Goal: Task Accomplishment & Management: Complete application form

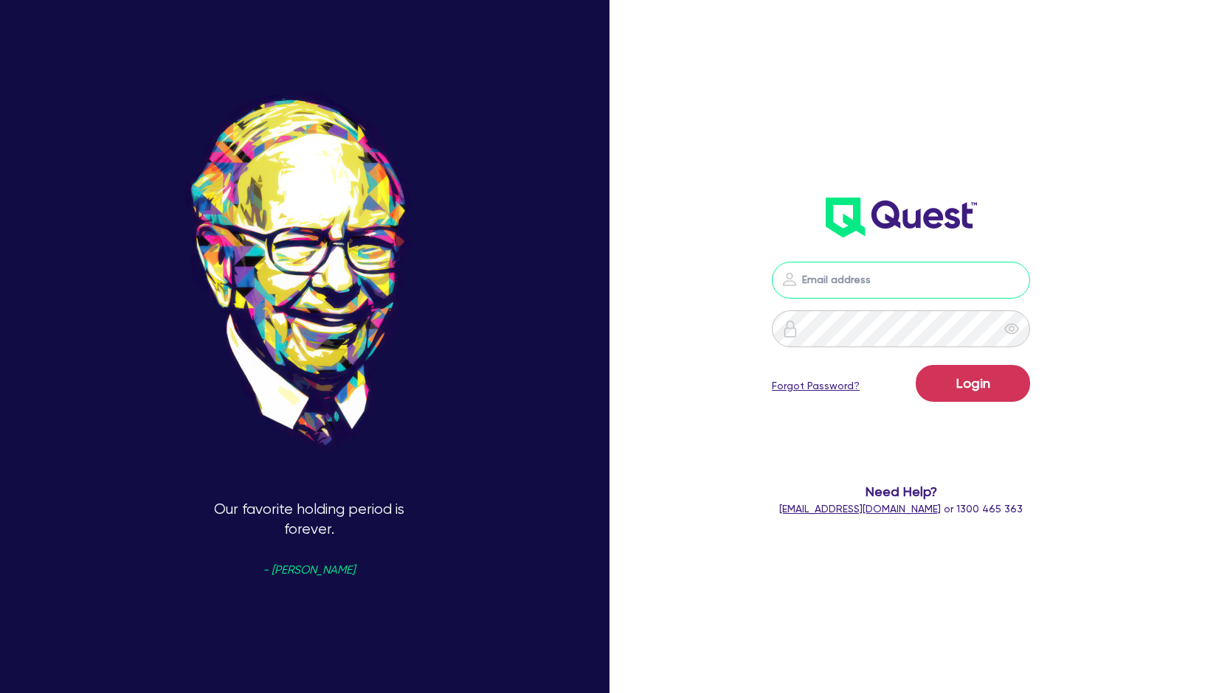
click at [895, 279] on input "email" at bounding box center [901, 280] width 258 height 37
type input "[PERSON_NAME][EMAIL_ADDRESS][DOMAIN_NAME]"
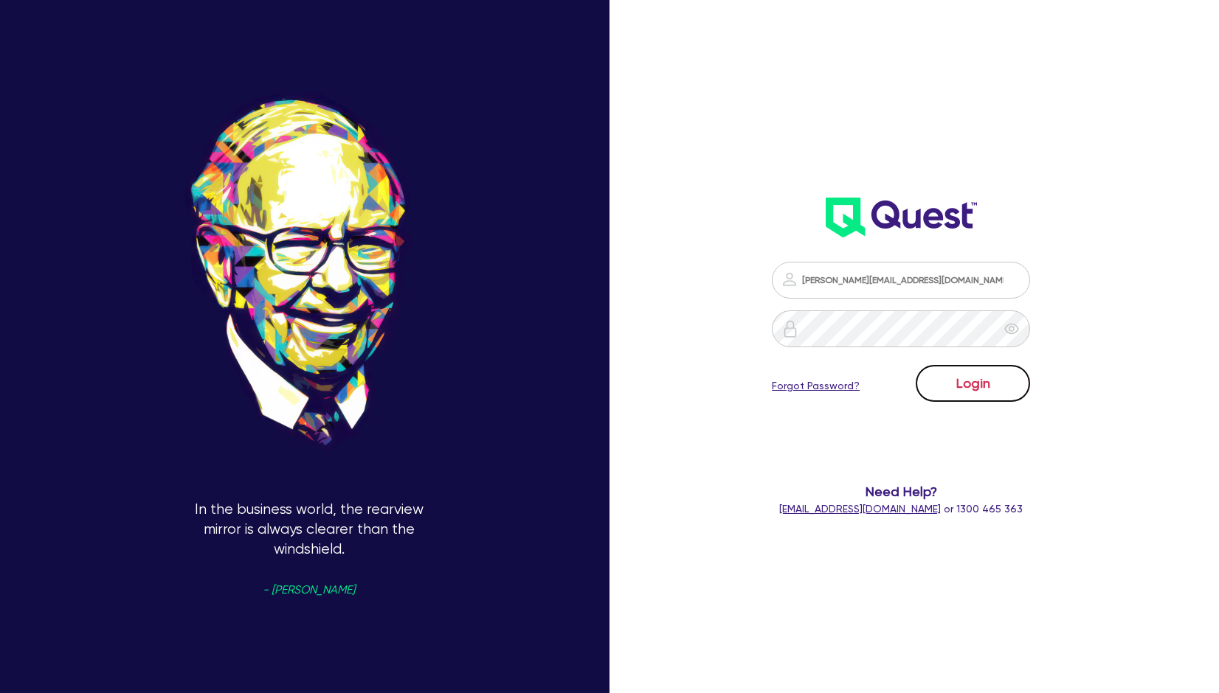
click at [992, 381] on button "Login" at bounding box center [972, 383] width 114 height 37
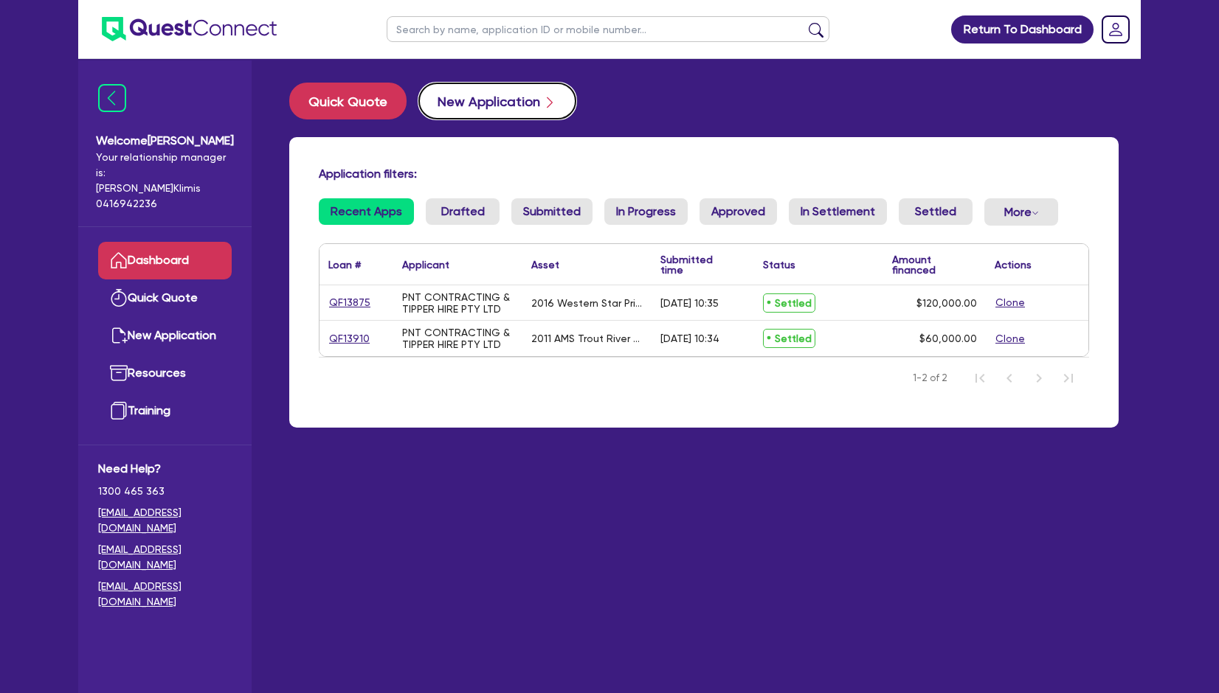
click at [475, 108] on button "New Application" at bounding box center [497, 101] width 158 height 37
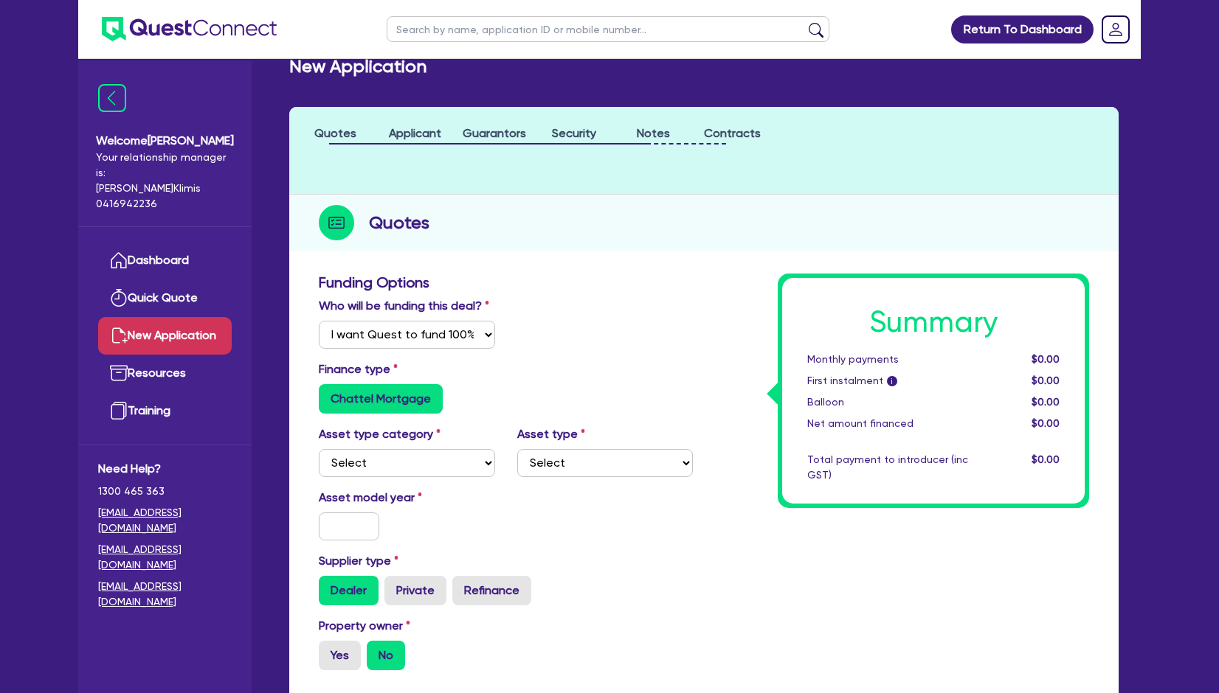
scroll to position [98, 0]
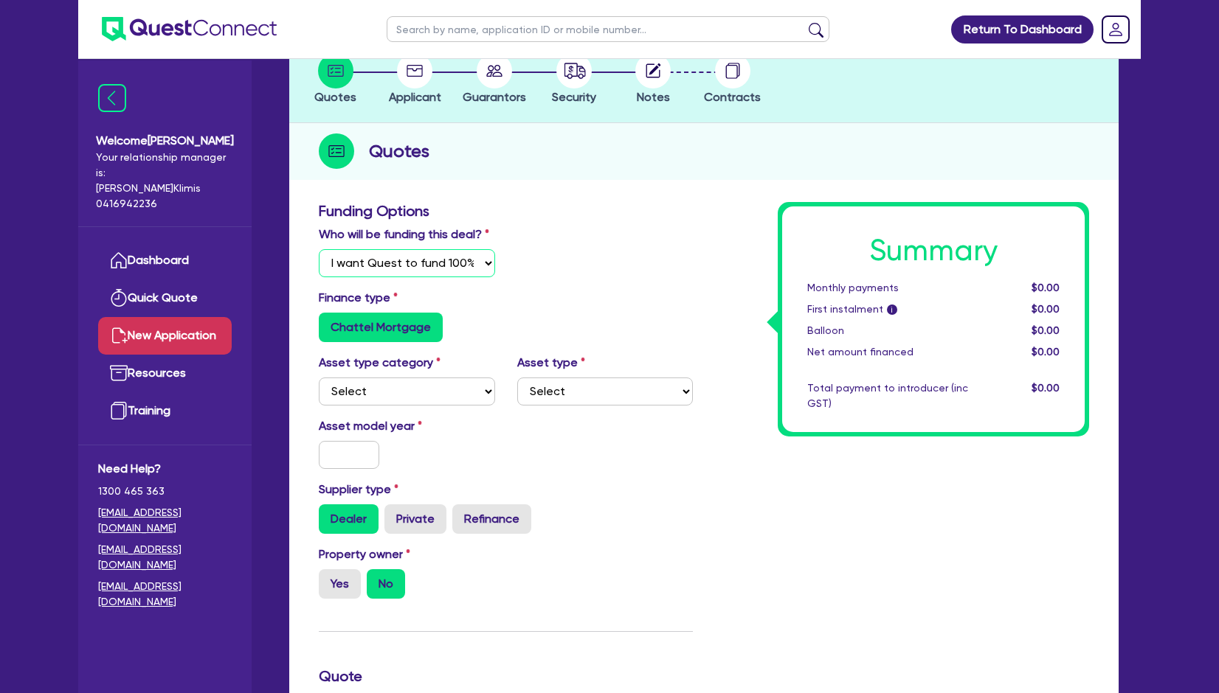
click at [474, 263] on select "Select I will fund 100% I will co-fund with Quest I want Quest to fund 100% Oth…" at bounding box center [407, 263] width 176 height 28
select select "Other"
click at [319, 249] on select "Select I will fund 100% I will co-fund with Quest I want Quest to fund 100% Oth…" at bounding box center [407, 263] width 176 height 28
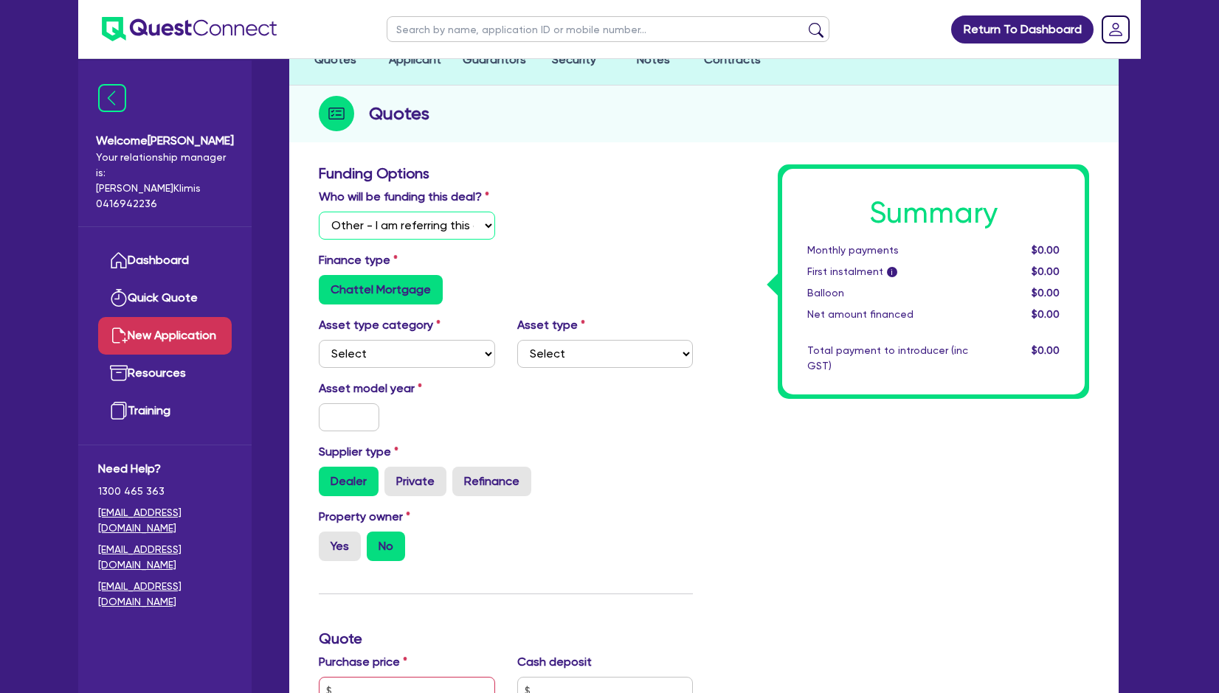
scroll to position [197, 0]
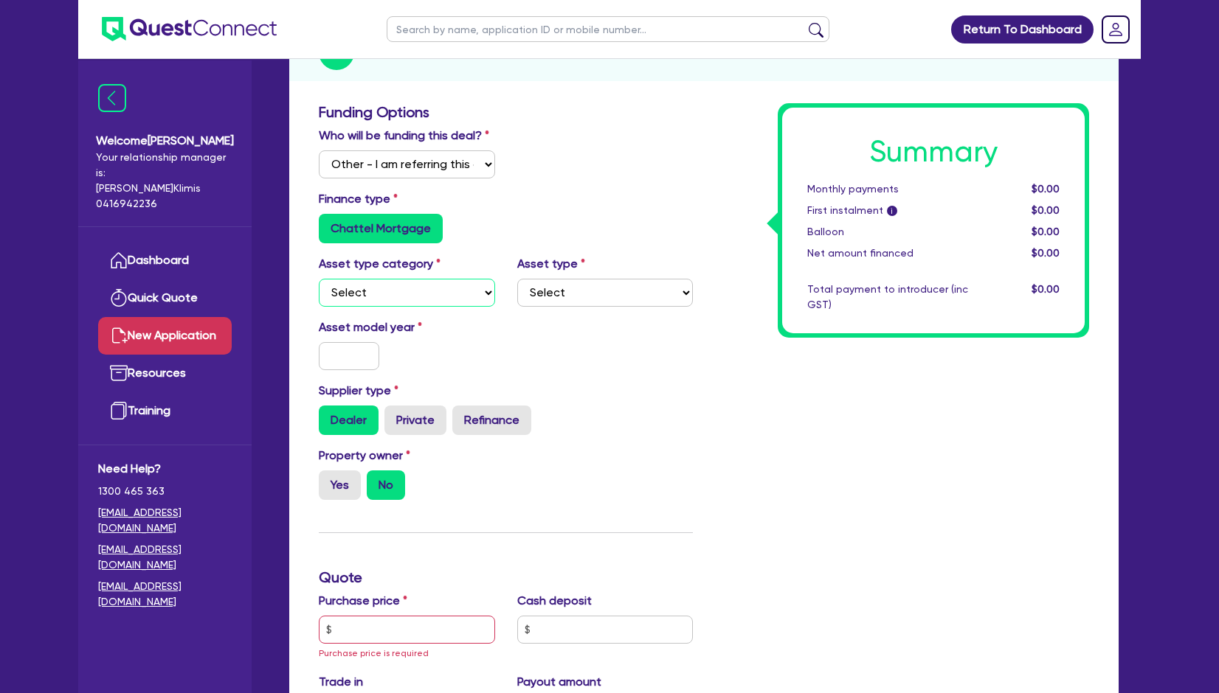
click at [434, 296] on select "Select Cars and light trucks Primary assets Secondary assets Tertiary assets" at bounding box center [407, 293] width 176 height 28
click at [319, 279] on select "Select Cars and light trucks Primary assets Secondary assets Tertiary assets" at bounding box center [407, 293] width 176 height 28
click at [580, 288] on select "Select Heavy trucks over 4.5 tonne Trailers Bus and coaches Yellow goods and ex…" at bounding box center [605, 293] width 176 height 28
click at [426, 288] on select "Select Cars and light trucks Primary assets Secondary assets Tertiary assets" at bounding box center [407, 293] width 176 height 28
select select "SECONDARY_ASSETS"
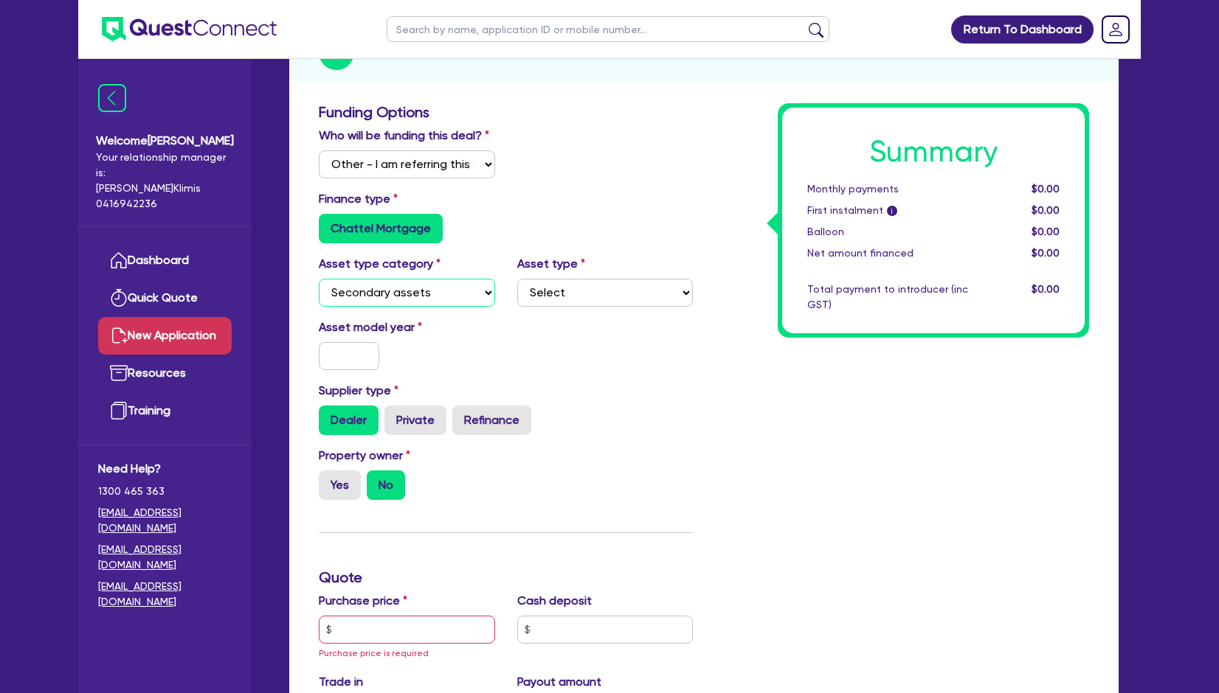
click at [319, 279] on select "Select Cars and light trucks Primary assets Secondary assets Tertiary assets" at bounding box center [407, 293] width 176 height 28
click at [565, 292] on select "Select Generators and compressors Engineering and toolmaking Woodworking and me…" at bounding box center [605, 293] width 176 height 28
select select "ENGINEERING_AND_TOOLMAKING"
click at [517, 279] on select "Select Generators and compressors Engineering and toolmaking Woodworking and me…" at bounding box center [605, 293] width 176 height 28
click at [595, 103] on h3 "Funding Options" at bounding box center [506, 112] width 374 height 18
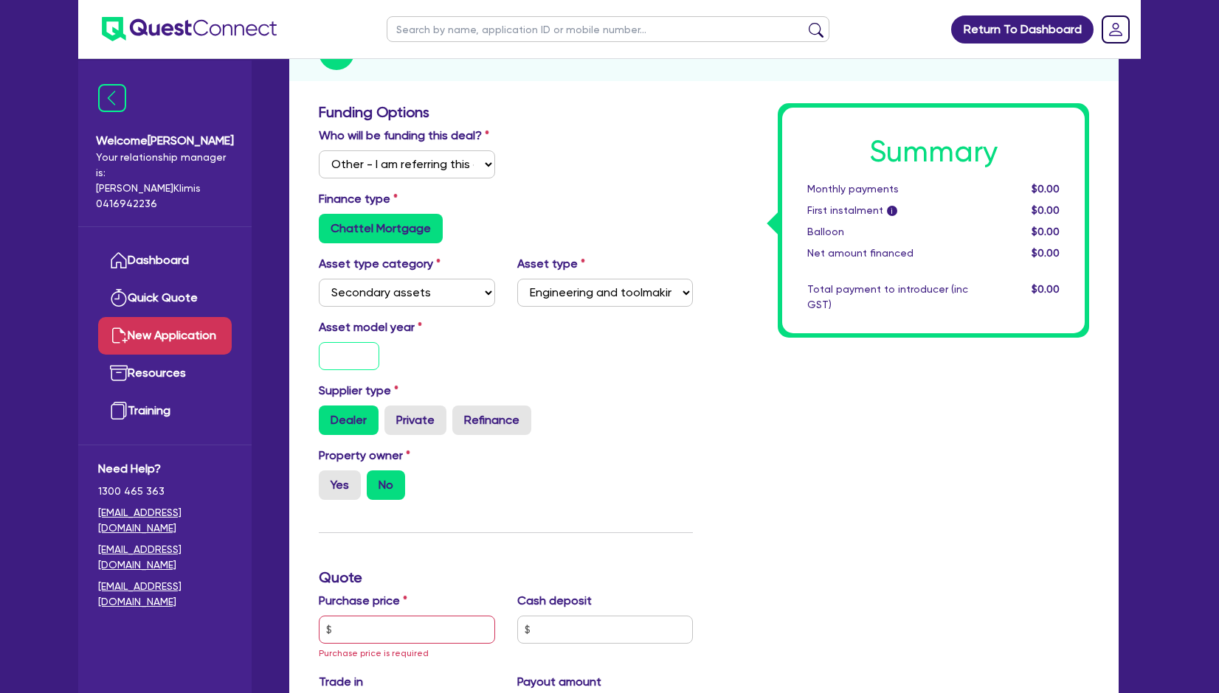
click at [340, 355] on input "text" at bounding box center [349, 356] width 60 height 28
type input "2025"
click at [622, 378] on div "Asset model year [DATE]" at bounding box center [506, 350] width 396 height 63
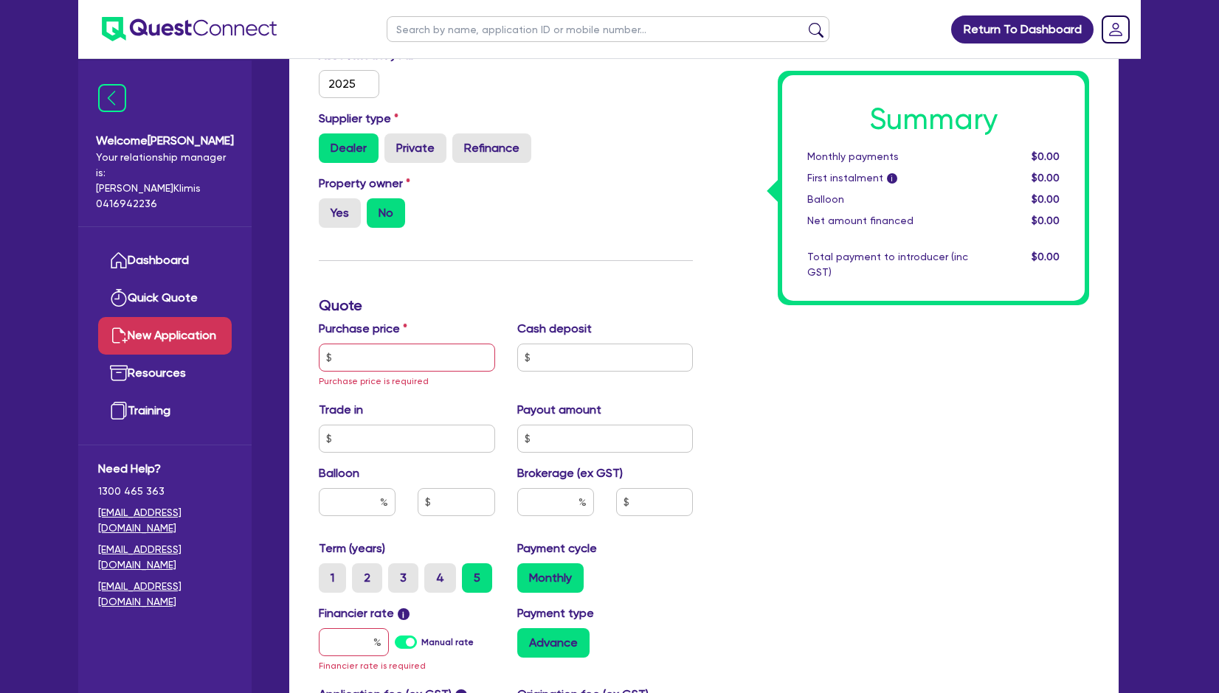
scroll to position [492, 0]
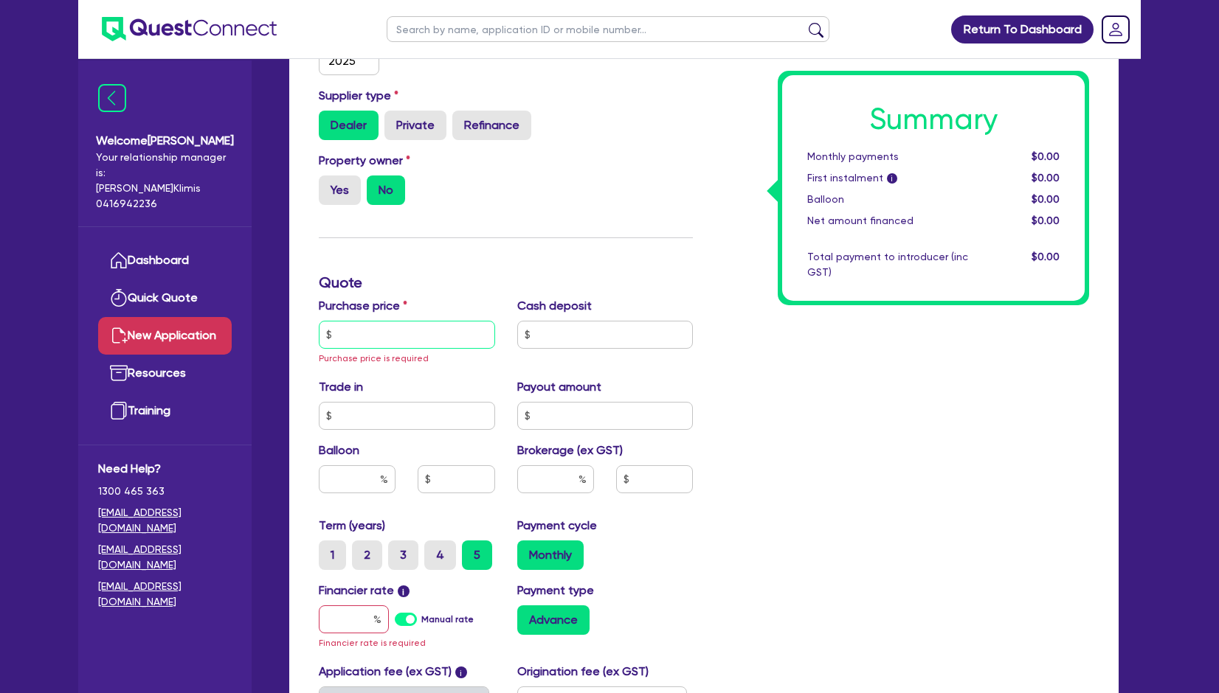
click at [380, 333] on input "text" at bounding box center [407, 335] width 176 height 28
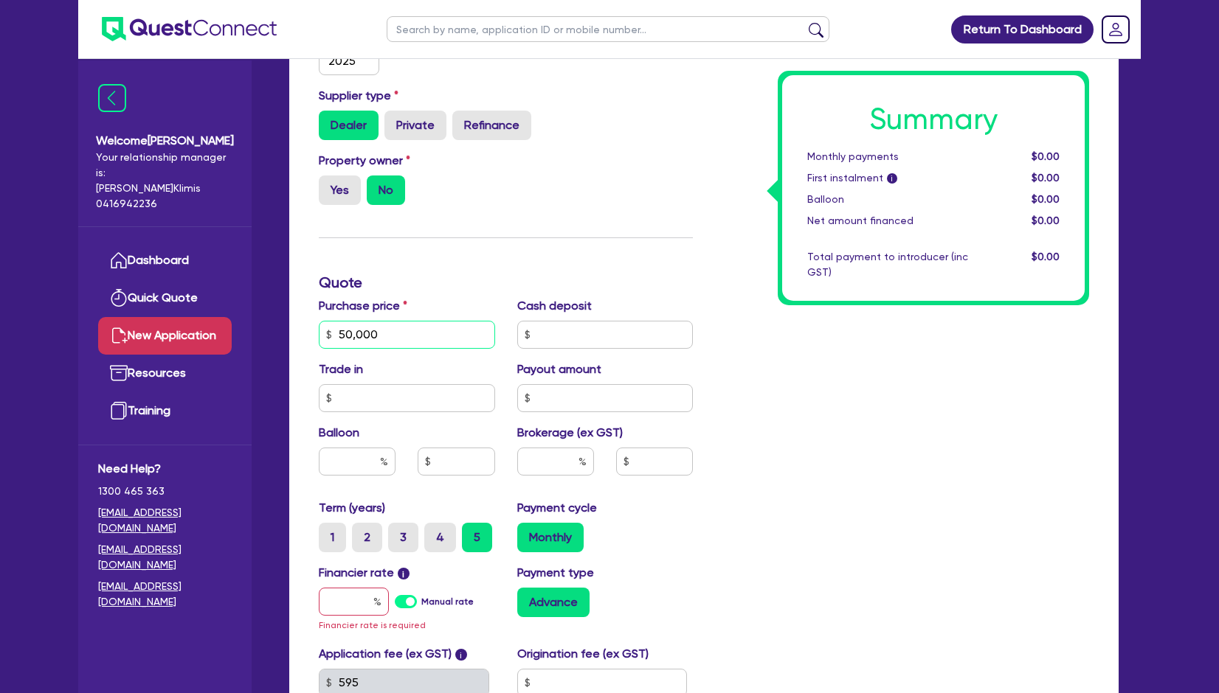
type input "50,000"
click at [592, 340] on input "text" at bounding box center [605, 335] width 176 height 28
type input "10,000"
click at [407, 544] on label "3" at bounding box center [403, 538] width 30 height 30
click at [398, 533] on input "3" at bounding box center [393, 528] width 10 height 10
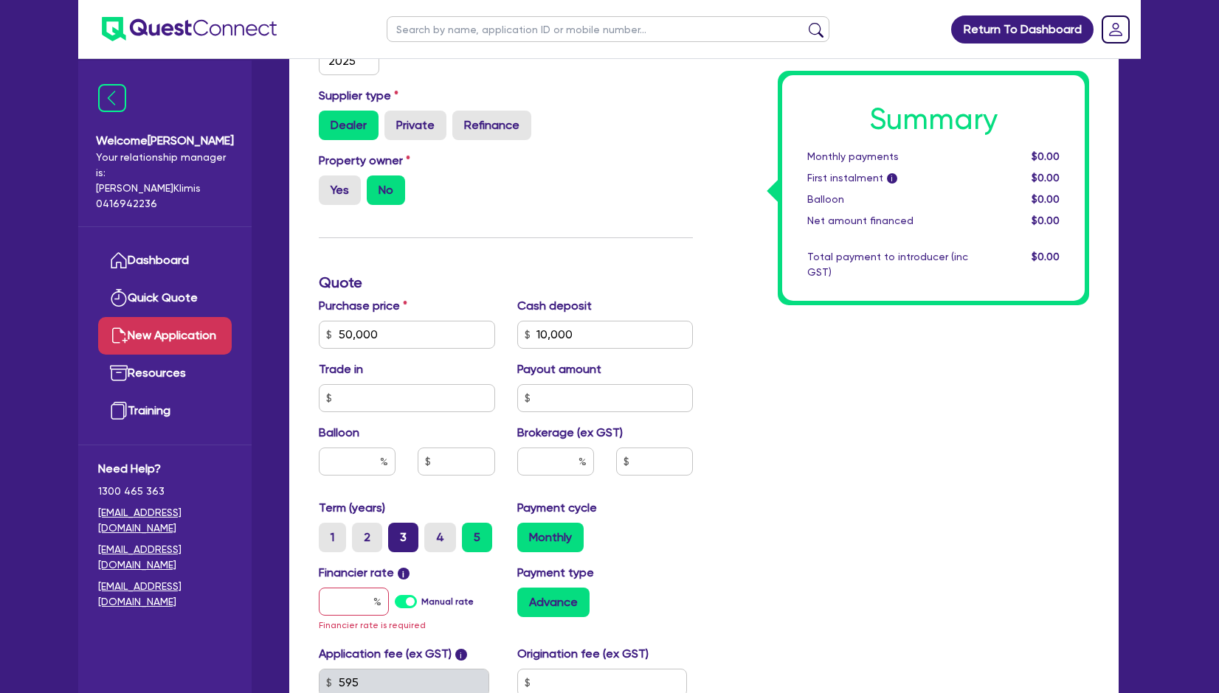
radio input "true"
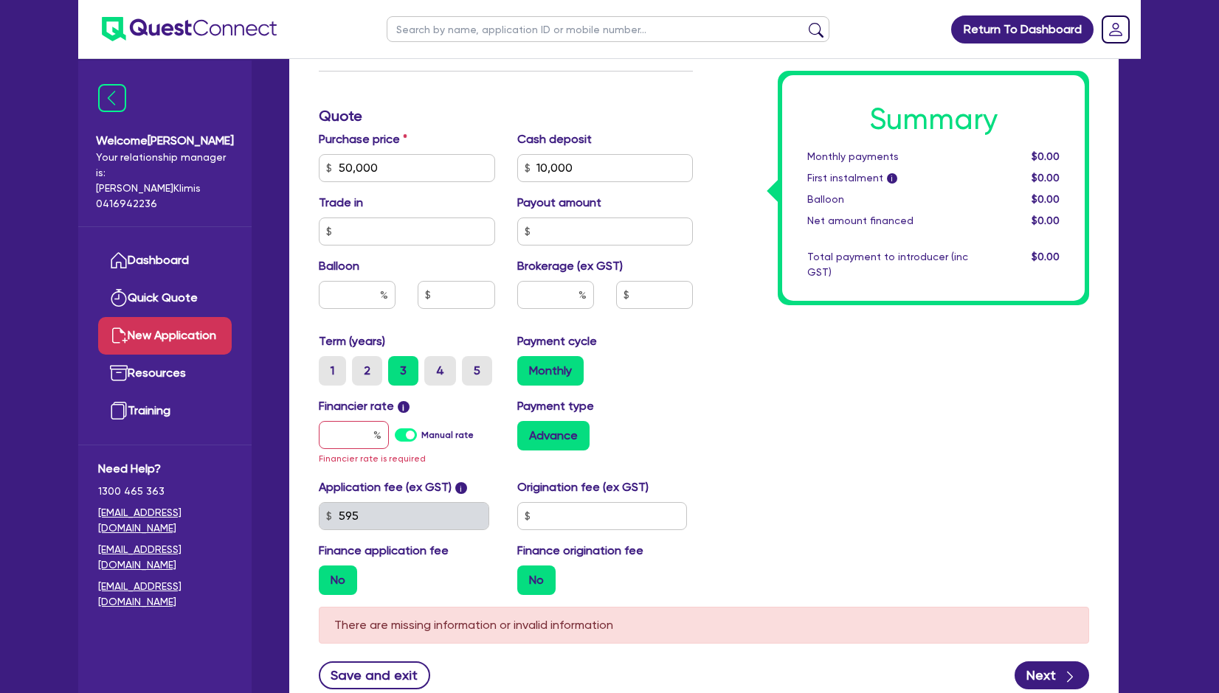
scroll to position [688, 0]
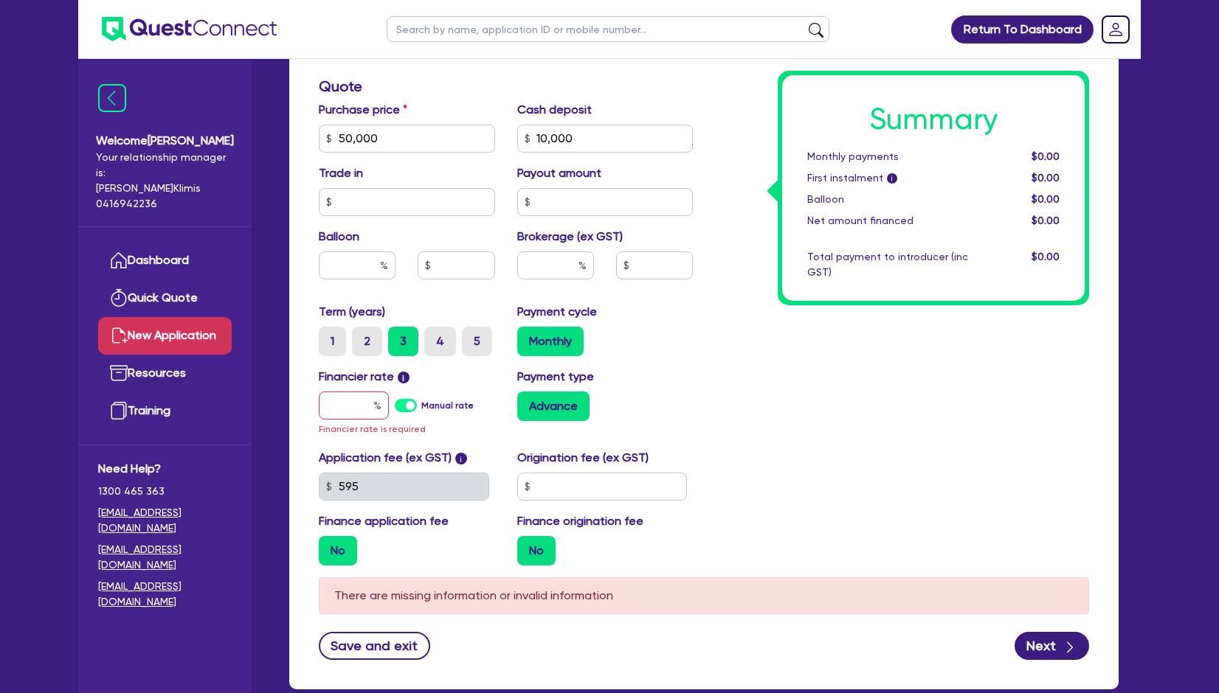
click at [421, 404] on label "Manual rate" at bounding box center [447, 405] width 52 height 13
click at [0, 0] on input "Manual rate" at bounding box center [0, 0] width 0 height 0
type input "17.95"
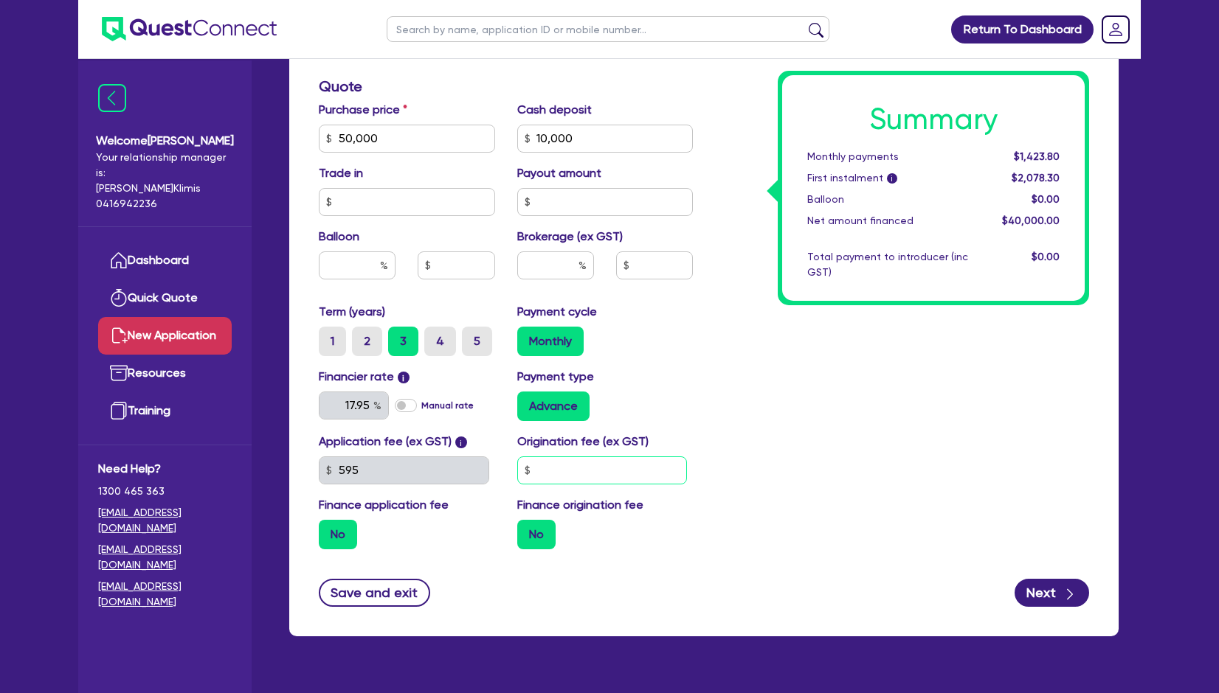
click at [560, 469] on input "text" at bounding box center [602, 471] width 170 height 28
click at [762, 491] on div "Summary Monthly payments $1,423.80 First instalment i $2,078.30 Balloon $0.00 N…" at bounding box center [902, 86] width 396 height 949
click at [544, 477] on input "text" at bounding box center [602, 471] width 170 height 28
click at [1047, 593] on button "Next" at bounding box center [1051, 593] width 75 height 28
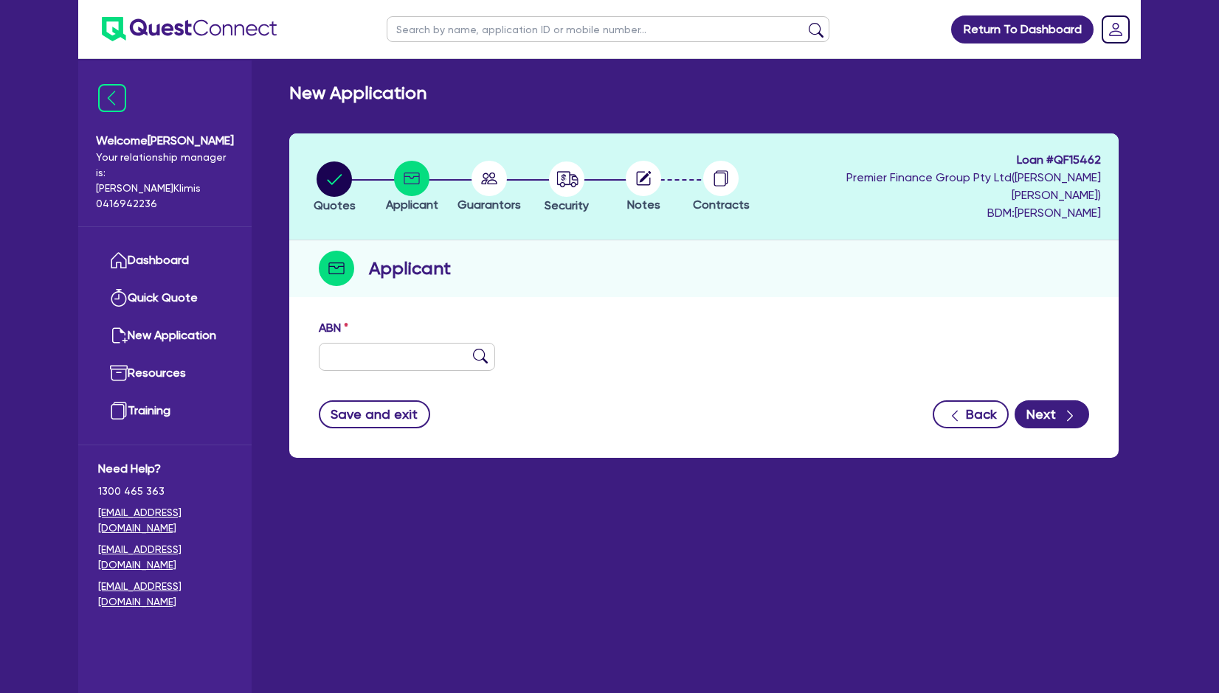
click at [657, 273] on div "Applicant" at bounding box center [703, 268] width 829 height 57
click at [367, 344] on input "text" at bounding box center [407, 357] width 176 height 28
paste input "15 624 335 262"
type input "15 624 335 262"
click at [481, 349] on img at bounding box center [480, 356] width 15 height 15
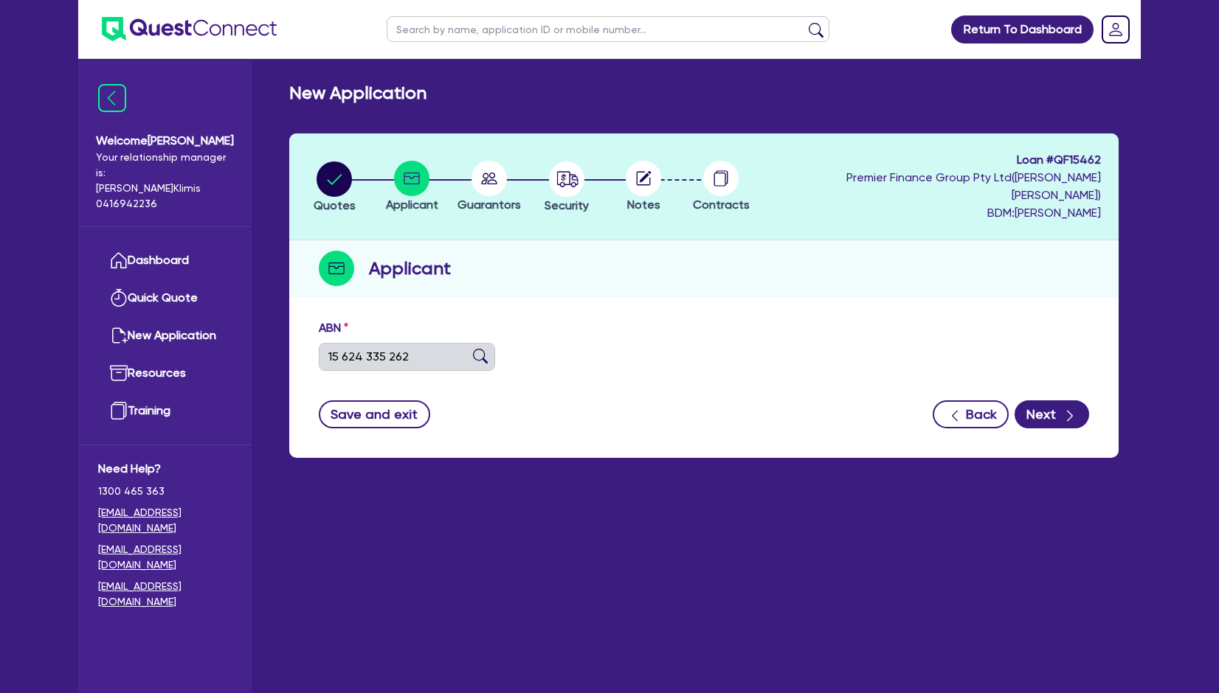
type input "VICTORIAN SHEET METAL PTY LTD"
type input "Victorian Projects"
select select "COMPANY"
type input "[DATE]"
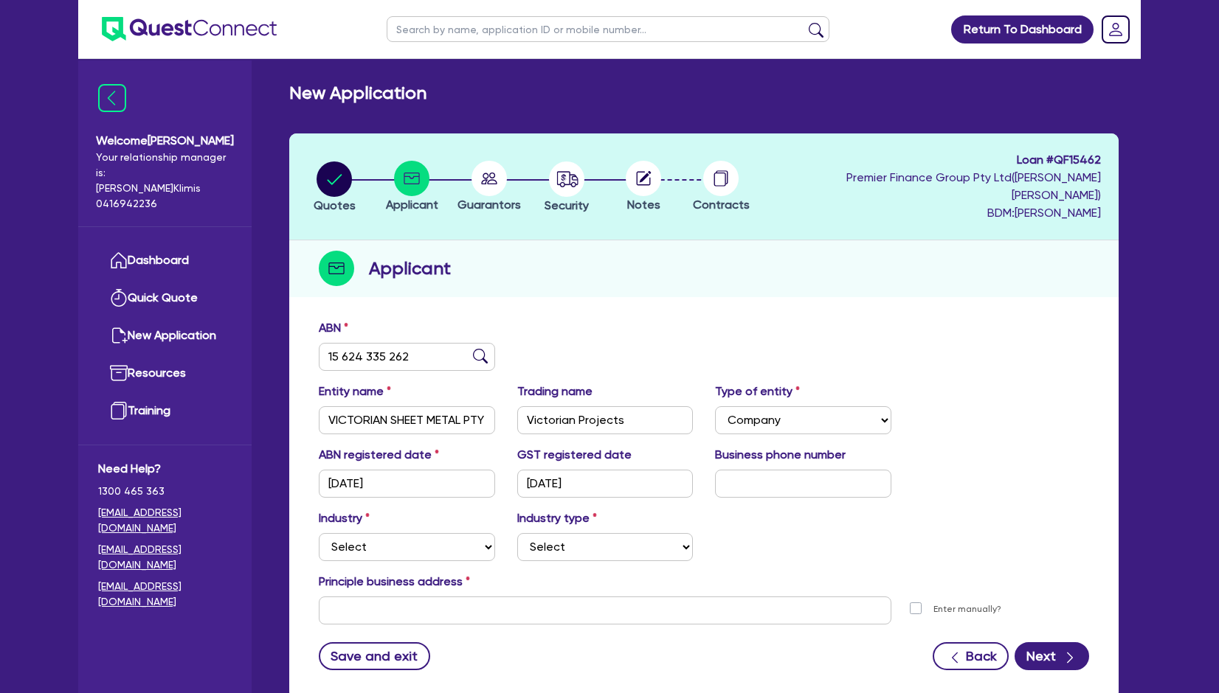
scroll to position [79, 0]
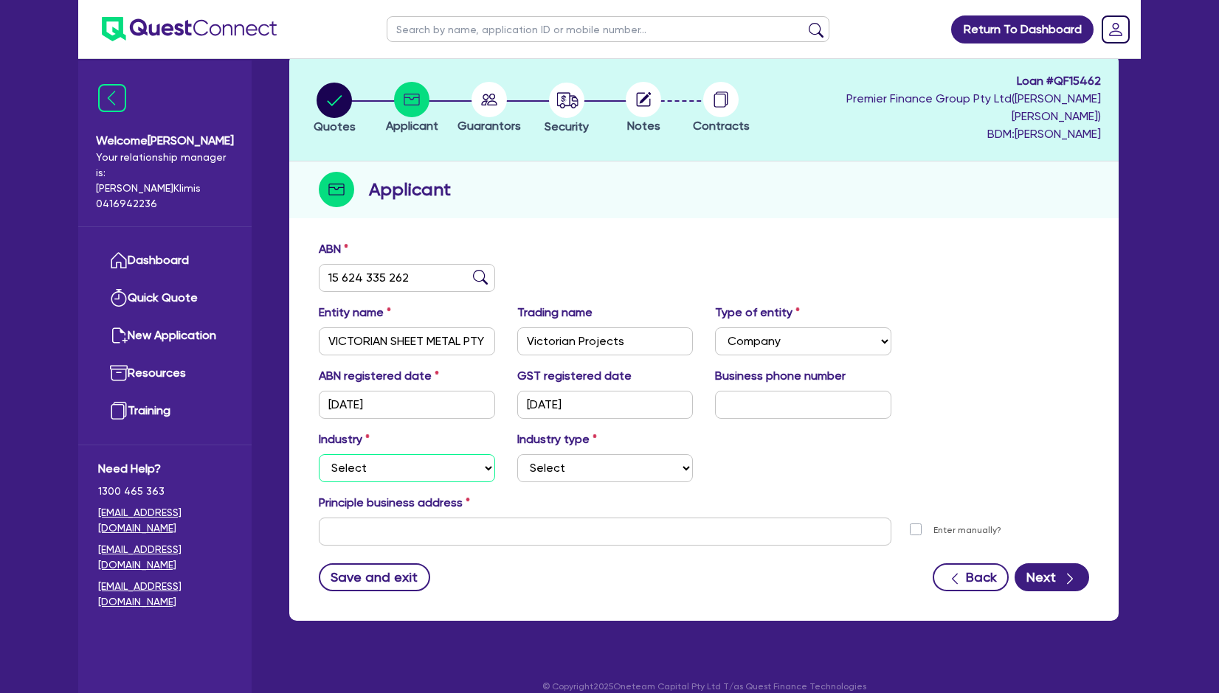
click at [430, 454] on select "Select Accomodation & Food Services Administrative & Support Services Agricultu…" at bounding box center [407, 468] width 176 height 28
select select "BUILDING_CONSTRUCTION"
click at [319, 454] on select "Select Accomodation & Food Services Administrative & Support Services Agricultu…" at bounding box center [407, 468] width 176 height 28
click at [390, 518] on input "text" at bounding box center [605, 532] width 572 height 28
click at [412, 518] on input "text" at bounding box center [605, 532] width 572 height 28
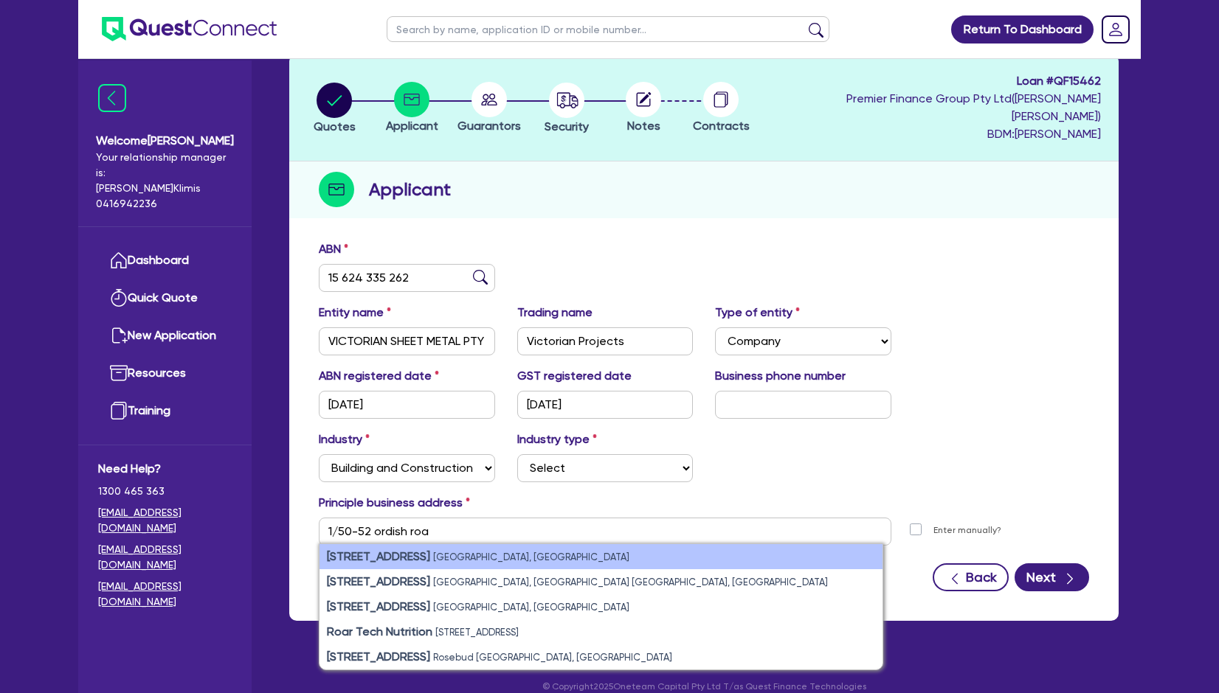
click at [495, 552] on small "[GEOGRAPHIC_DATA], [GEOGRAPHIC_DATA]" at bounding box center [531, 557] width 196 height 11
type input "[STREET_ADDRESS]"
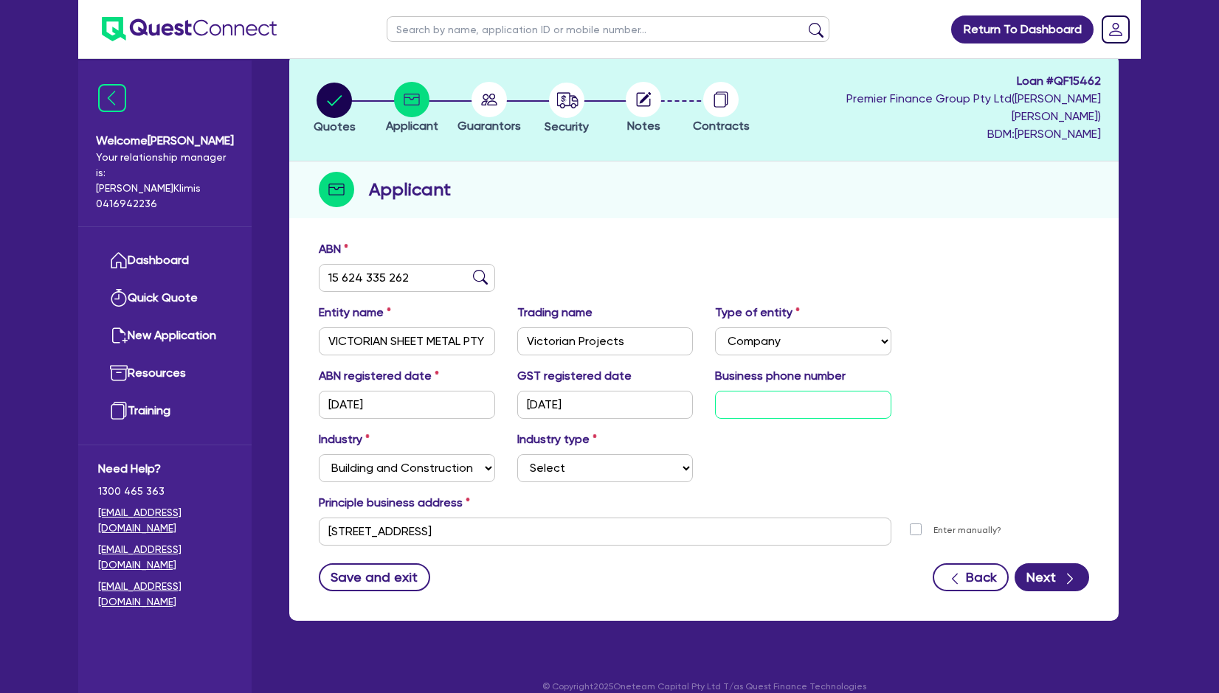
click at [754, 391] on input "text" at bounding box center [803, 405] width 176 height 28
paste input "03 9798 7780"
type input "03 9798 7780"
click at [844, 451] on div "Industry Select Accomodation & Food Services Administrative & Support Services …" at bounding box center [704, 462] width 792 height 63
click at [640, 454] on select "Select Trades People Providing Services Direct to Consumers Trades People Provi…" at bounding box center [605, 468] width 176 height 28
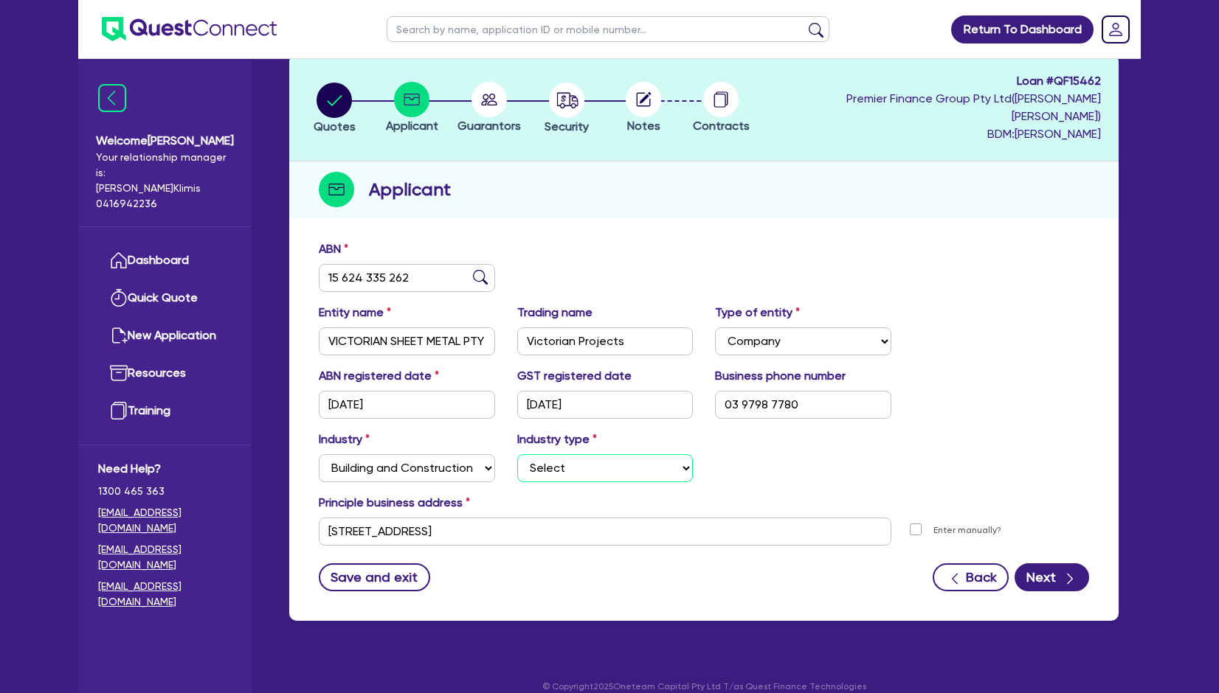
select select "BUSINESSES_CONSTRUCTION_SERVICES"
click at [517, 454] on select "Select Trades People Providing Services Direct to Consumers Trades People Provi…" at bounding box center [605, 468] width 176 height 28
click at [1054, 570] on button "Next" at bounding box center [1051, 578] width 75 height 28
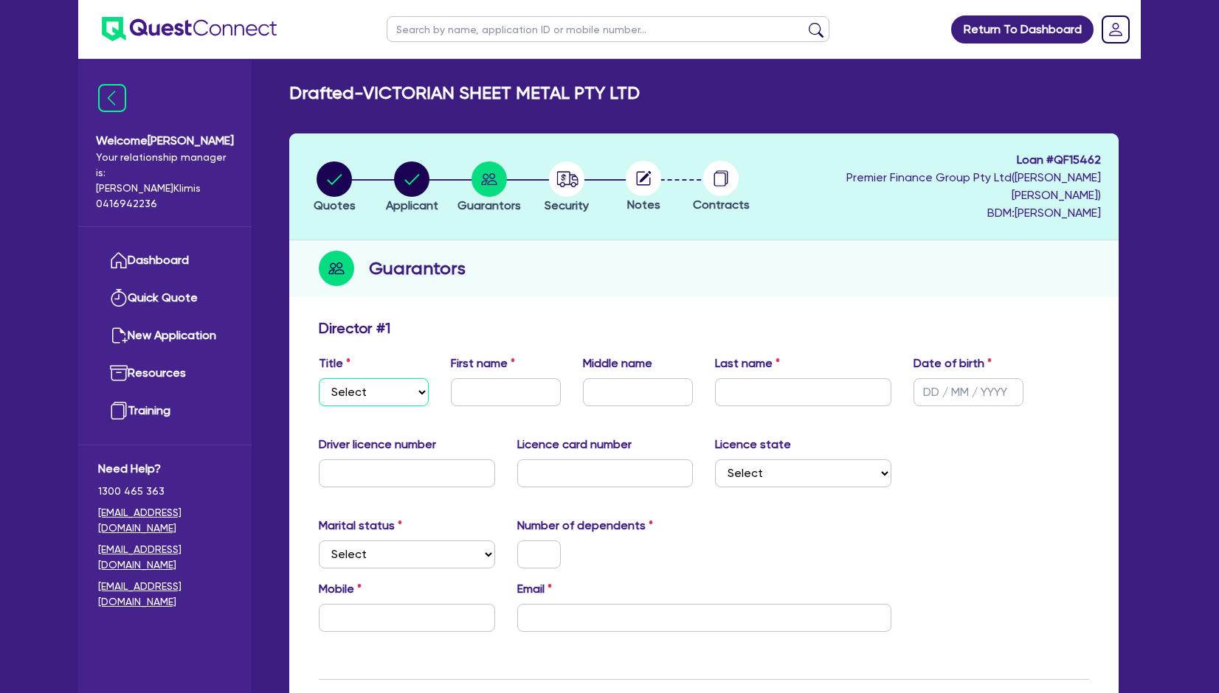
click at [388, 378] on select "Select Mr Mrs Ms Miss Dr" at bounding box center [374, 392] width 110 height 28
select select "MR"
click at [319, 378] on select "Select Mr Mrs Ms Miss Dr" at bounding box center [374, 392] width 110 height 28
click at [474, 378] on input "text" at bounding box center [506, 392] width 110 height 28
type input "[PERSON_NAME]"
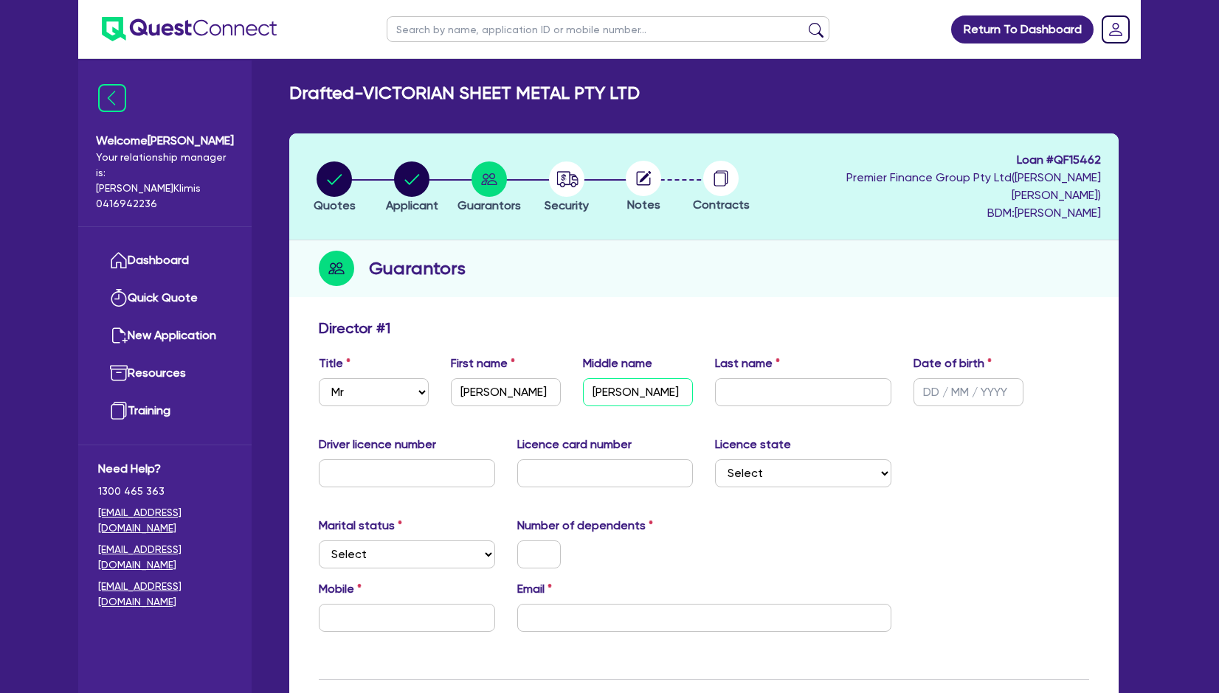
type input "[PERSON_NAME]"
type input "[DATE]"
click at [361, 462] on input "text" at bounding box center [407, 474] width 176 height 28
paste input "060300836"
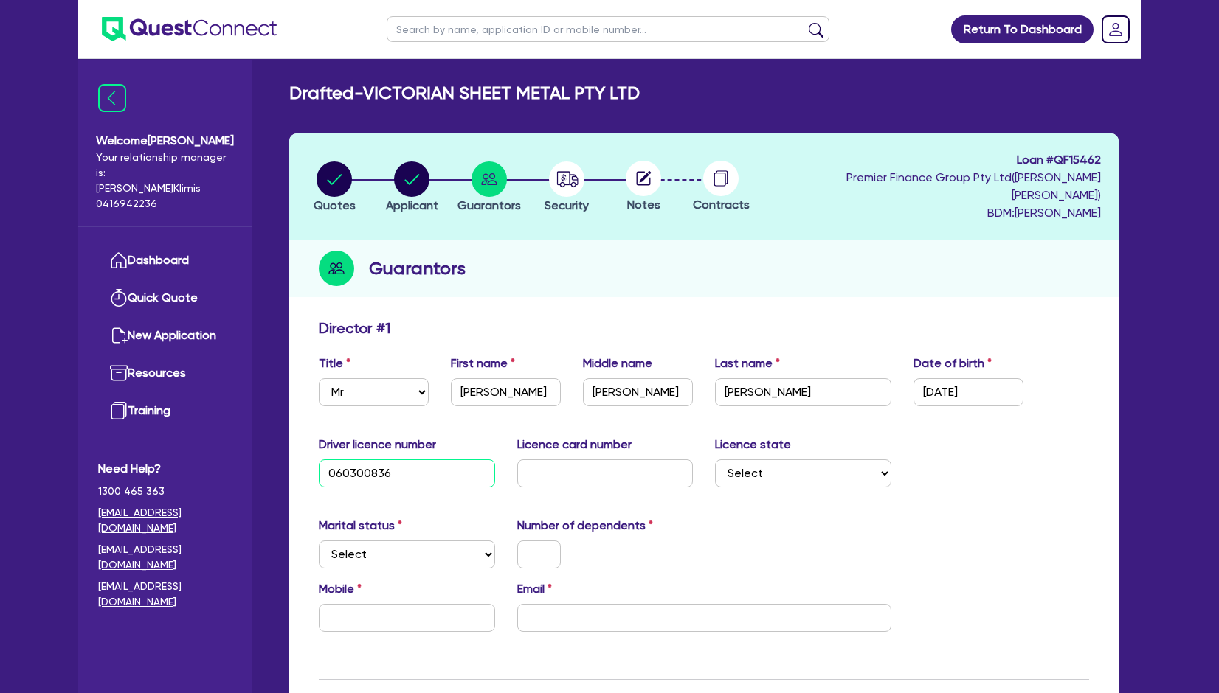
type input "060300836"
click at [413, 541] on select "Select Single Married De Facto / Partner" at bounding box center [407, 555] width 176 height 28
select select "MARRIED"
click at [319, 541] on select "Select Single Married De Facto / Partner" at bounding box center [407, 555] width 176 height 28
click at [541, 541] on input "text" at bounding box center [539, 555] width 44 height 28
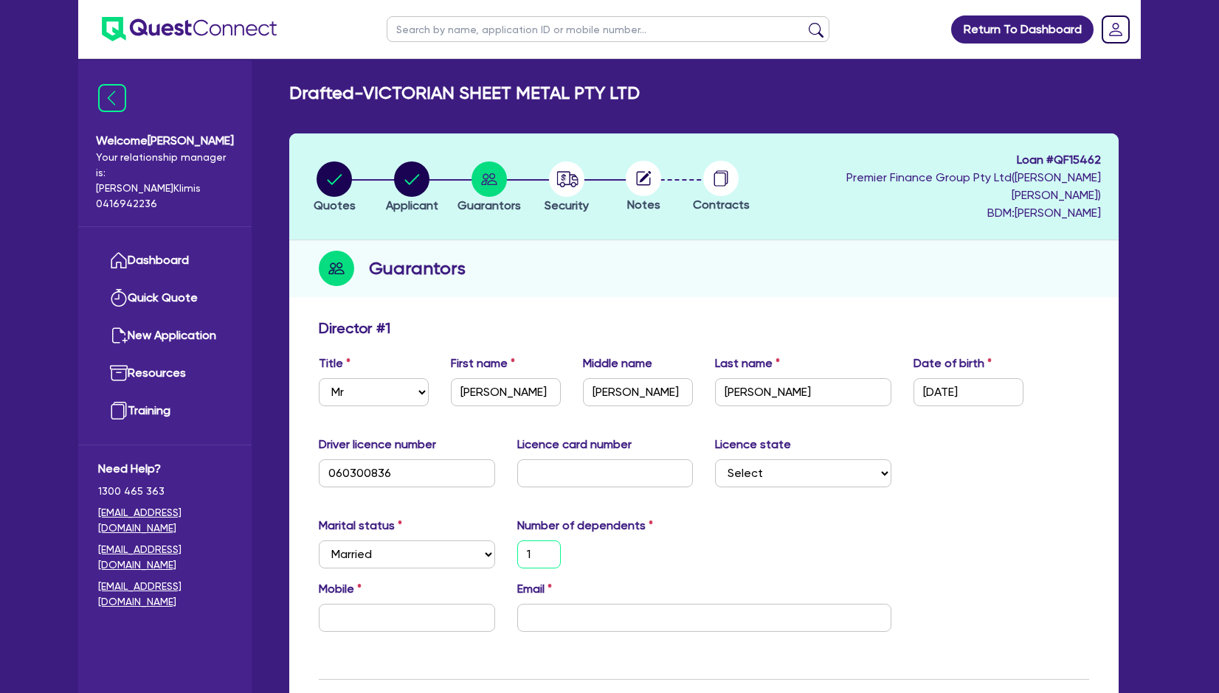
type input "1"
click at [772, 460] on select "Select [GEOGRAPHIC_DATA] [GEOGRAPHIC_DATA] [GEOGRAPHIC_DATA] [GEOGRAPHIC_DATA] …" at bounding box center [803, 474] width 176 height 28
select select "VIC"
click at [715, 460] on select "Select [GEOGRAPHIC_DATA] [GEOGRAPHIC_DATA] [GEOGRAPHIC_DATA] [GEOGRAPHIC_DATA] …" at bounding box center [803, 474] width 176 height 28
type input "1"
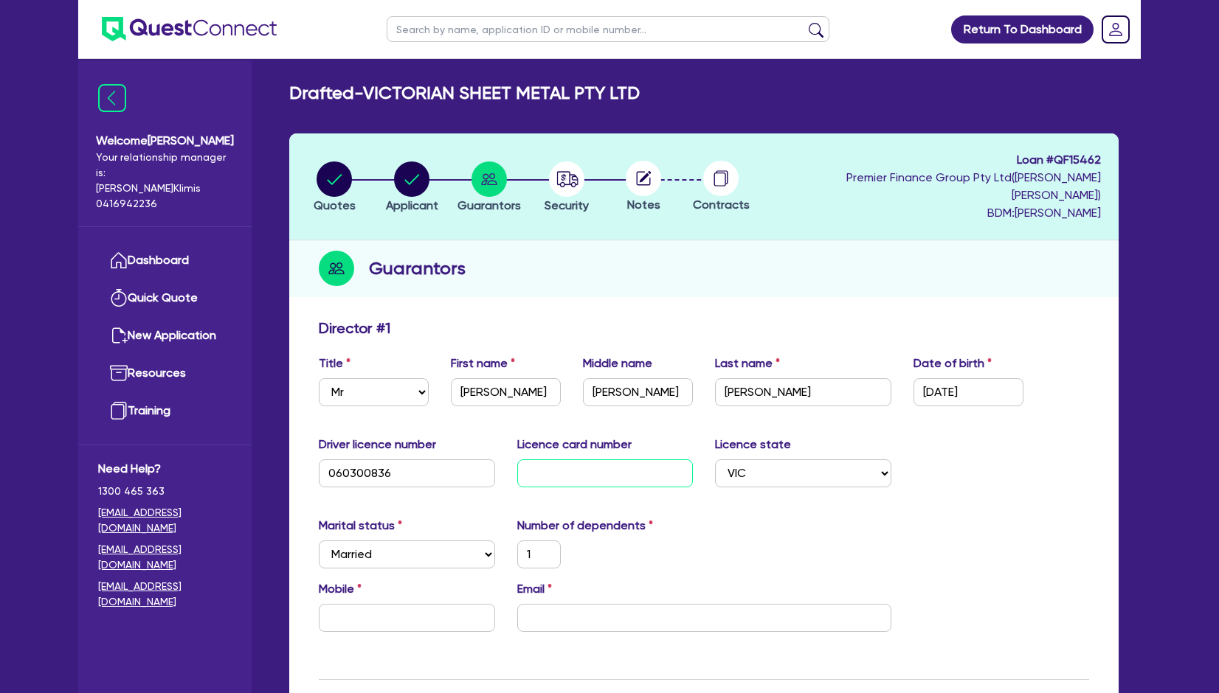
click at [538, 460] on input "text" at bounding box center [605, 474] width 176 height 28
type input "P"
type input "1"
type input "P9"
type input "1"
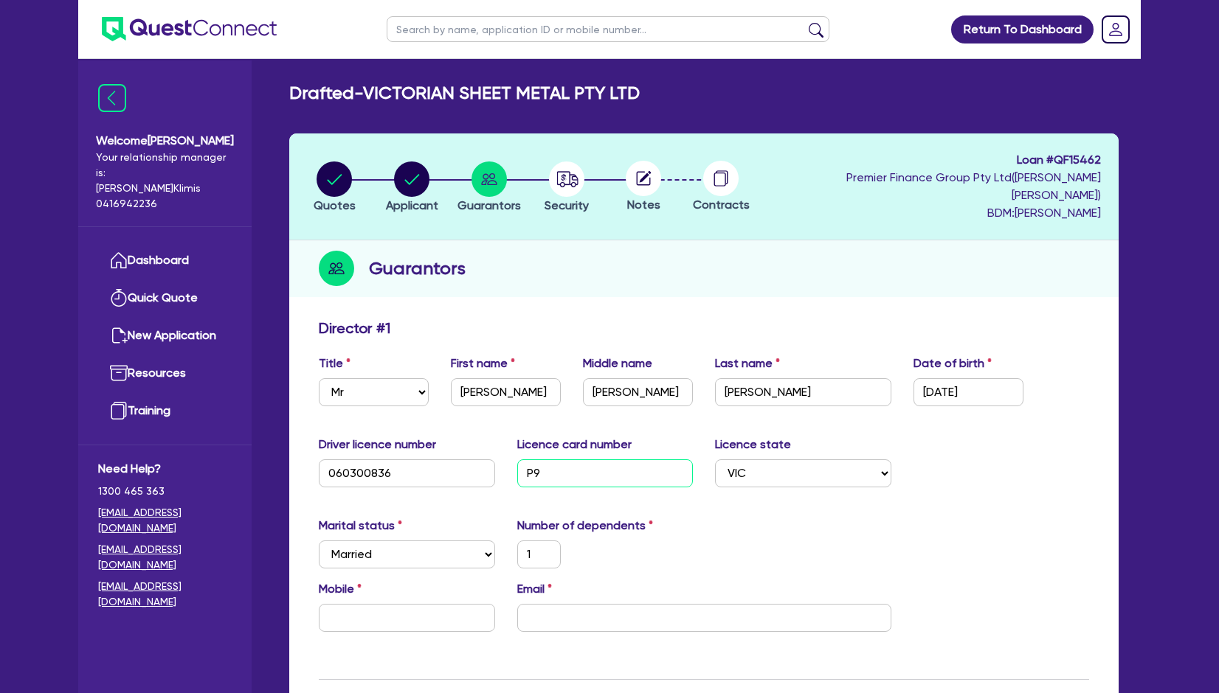
type input "P92"
type input "1"
type input "P929"
type input "1"
type input "P9295"
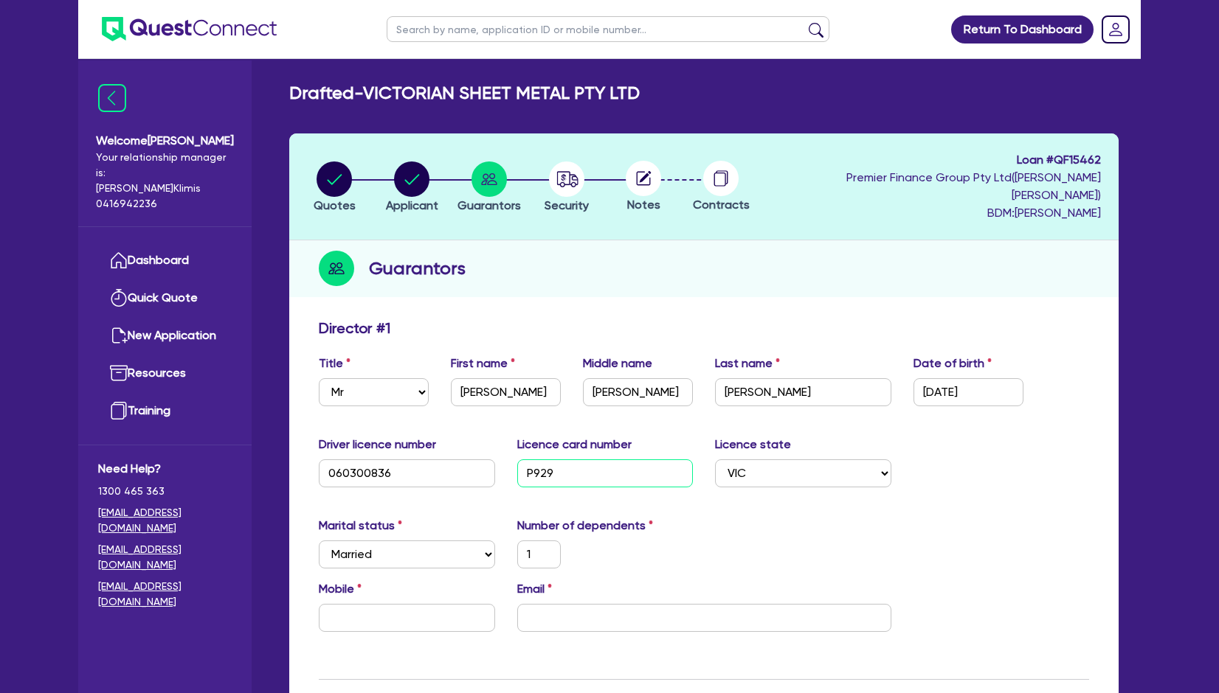
type input "1"
type input "P92955"
type input "1"
type input "P929556"
type input "1"
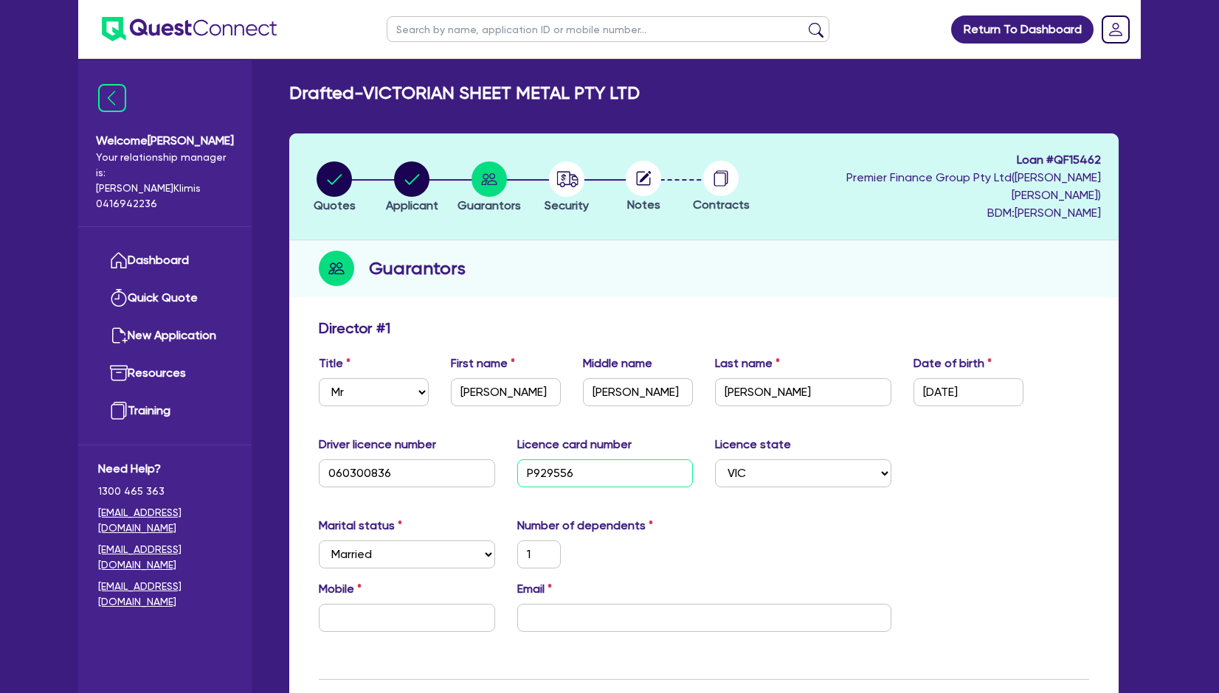
type input "P9295560"
type input "1"
type input "P9295560"
click at [387, 604] on input "text" at bounding box center [407, 618] width 176 height 28
paste input "0406 731 822"
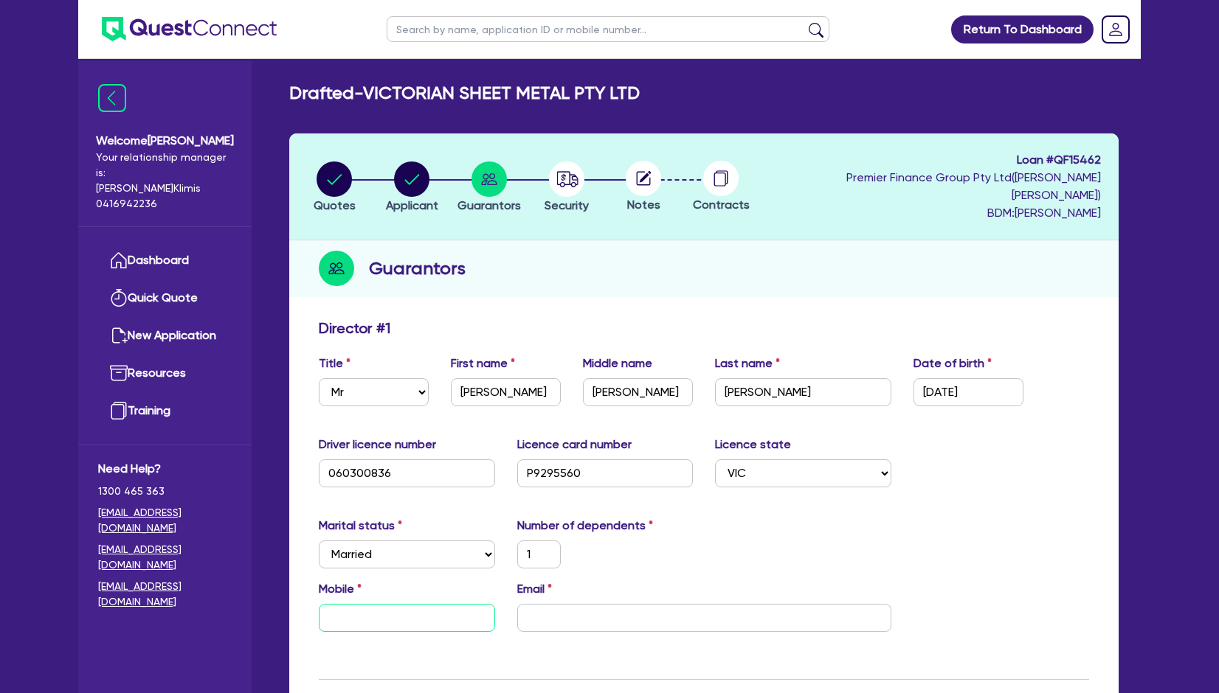
type input "1"
type input "0406 731 822"
click at [571, 604] on input "email" at bounding box center [704, 618] width 374 height 28
paste input "[EMAIL_ADDRESS][DOMAIN_NAME]"
type input "1"
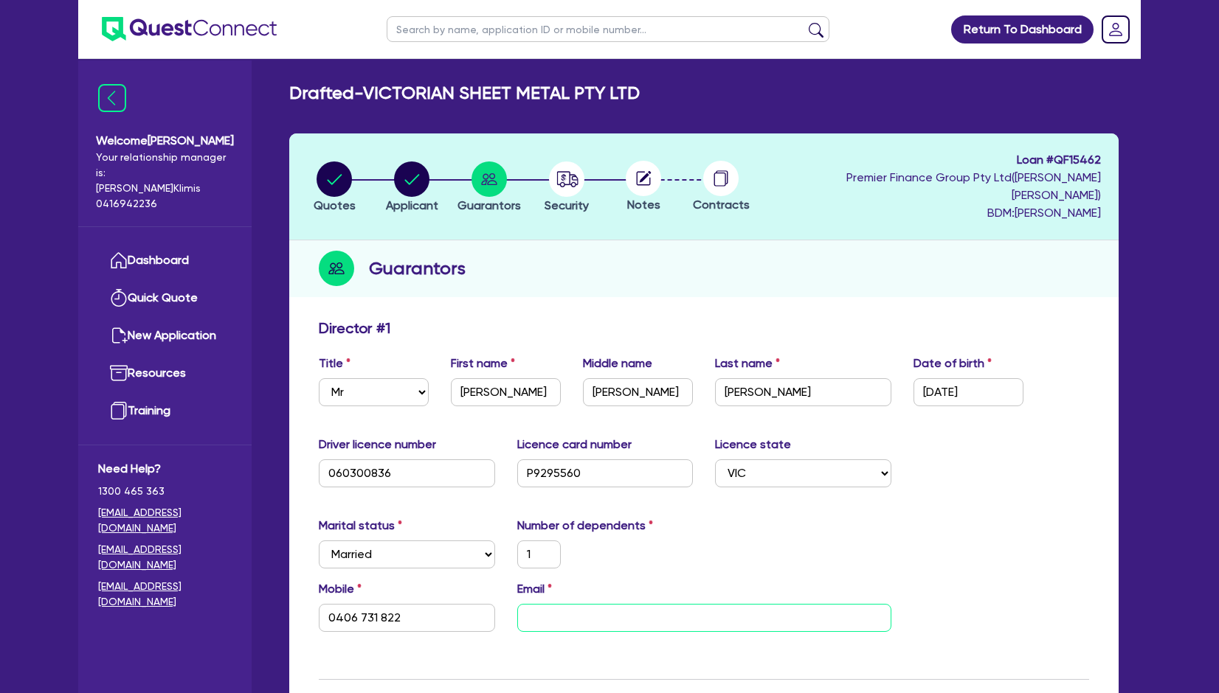
type input "0406 731 822"
type input "[EMAIL_ADDRESS][DOMAIN_NAME]"
click at [955, 536] on div "Marital status Select [DEMOGRAPHIC_DATA] Married De Facto / Partner Number of d…" at bounding box center [704, 548] width 792 height 63
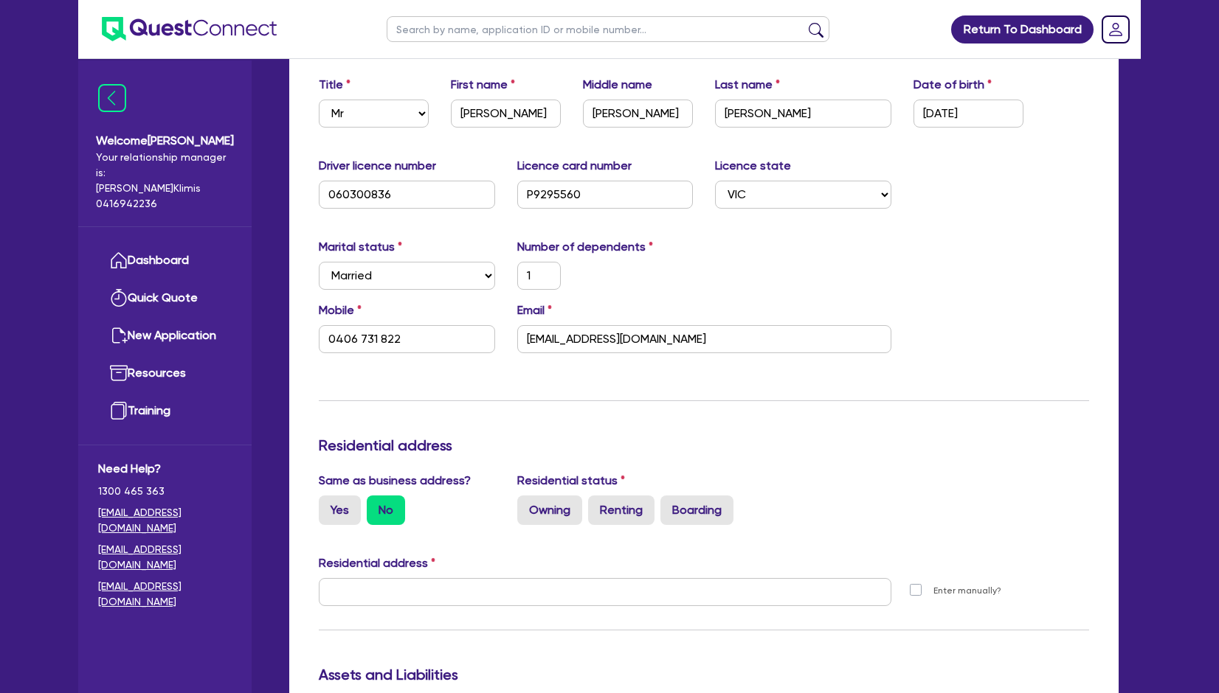
scroll to position [295, 0]
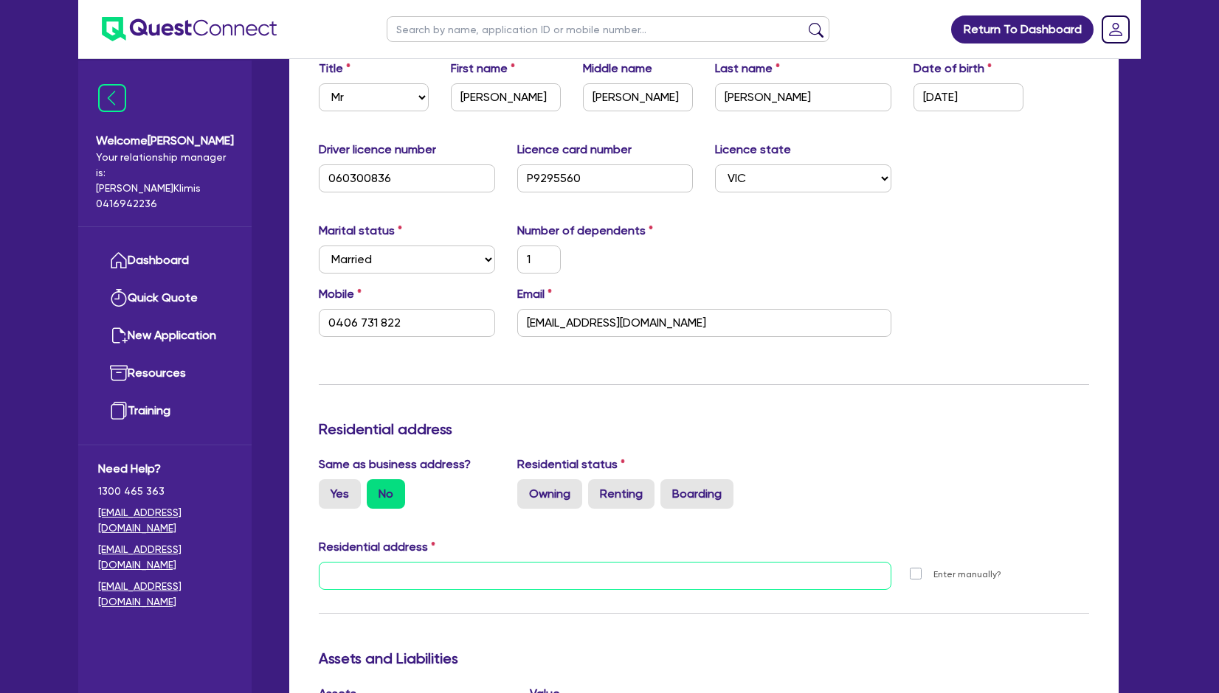
click at [345, 564] on input "text" at bounding box center [605, 576] width 572 height 28
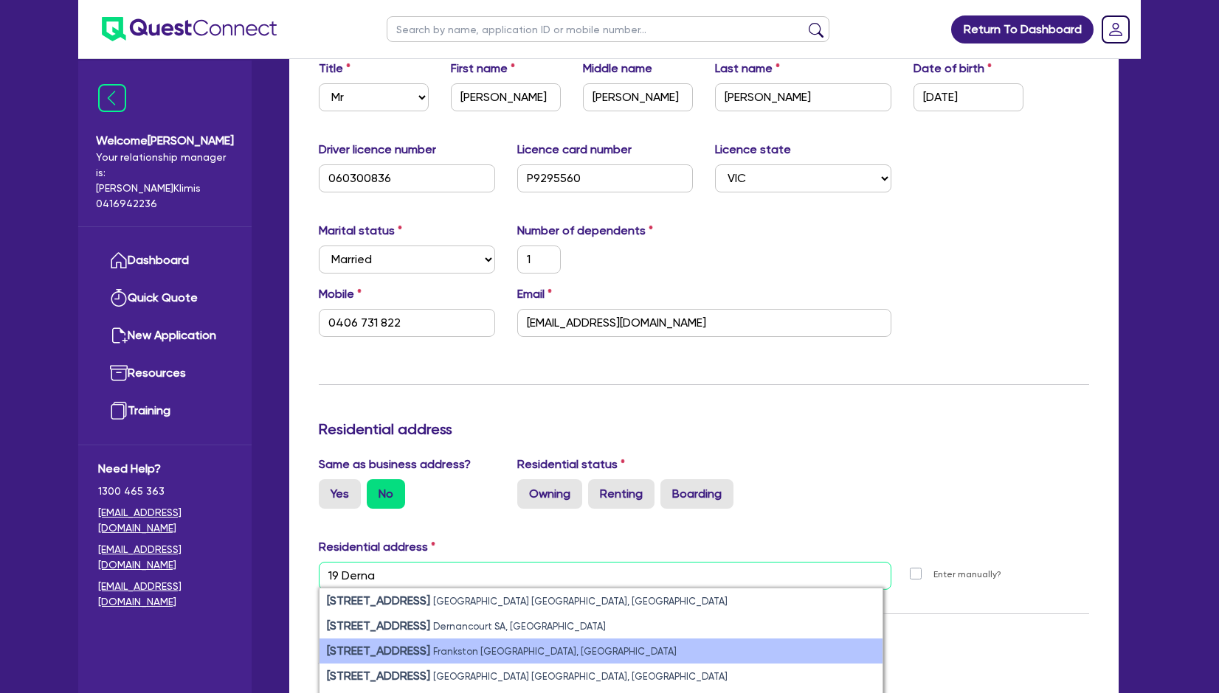
type input "19 Derna"
click at [440, 641] on li "[STREET_ADDRESS]" at bounding box center [600, 651] width 563 height 25
type input "1"
type input "0406 731 822"
type input "[STREET_ADDRESS]"
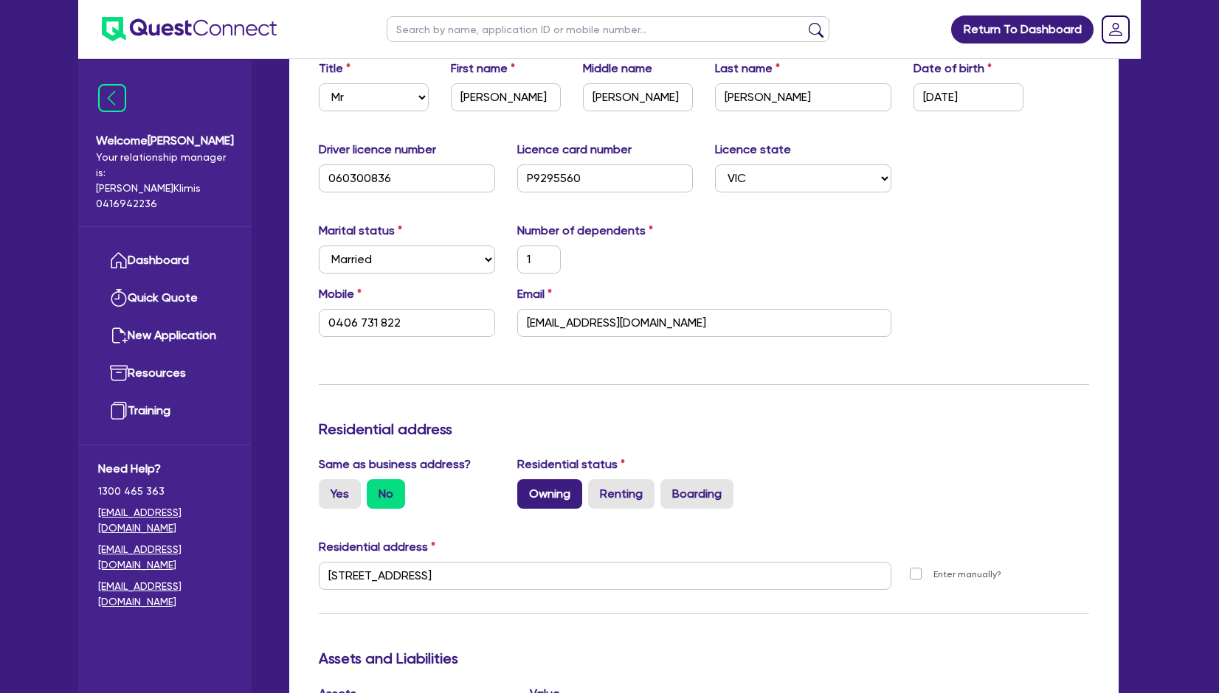
click at [552, 479] on label "Owning" at bounding box center [549, 494] width 65 height 30
click at [527, 479] on input "Owning" at bounding box center [522, 484] width 10 height 10
radio input "true"
type input "1"
type input "0406 731 822"
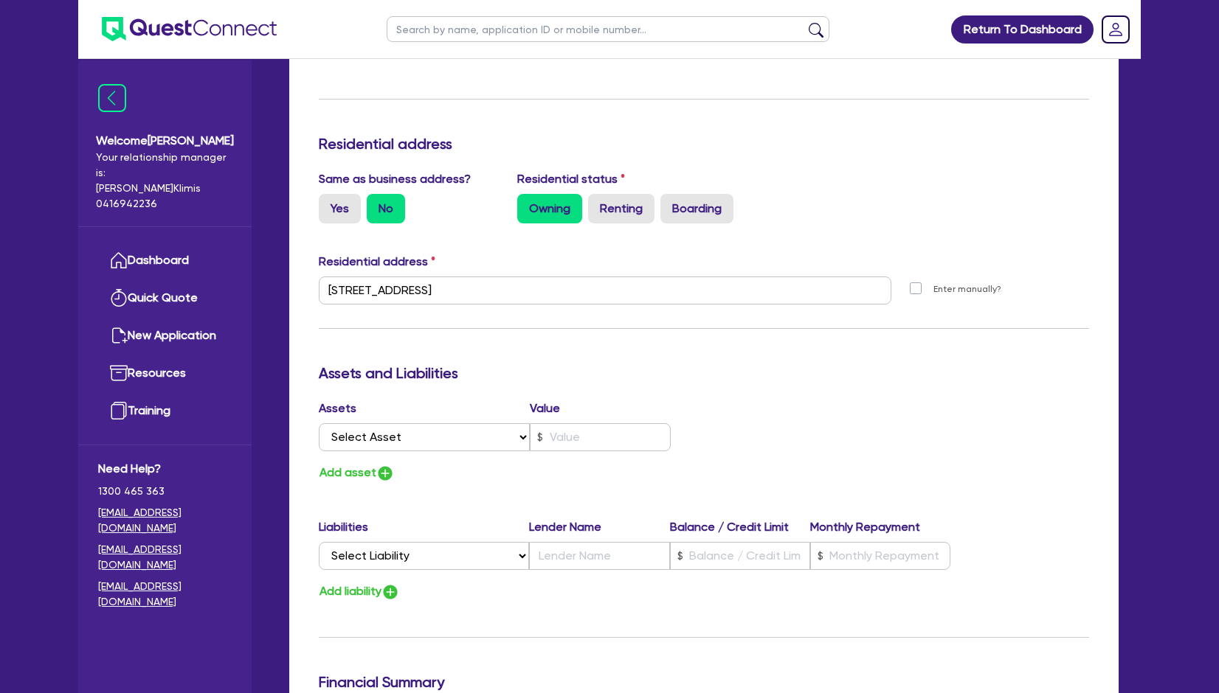
scroll to position [590, 0]
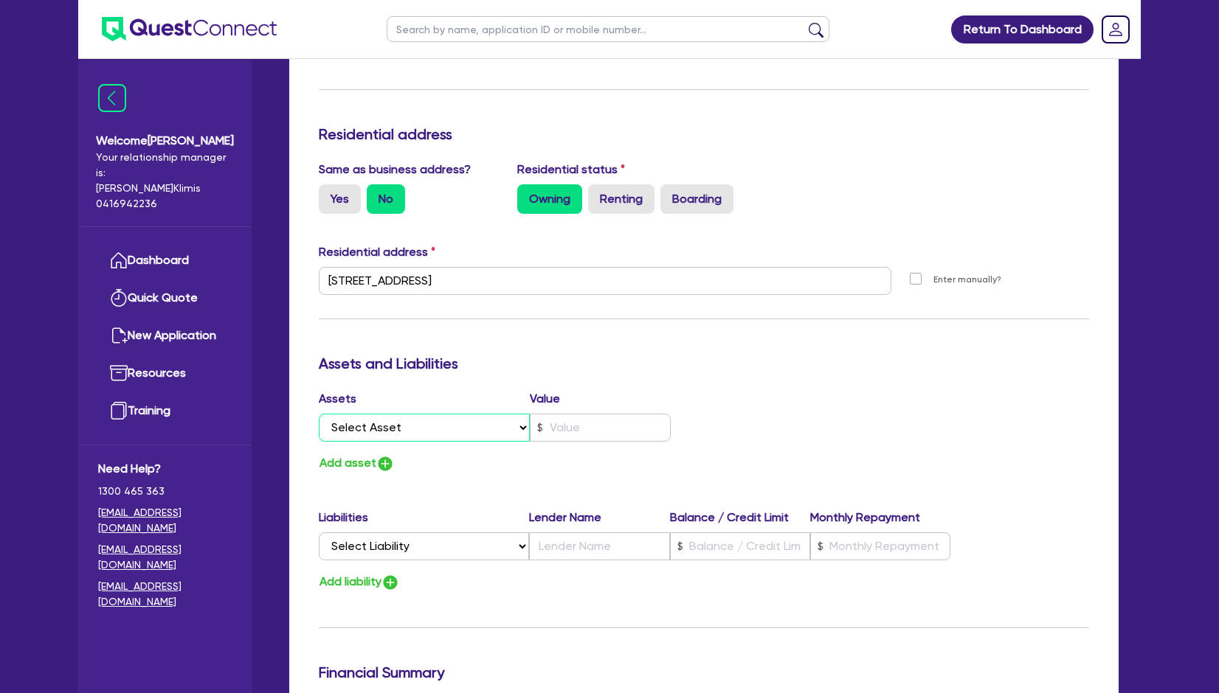
click at [421, 414] on select "Select Asset Cash Property Investment property Vehicle Truck Trailer Equipment …" at bounding box center [424, 428] width 211 height 28
select select "CASH"
click at [319, 414] on select "Select Asset Cash Property Investment property Vehicle Truck Trailer Equipment …" at bounding box center [424, 428] width 211 height 28
type input "1"
type input "0406 731 822"
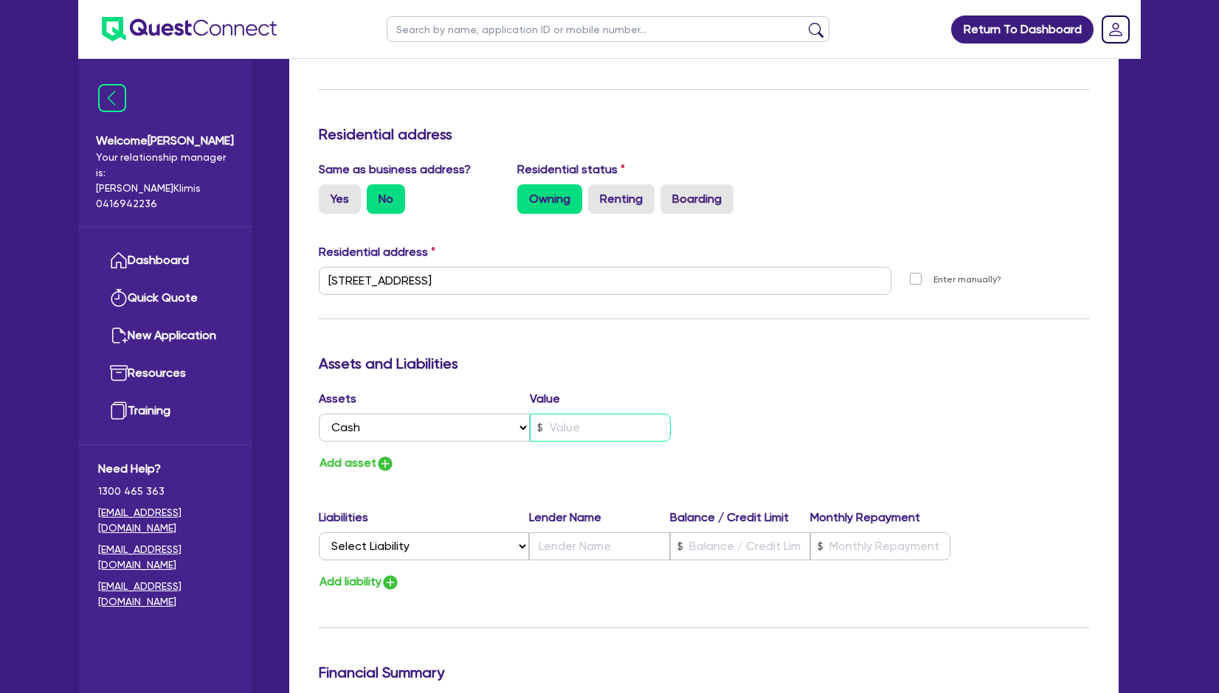
click at [583, 414] on input "text" at bounding box center [600, 428] width 141 height 28
type input "1"
type input "0406 731 822"
type input "2"
type input "1"
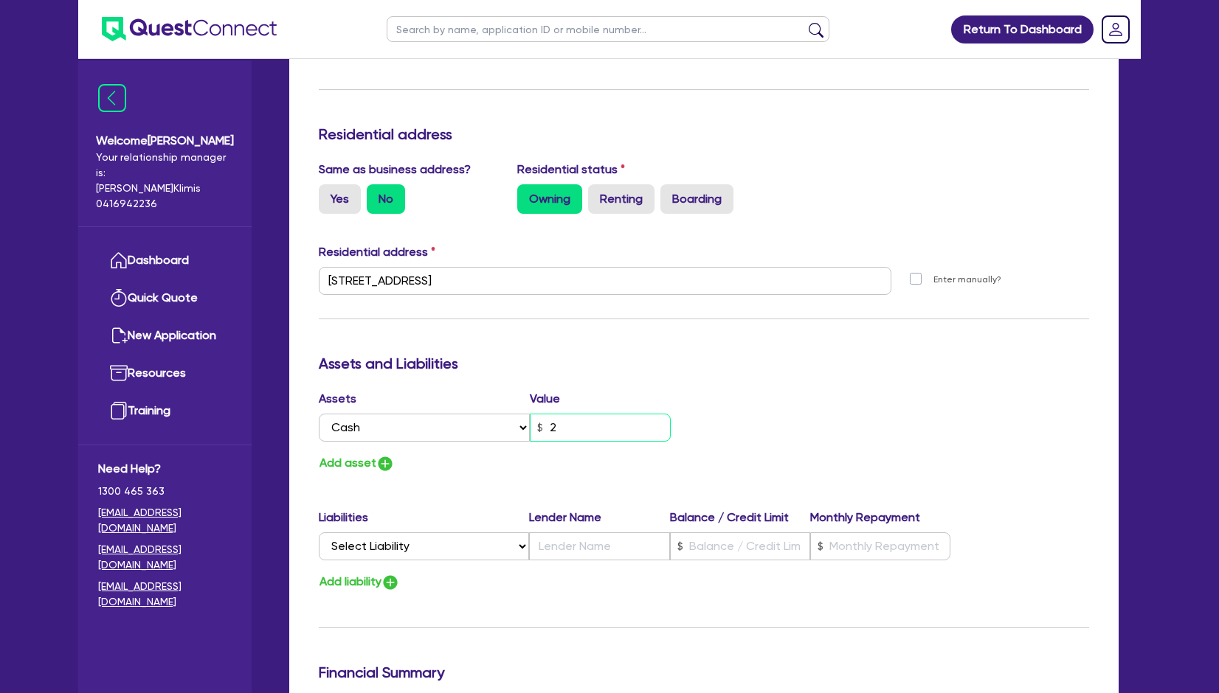
type input "0406 731 822"
type input "25"
type input "1"
type input "0406 731 822"
type input "250"
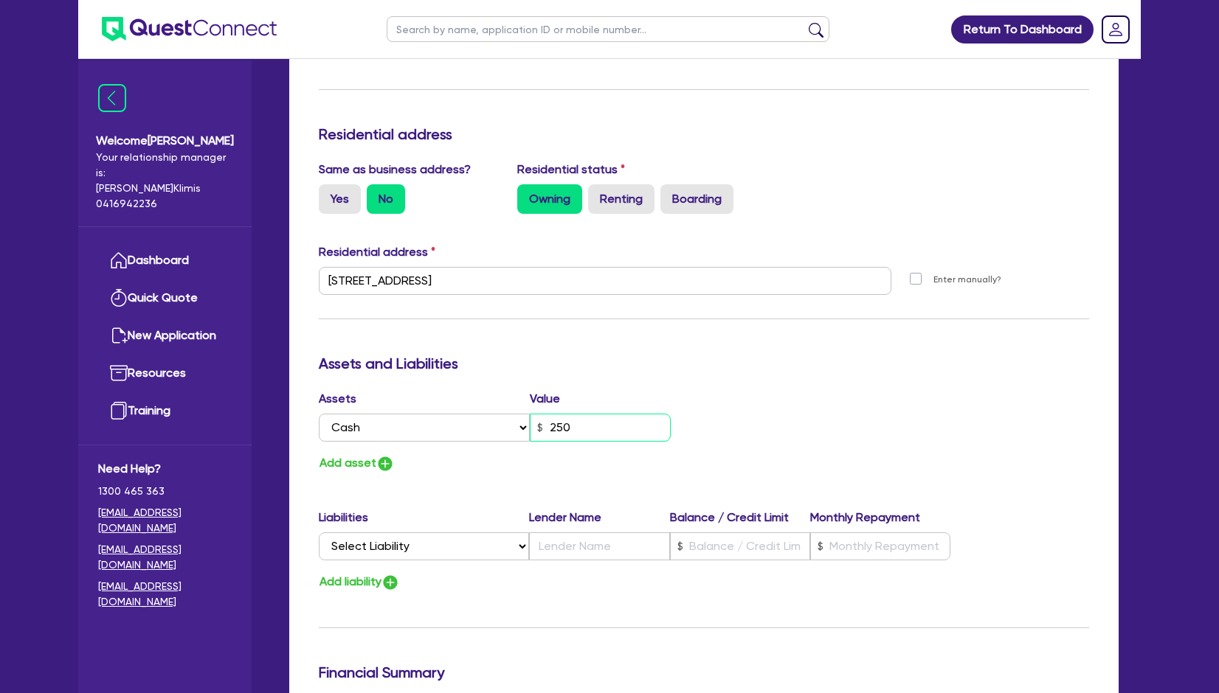
type input "1"
type input "0406 731 822"
type input "2,500"
type input "1"
type input "0406 731 822"
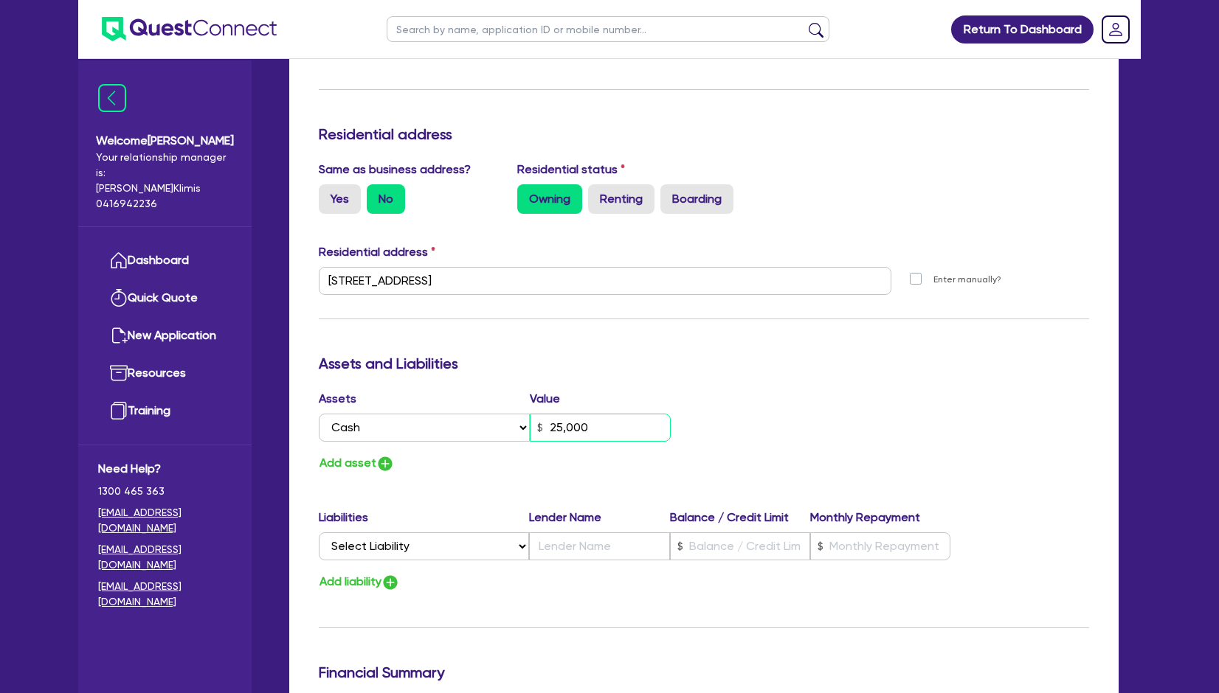
type input "25,000"
click at [468, 462] on div "Update residential status for Director #1 Boarding is only acceptable when the …" at bounding box center [704, 274] width 770 height 1091
click at [377, 455] on img "button" at bounding box center [385, 464] width 18 height 18
type input "1"
type input "0406 731 822"
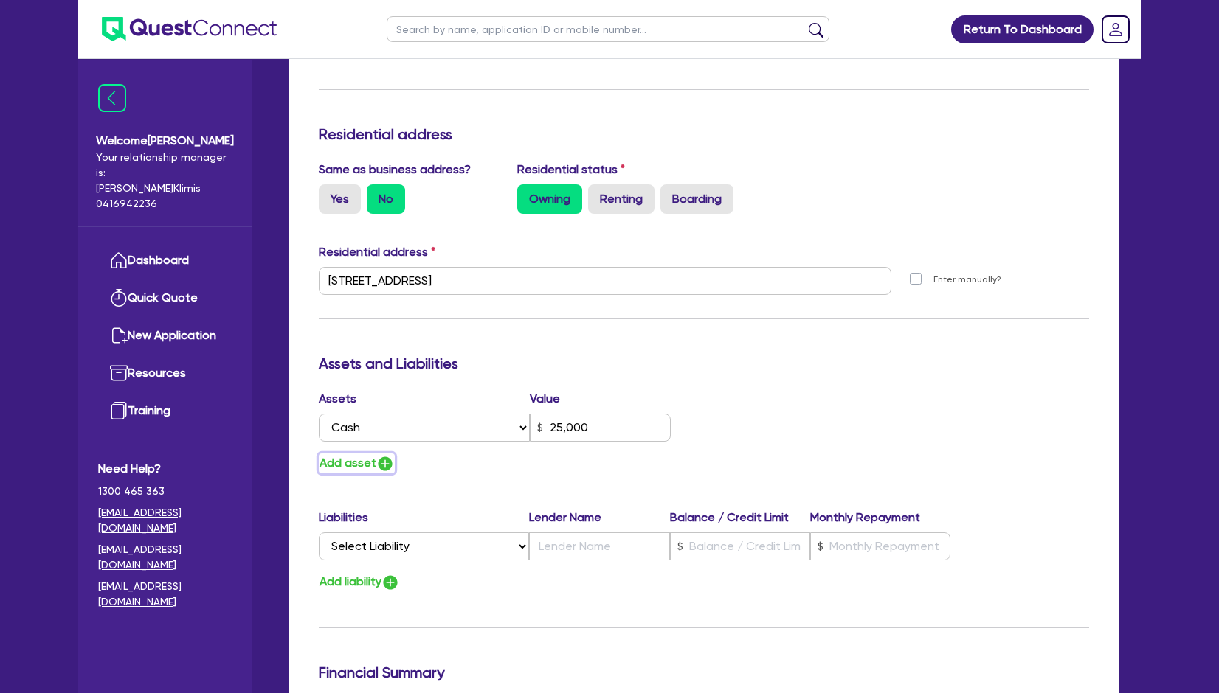
type input "25,000"
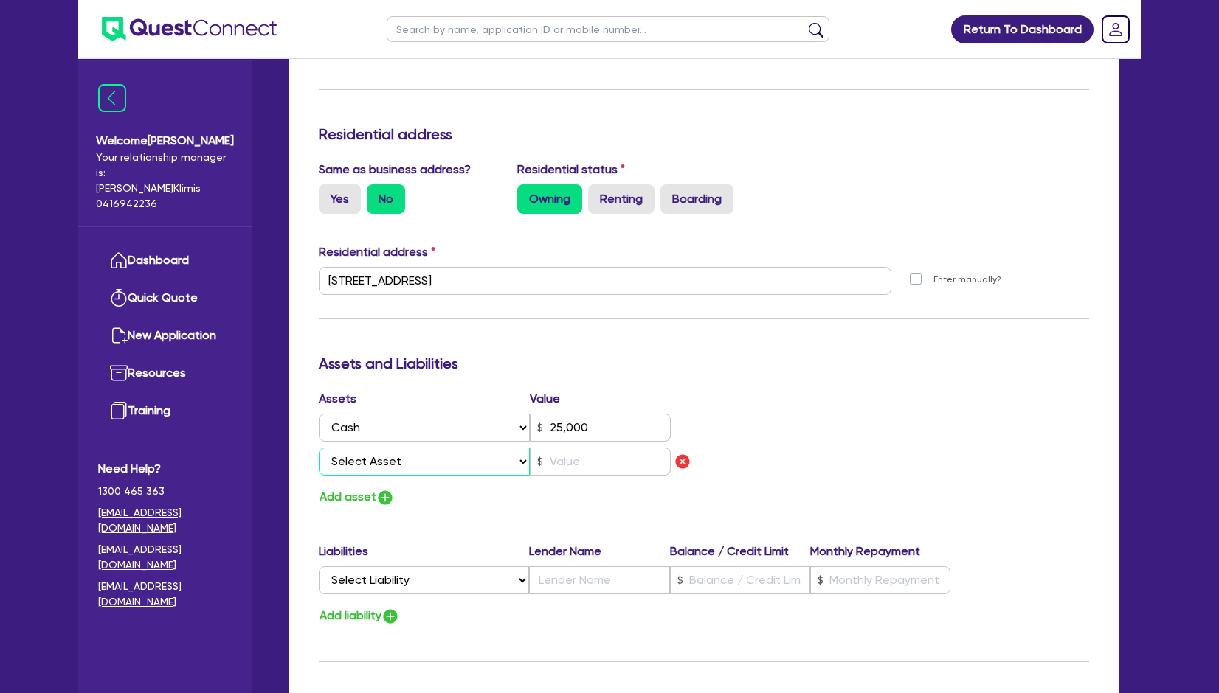
click at [428, 448] on select "Select Asset Cash Property Investment property Vehicle Truck Trailer Equipment …" at bounding box center [424, 462] width 211 height 28
select select "EQUIPMENT"
click at [319, 448] on select "Select Asset Cash Property Investment property Vehicle Truck Trailer Equipment …" at bounding box center [424, 462] width 211 height 28
type input "1"
type input "0406 731 822"
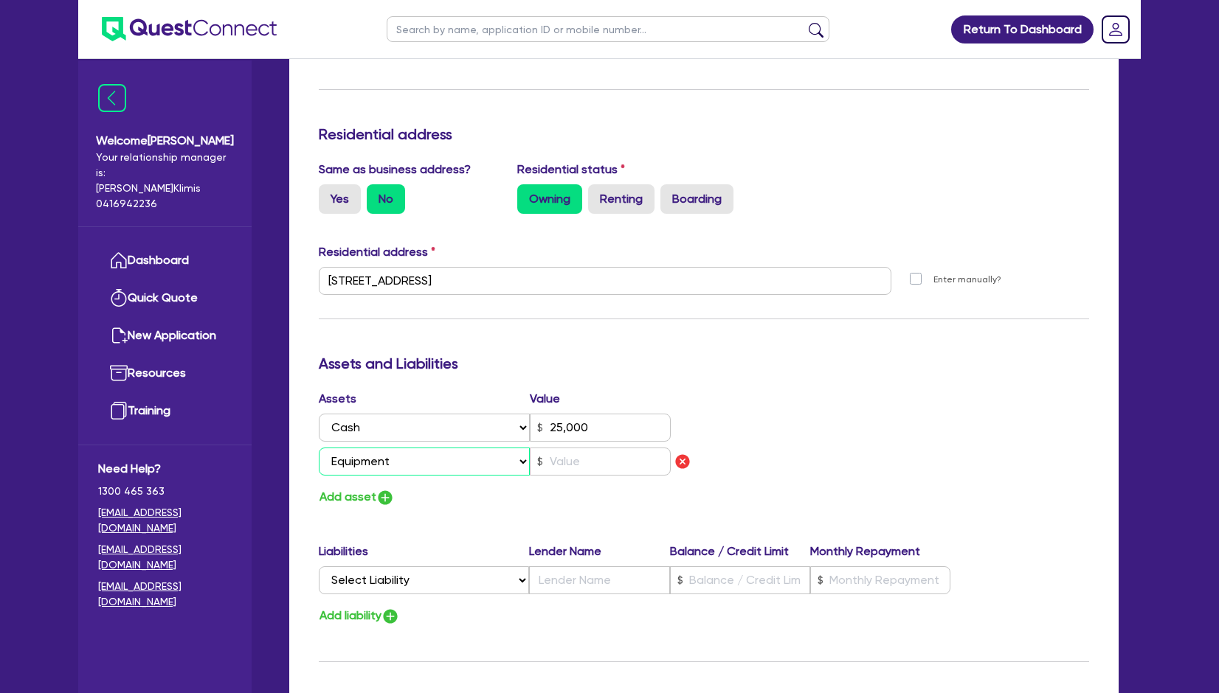
type input "25,000"
click at [574, 448] on input "text" at bounding box center [600, 462] width 141 height 28
type input "1"
type input "0406 731 822"
type input "25,000"
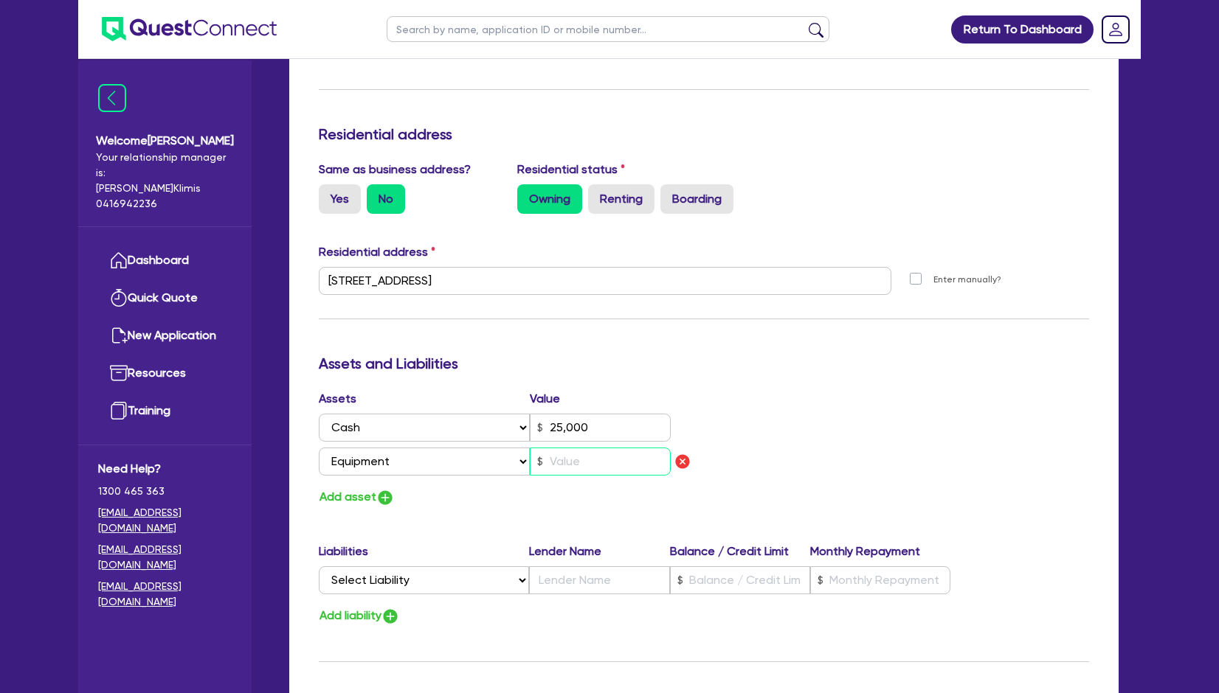
type input "3"
type input "1"
type input "0406 731 822"
type input "25,000"
type input "30"
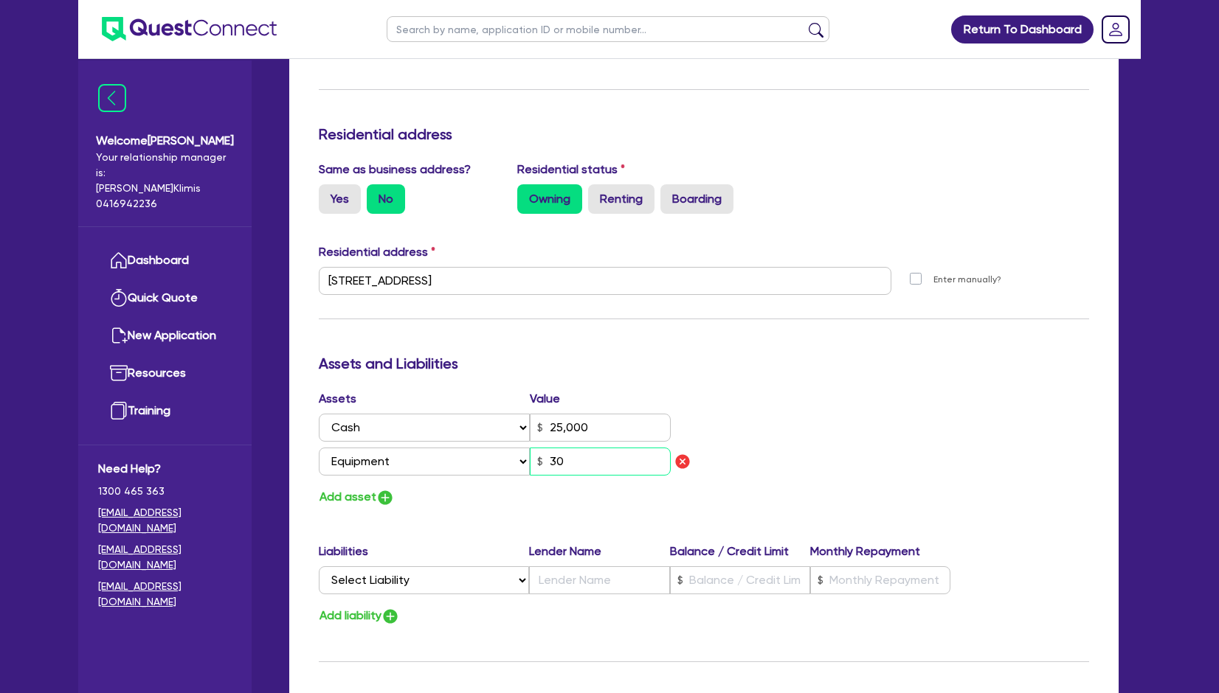
type input "1"
type input "0406 731 822"
type input "25,000"
type input "300"
type input "1"
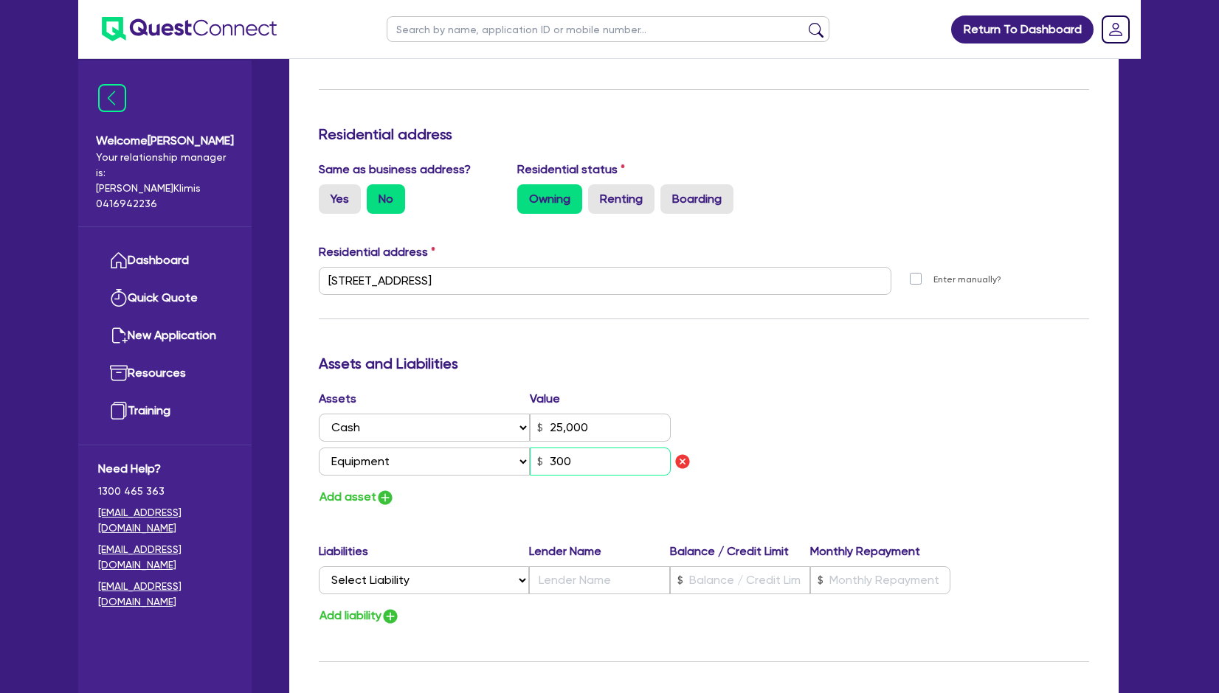
type input "0406 731 822"
type input "25,000"
type input "3,000"
type input "1"
type input "0406 731 822"
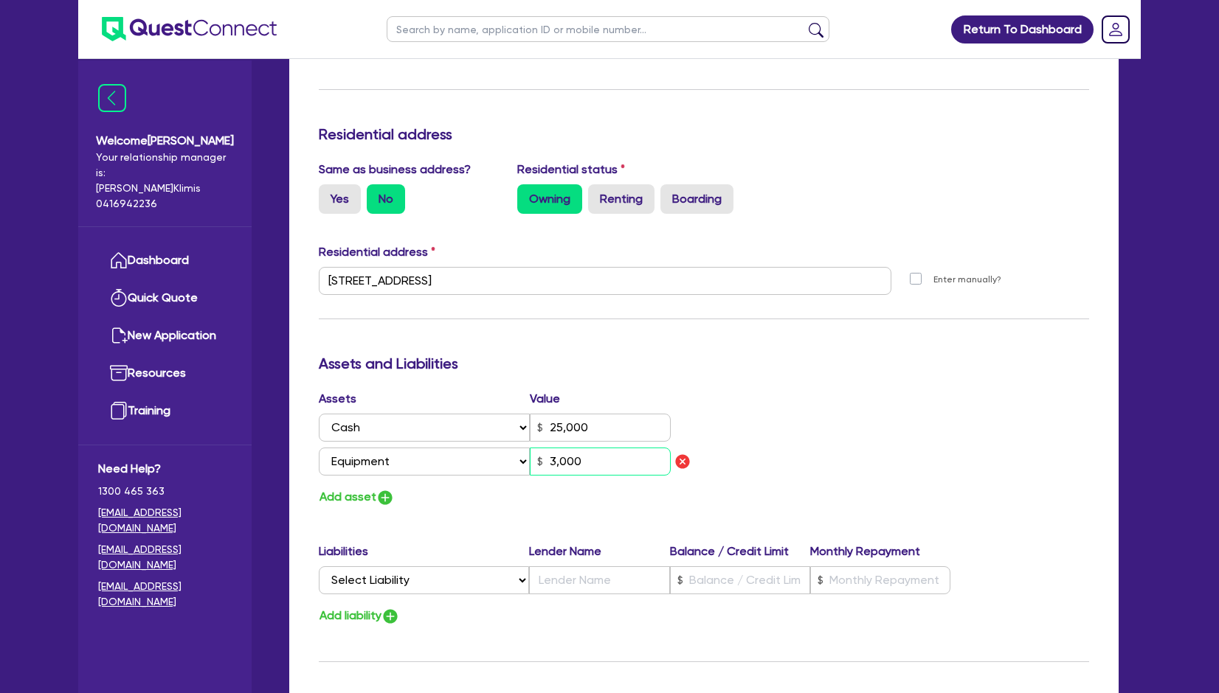
type input "25,000"
type input "30,000"
click at [706, 390] on div "Assets Value Select Asset Cash Property Investment property Vehicle Truck Trail…" at bounding box center [704, 448] width 792 height 117
click at [384, 489] on img "button" at bounding box center [385, 498] width 18 height 18
type input "1"
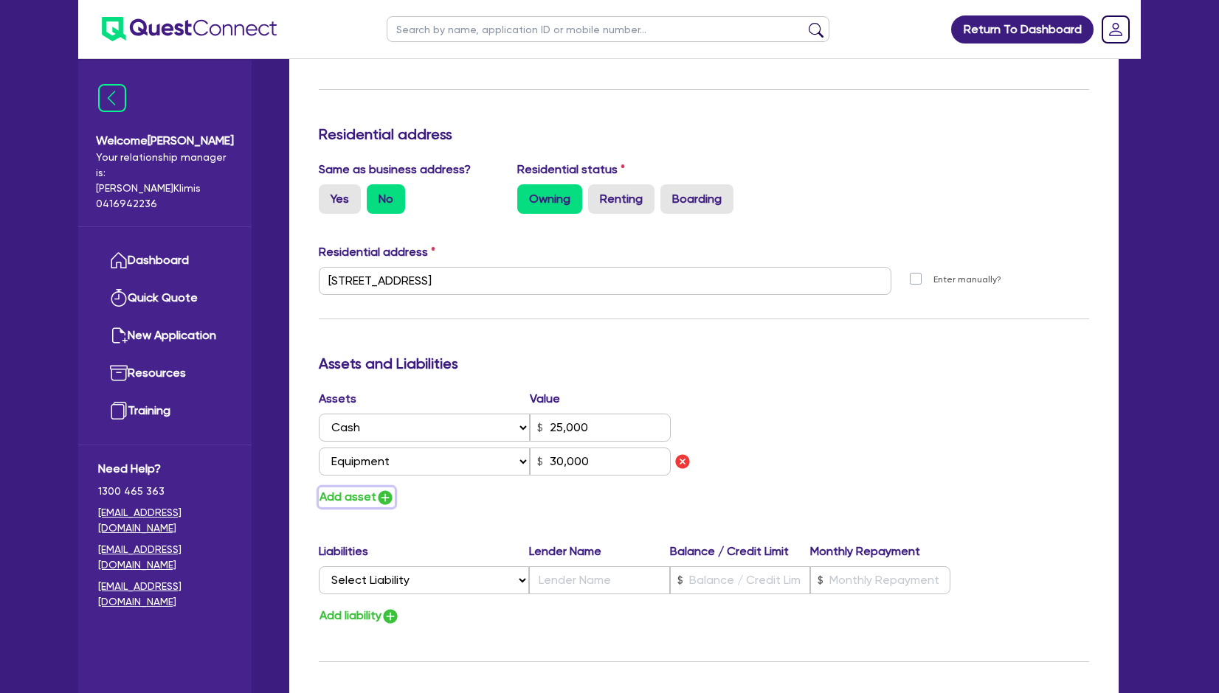
type input "0406 731 822"
type input "25,000"
type input "30,000"
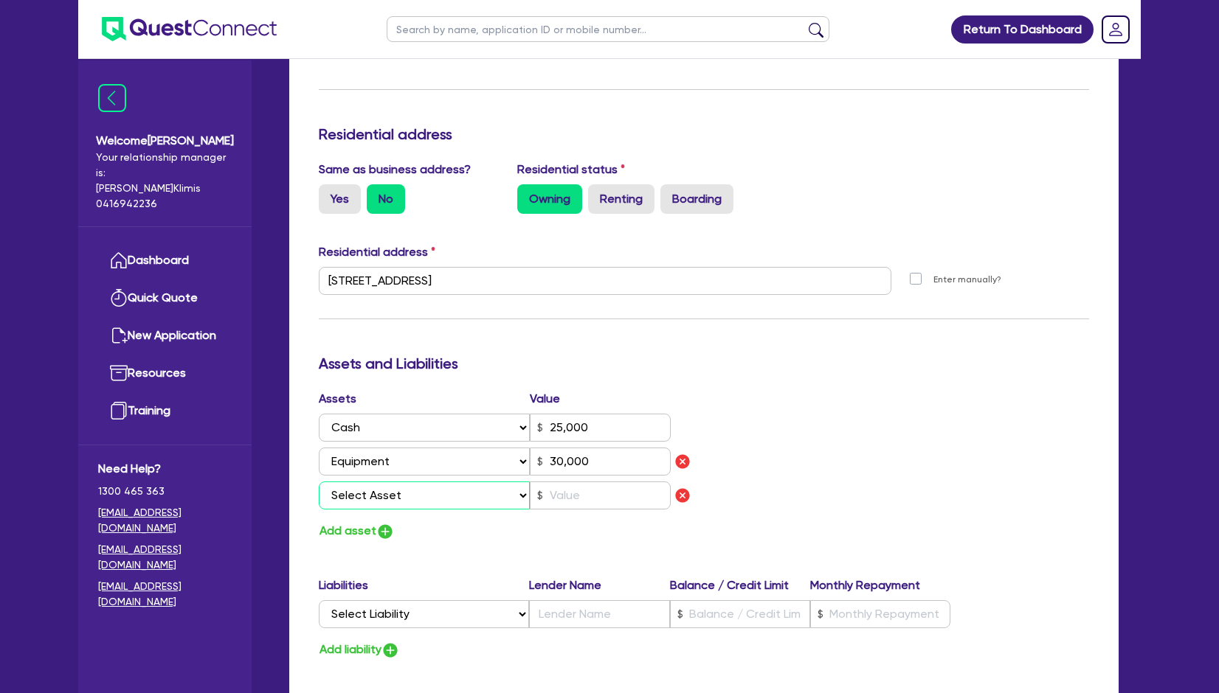
click at [391, 482] on select "Select Asset Cash Property Investment property Vehicle Truck Trailer Equipment …" at bounding box center [424, 496] width 211 height 28
select select "HOUSEHOLD_PERSONAL"
click at [319, 482] on select "Select Asset Cash Property Investment property Vehicle Truck Trailer Equipment …" at bounding box center [424, 496] width 211 height 28
type input "1"
type input "0406 731 822"
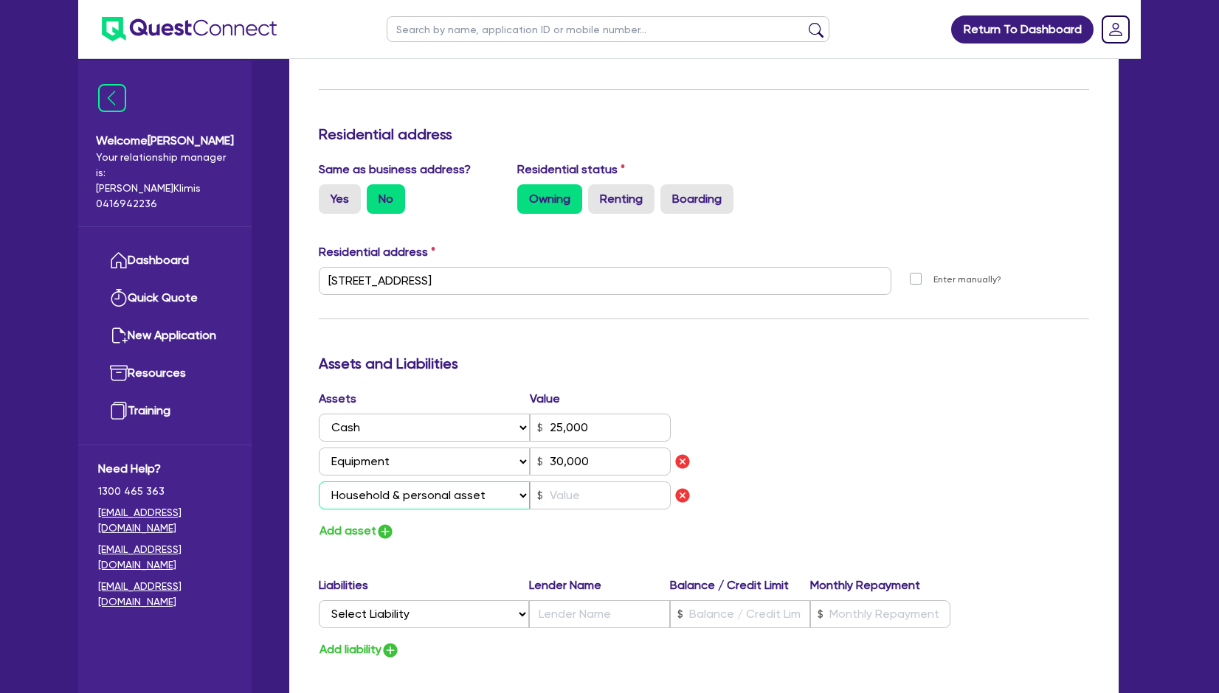
type input "25,000"
type input "30,000"
click at [566, 482] on input "text" at bounding box center [600, 496] width 141 height 28
type input "1"
type input "0406 731 822"
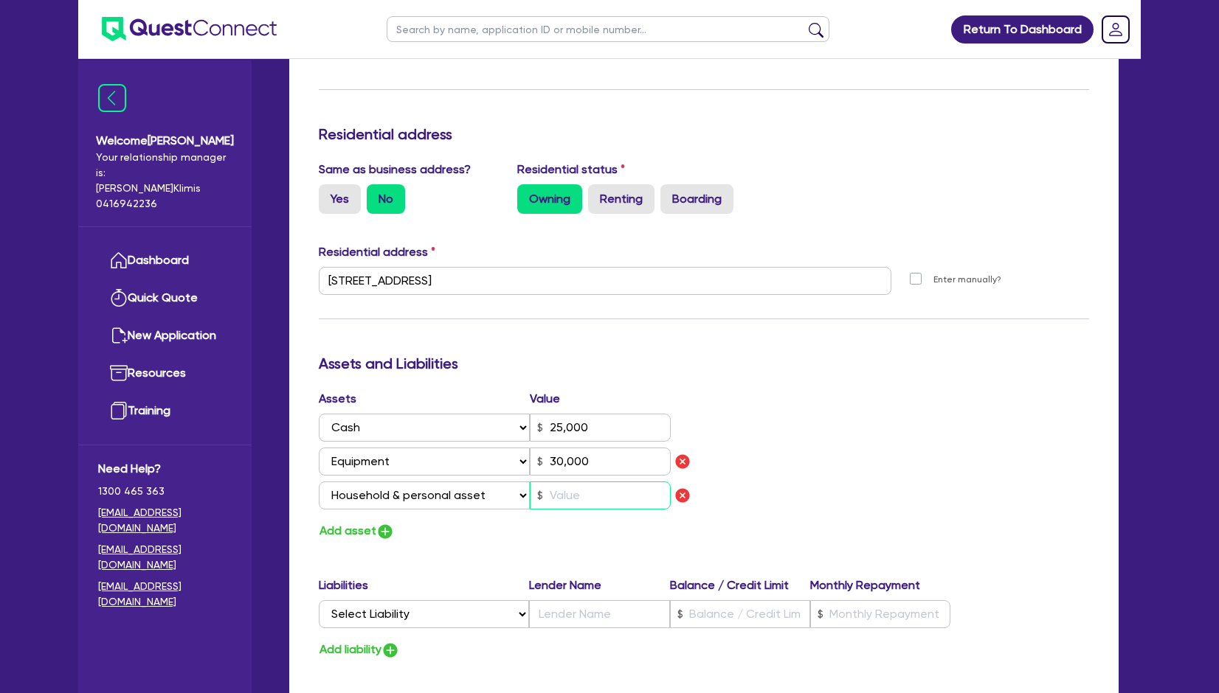
type input "25,000"
type input "30,000"
type input "7"
type input "1"
type input "0406 731 822"
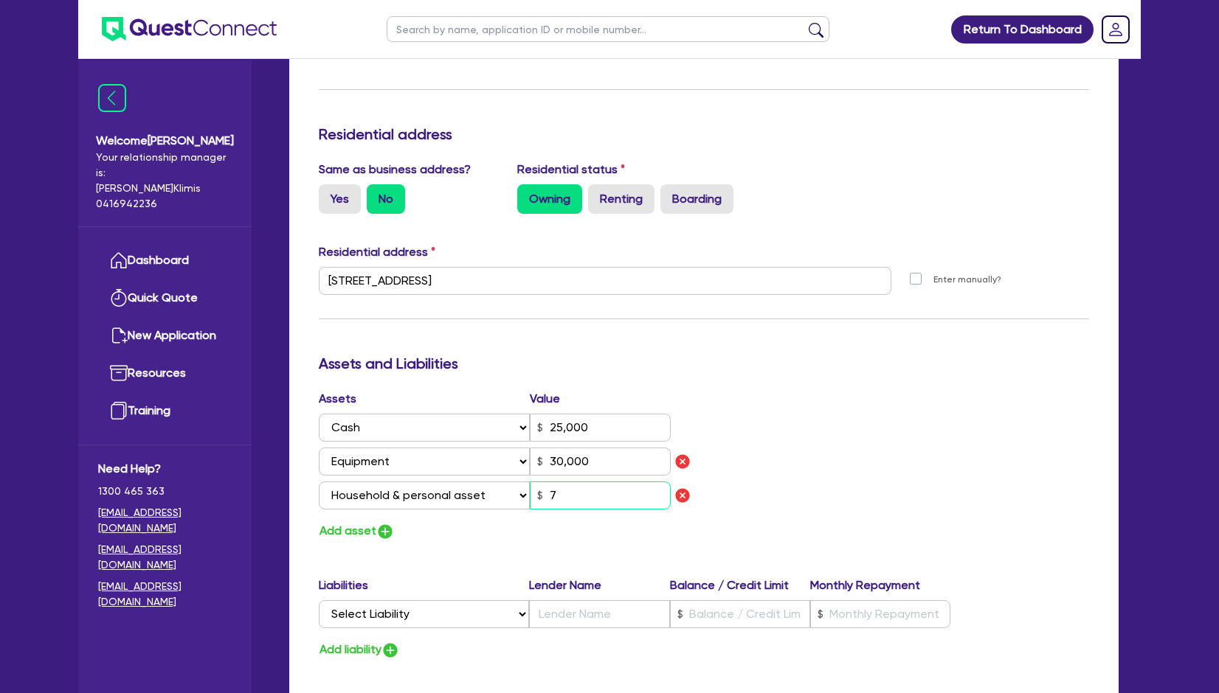
type input "25,000"
type input "30,000"
type input "75"
type input "1"
type input "0406 731 822"
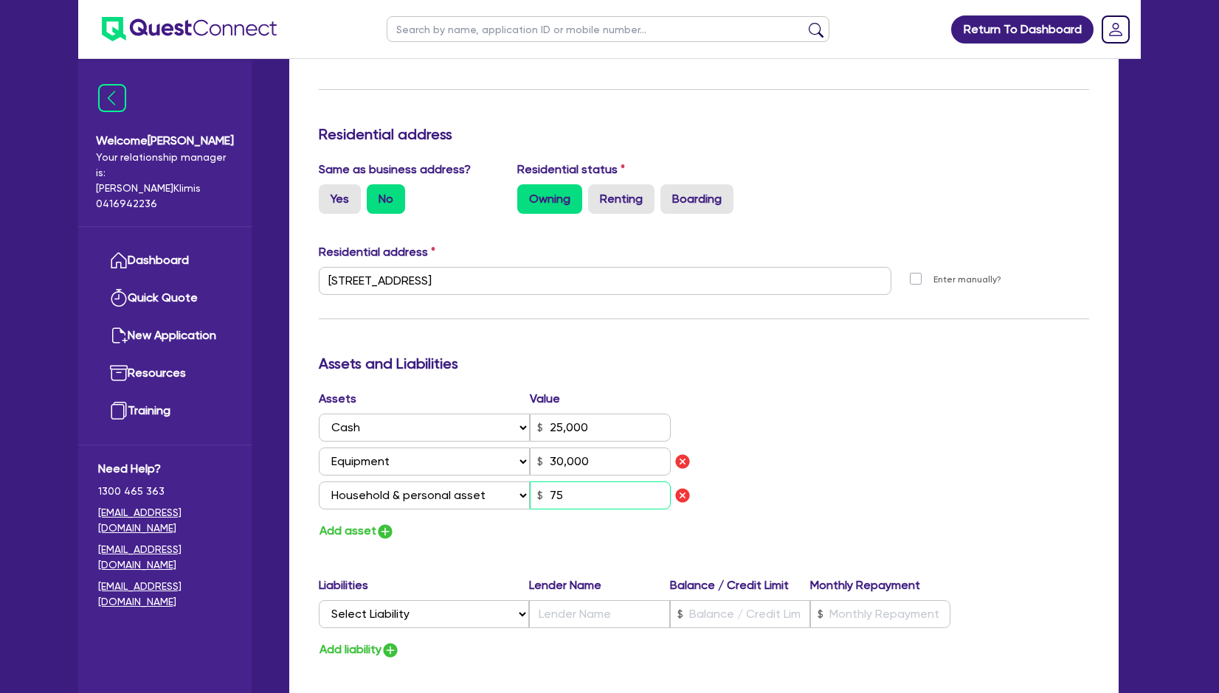
type input "25,000"
type input "30,000"
type input "750"
type input "1"
type input "0406 731 822"
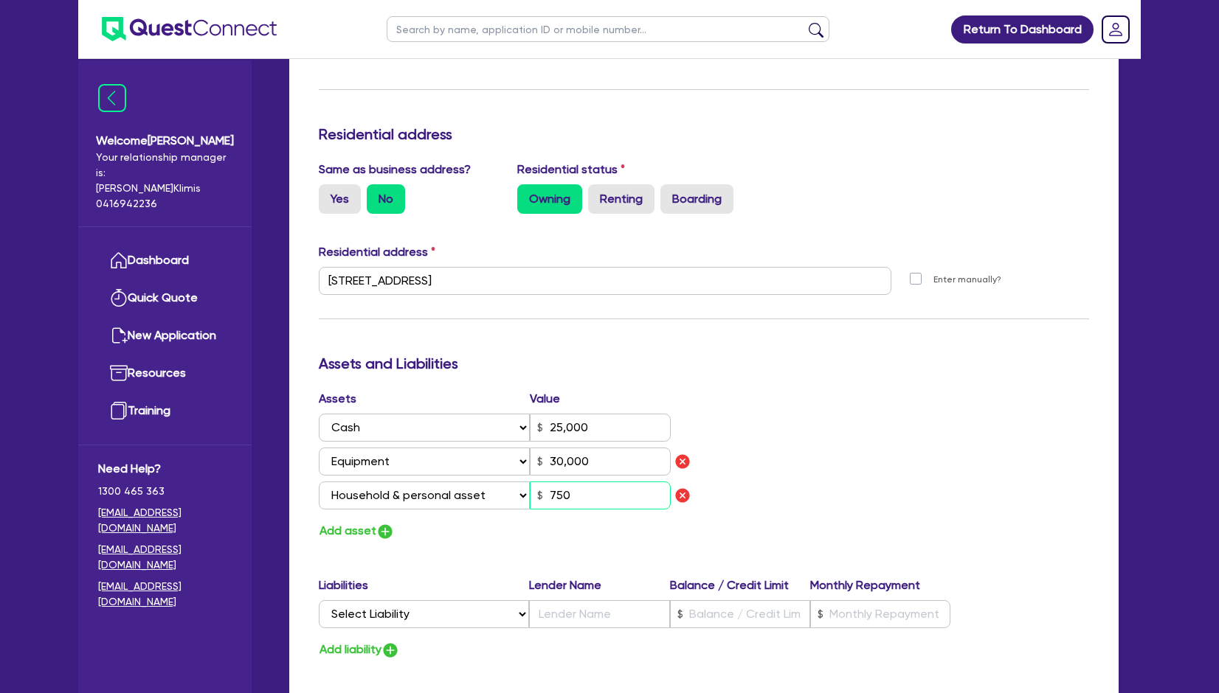
type input "25,000"
type input "30,000"
type input "7,500"
type input "1"
type input "0406 731 822"
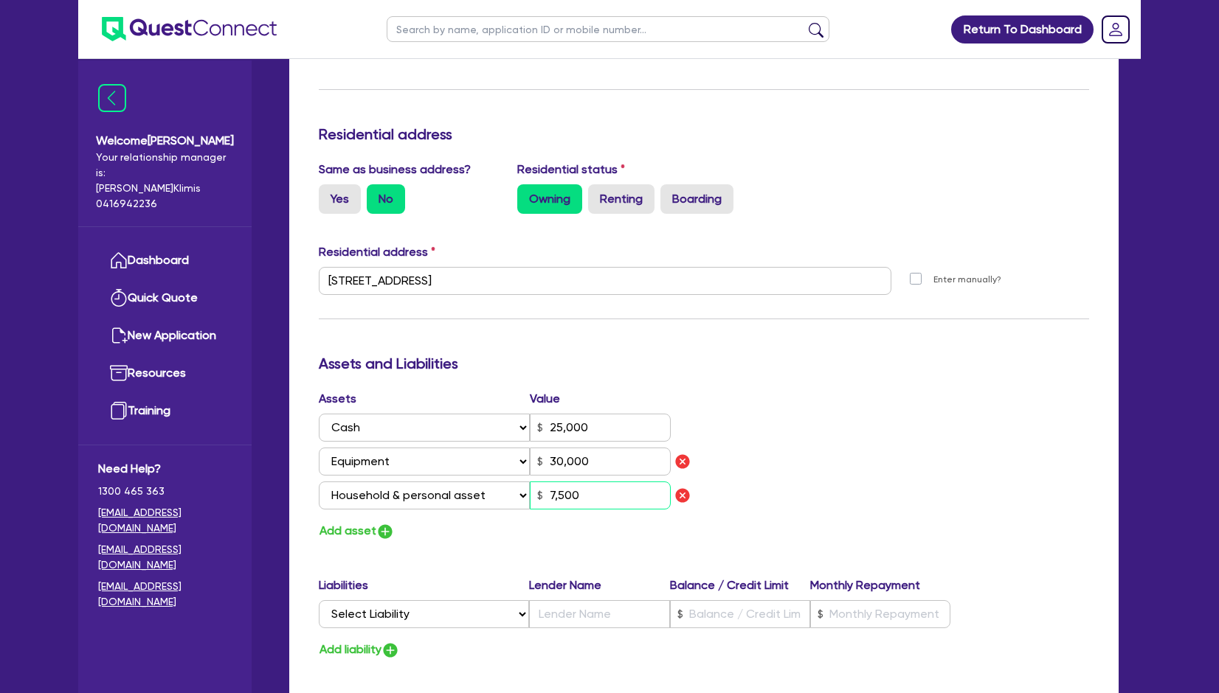
type input "25,000"
type input "30,000"
type input "75,000"
drag, startPoint x: 585, startPoint y: 478, endPoint x: 545, endPoint y: 475, distance: 39.9
click at [545, 482] on input "75,000" at bounding box center [600, 496] width 141 height 28
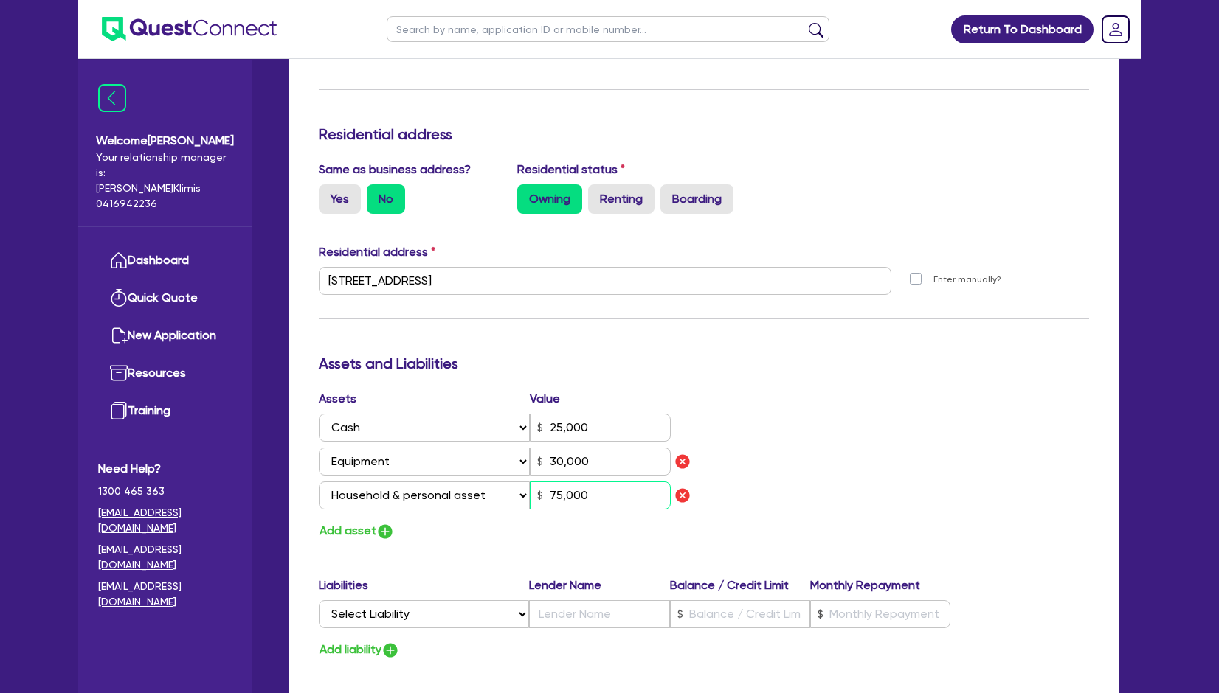
type input "1"
type input "0406 731 822"
type input "25,000"
type input "30,000"
type input "1"
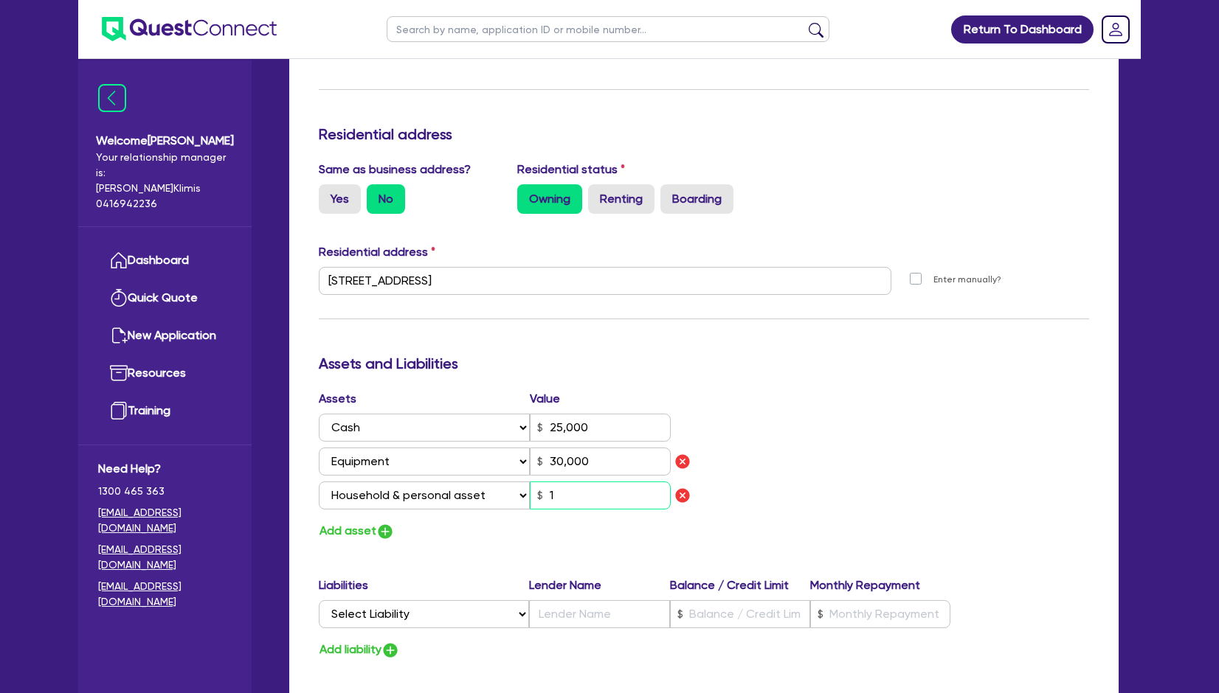
type input "1"
type input "0406 731 822"
type input "25,000"
type input "30,000"
type input "10"
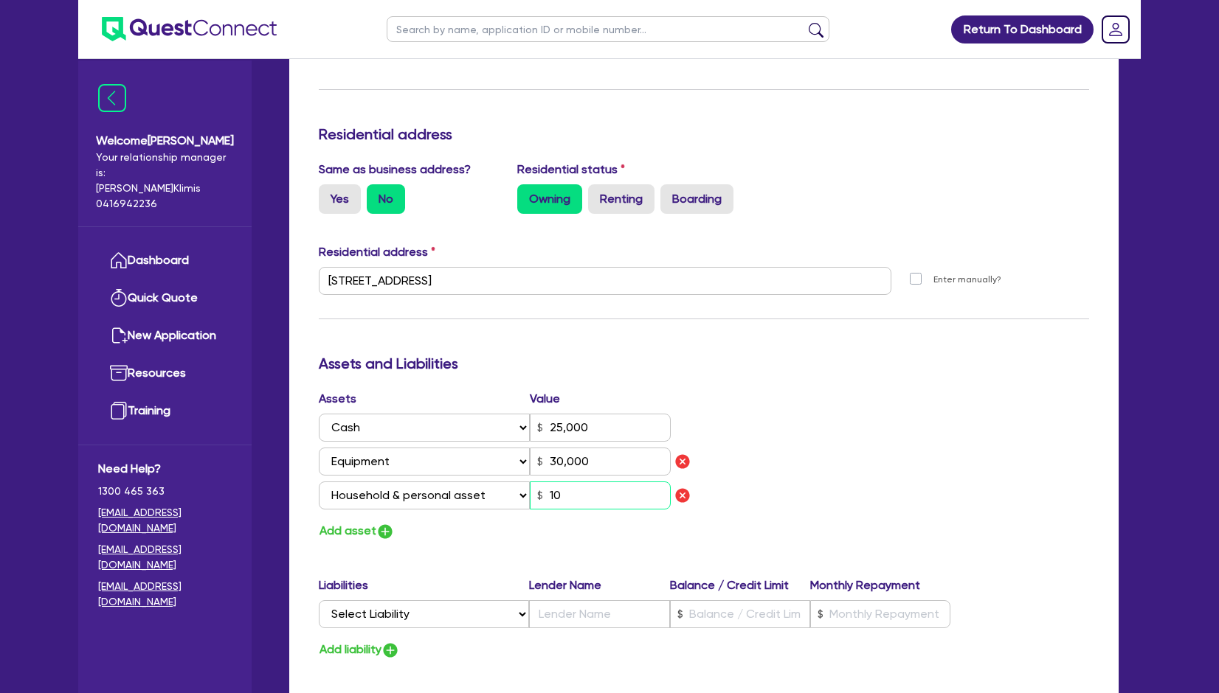
type input "1"
type input "0406 731 822"
type input "25,000"
type input "30,000"
type input "100"
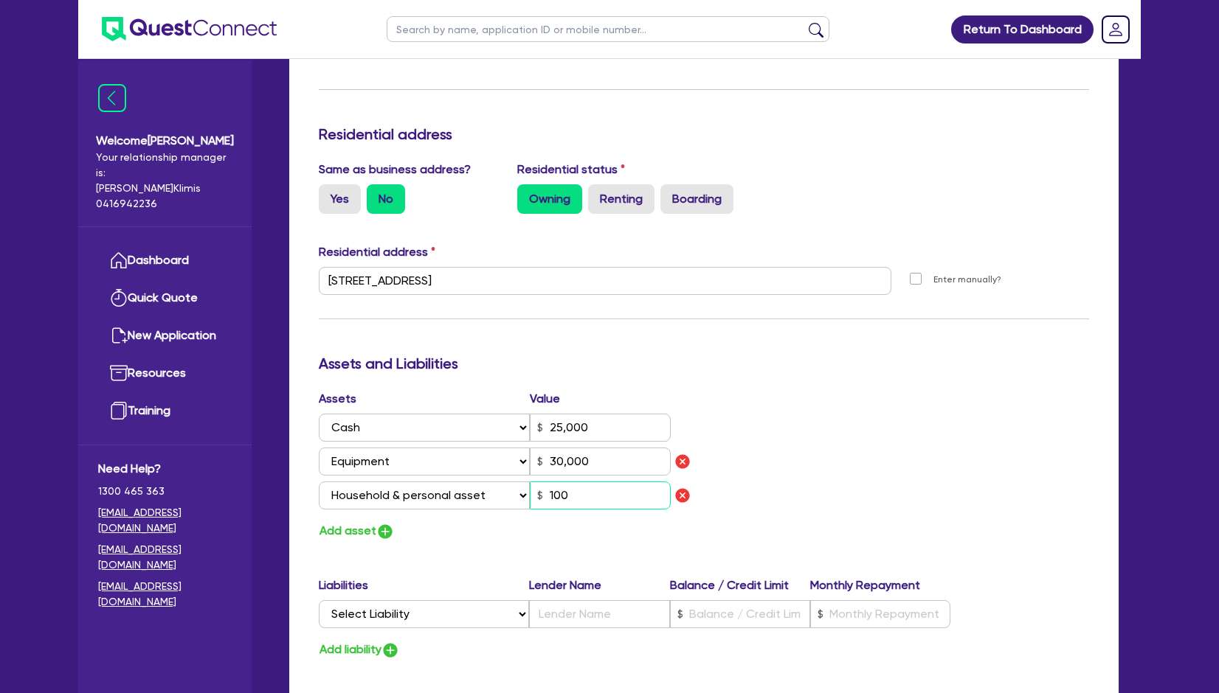
type input "1"
type input "0406 731 822"
type input "25,000"
type input "30,000"
type input "1,000"
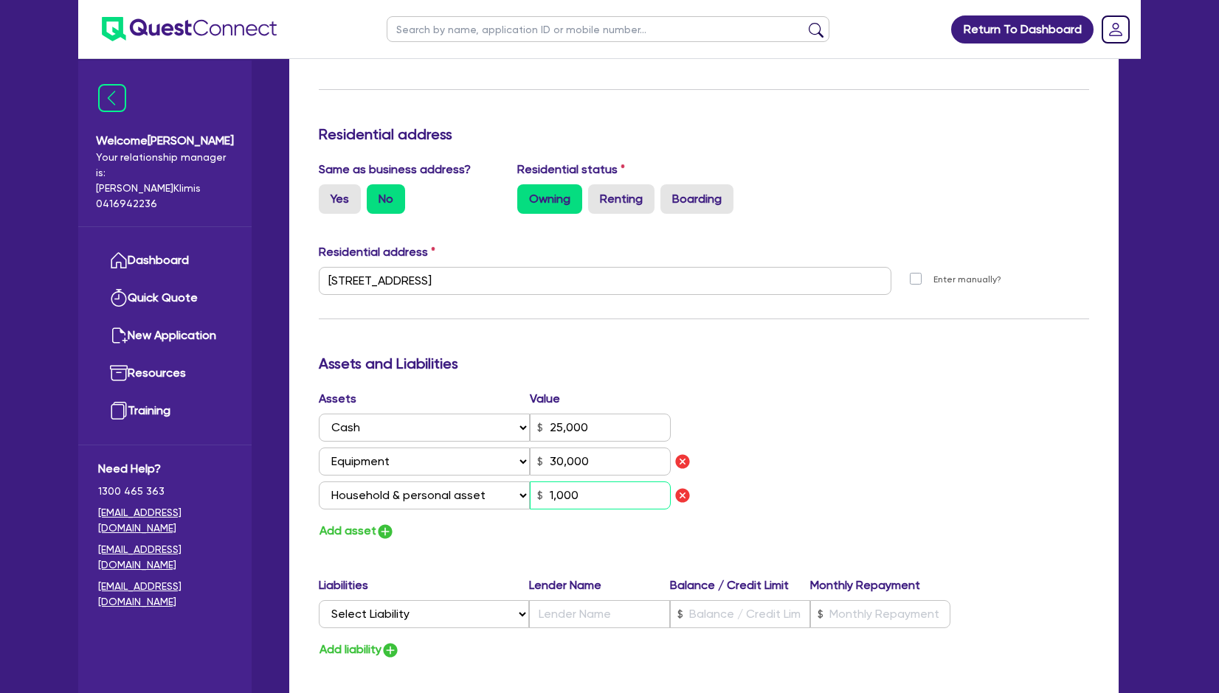
type input "1"
type input "0406 731 822"
type input "25,000"
type input "30,000"
type input "10,000"
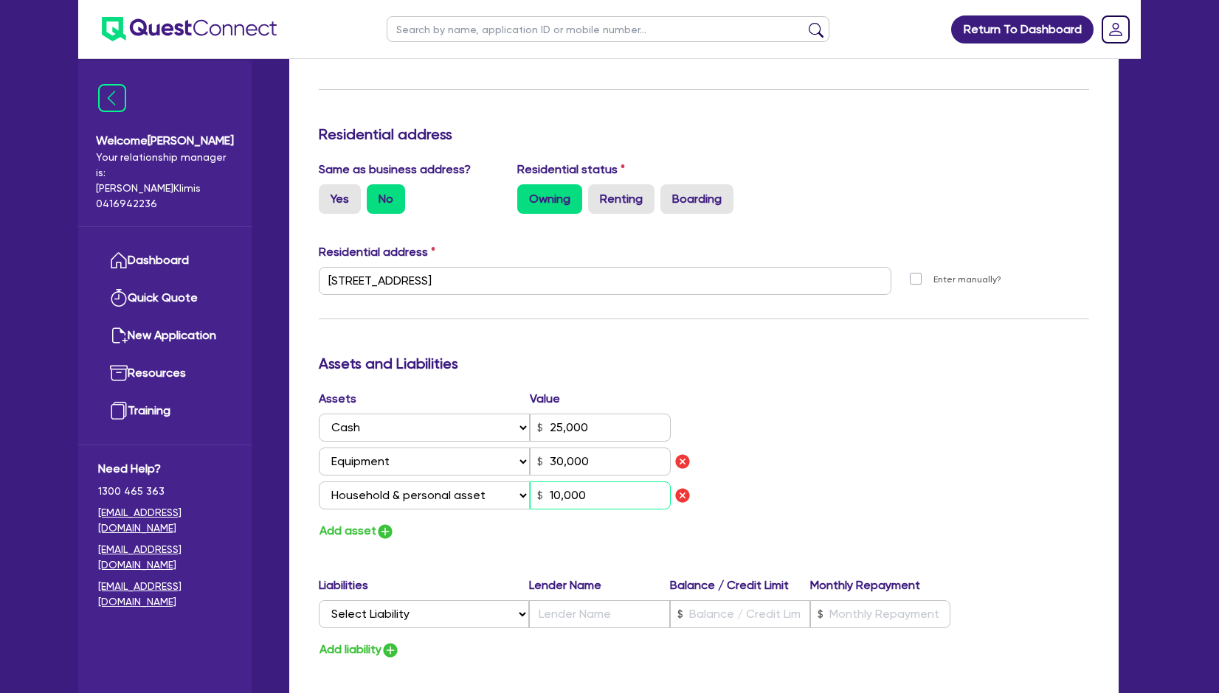
type input "1"
type input "0406 731 822"
type input "25,000"
type input "30,000"
type input "100,000"
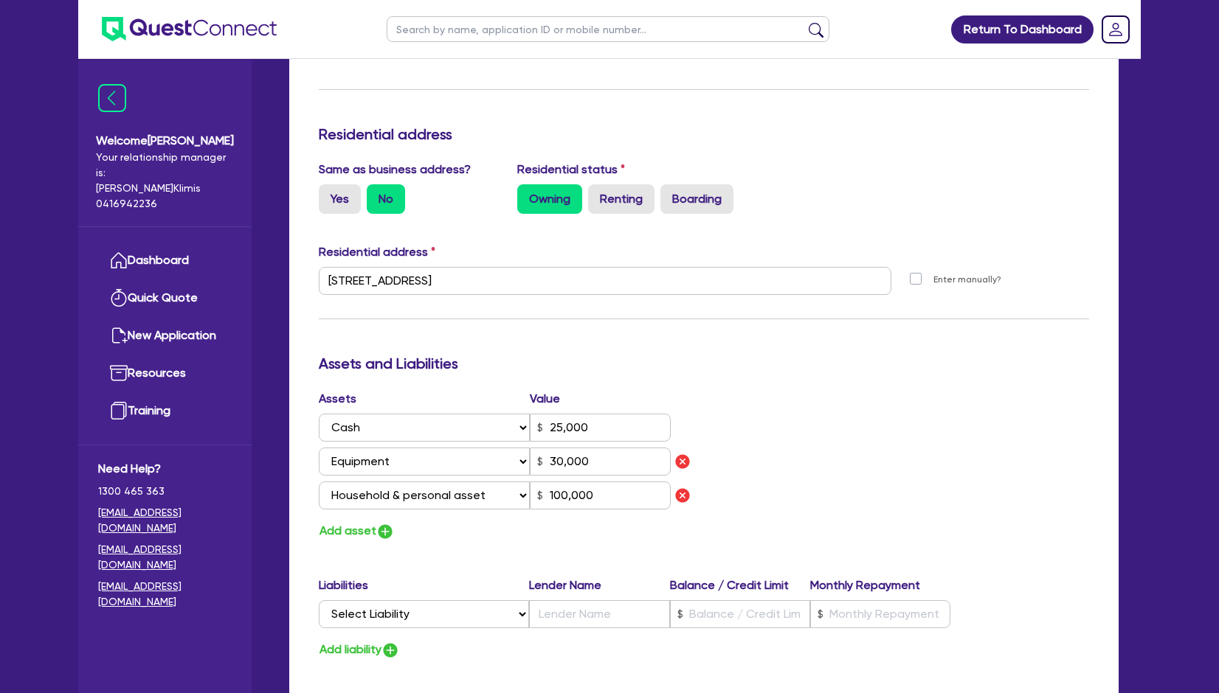
click at [814, 433] on div "Assets Value Select Asset Cash Property Investment property Vehicle Truck Trail…" at bounding box center [704, 465] width 792 height 151
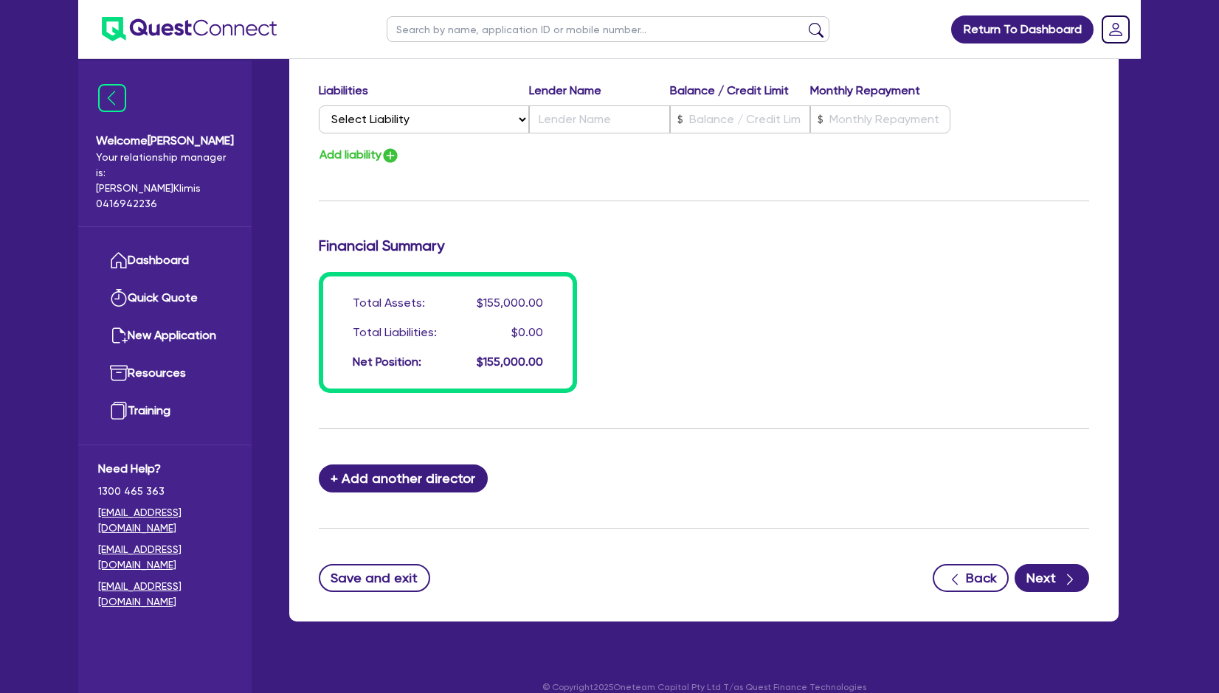
scroll to position [1086, 0]
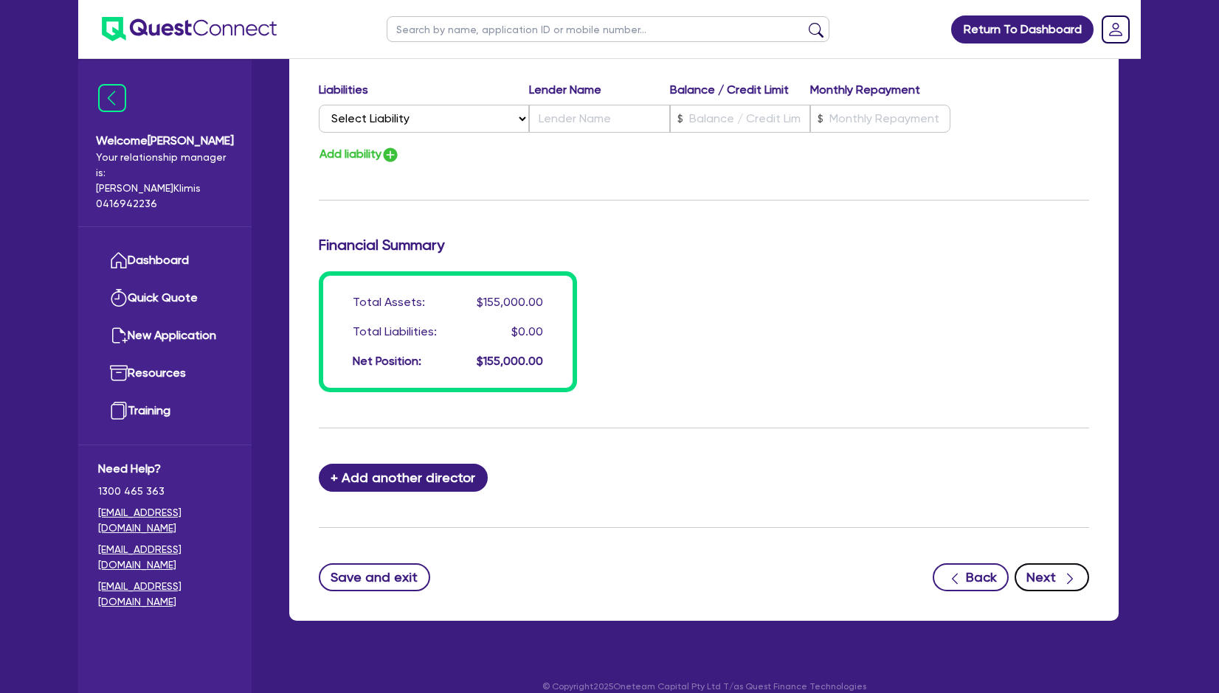
click at [1036, 564] on button "Next" at bounding box center [1051, 578] width 75 height 28
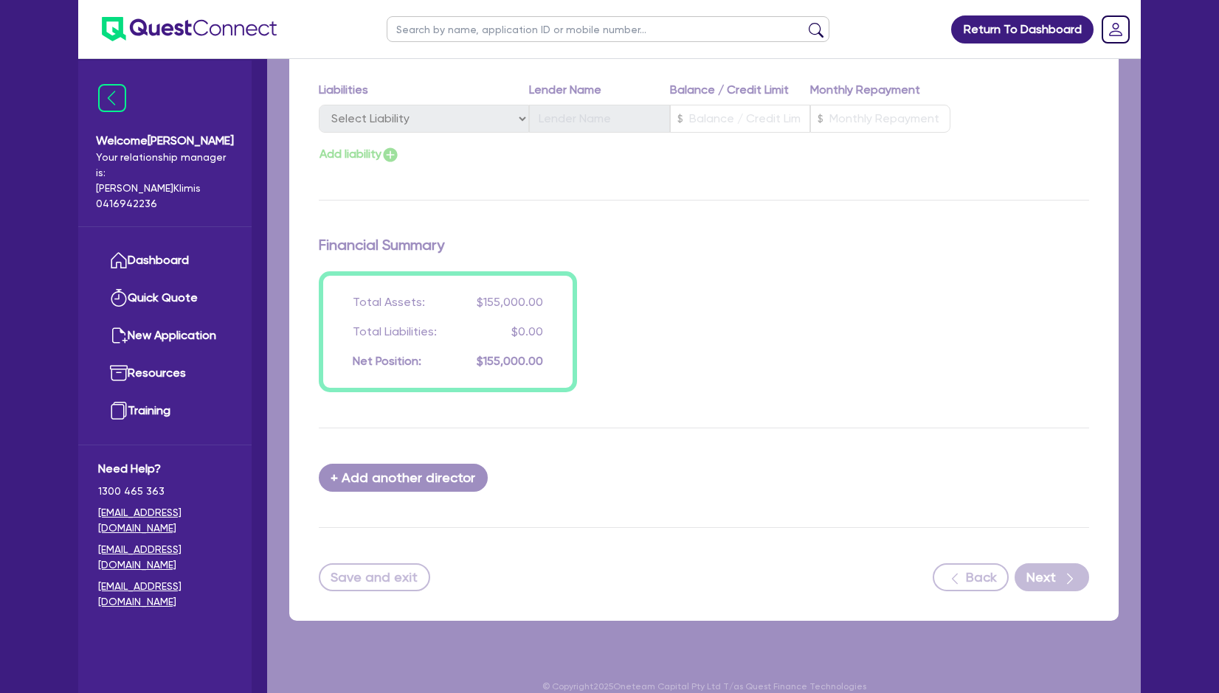
select select "SECONDARY_ASSETS"
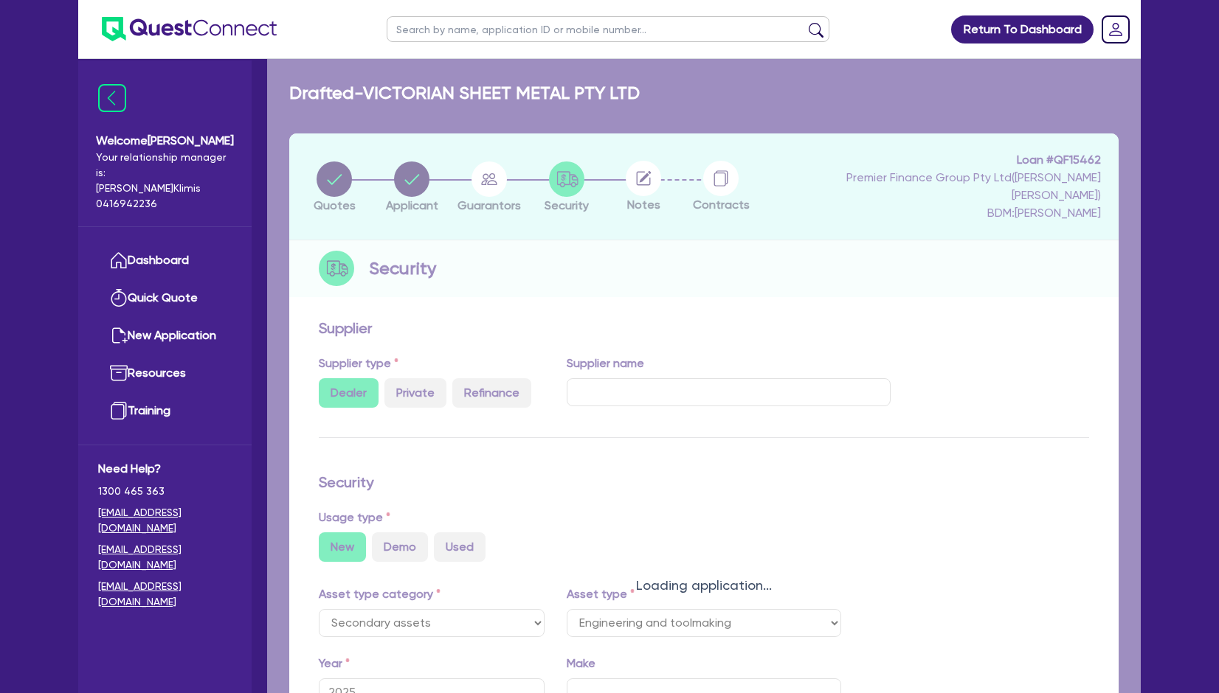
select select "ENGINEERING_AND_TOOLMAKING"
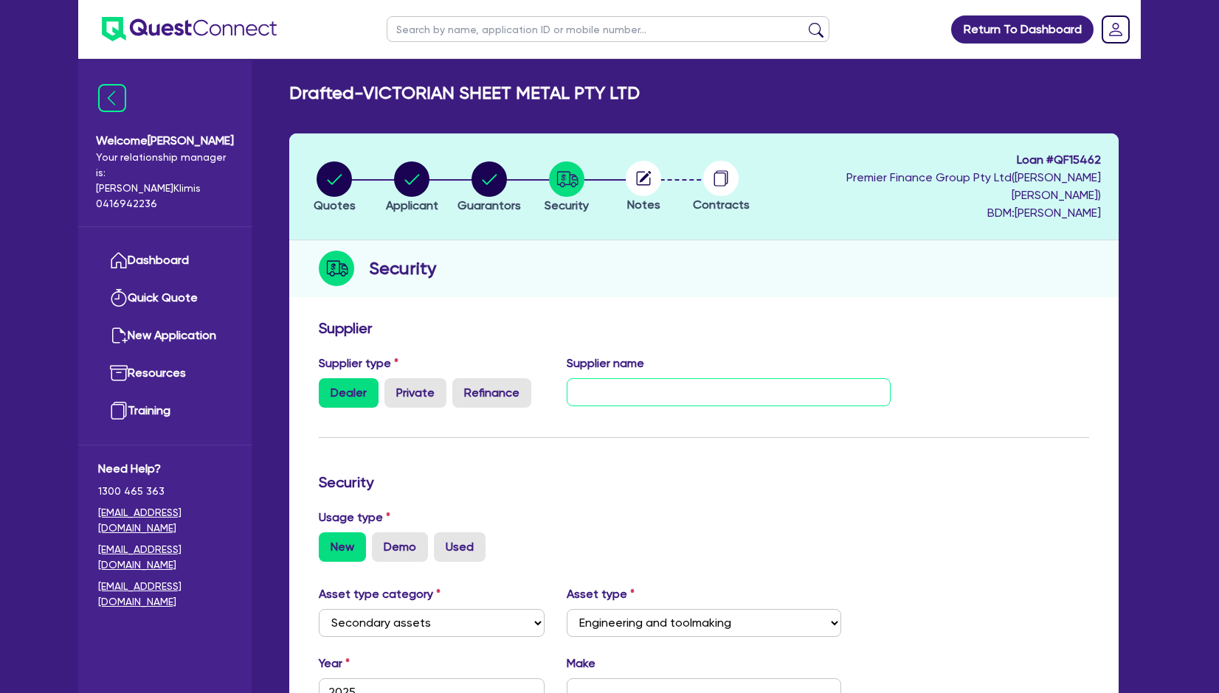
click at [595, 378] on input "text" at bounding box center [729, 392] width 325 height 28
type input "Machinery House"
click at [613, 474] on h3 "Security" at bounding box center [704, 483] width 770 height 18
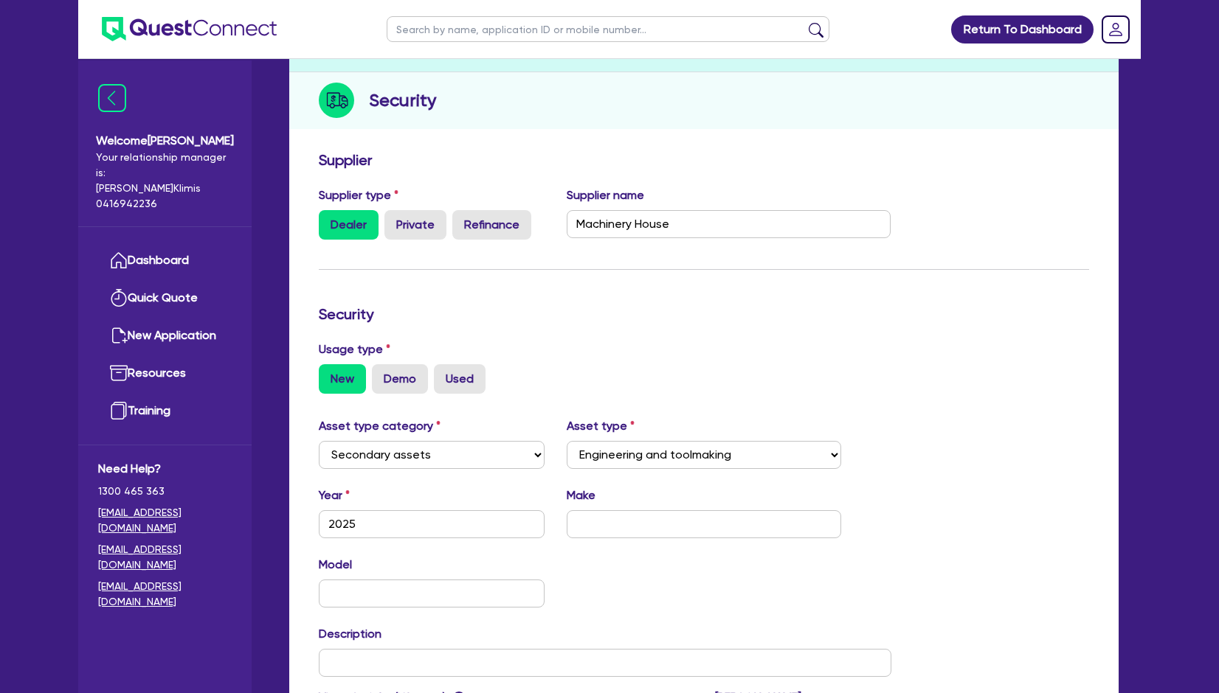
scroll to position [197, 0]
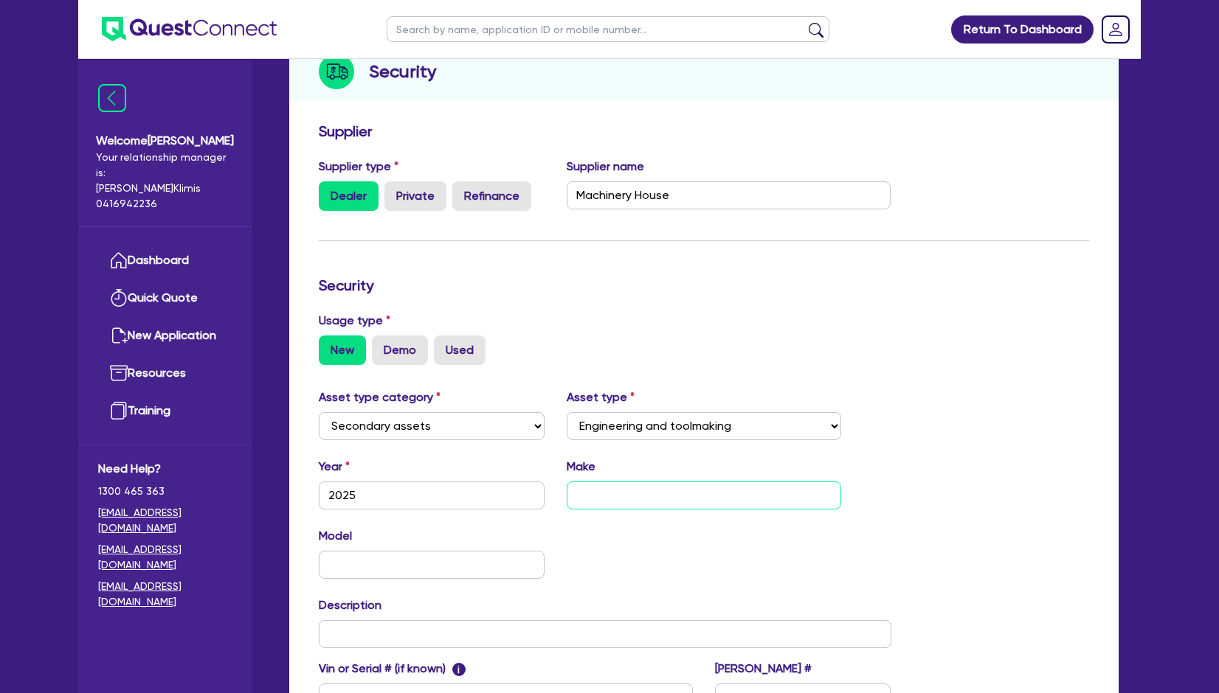
click at [583, 482] on input "text" at bounding box center [704, 496] width 275 height 28
drag, startPoint x: 615, startPoint y: 479, endPoint x: 558, endPoint y: 477, distance: 57.6
click at [558, 477] on div "Make PB-70B" at bounding box center [703, 484] width 297 height 52
click at [628, 482] on input "PB-70B" at bounding box center [704, 496] width 275 height 28
drag, startPoint x: 628, startPoint y: 470, endPoint x: 568, endPoint y: 470, distance: 59.7
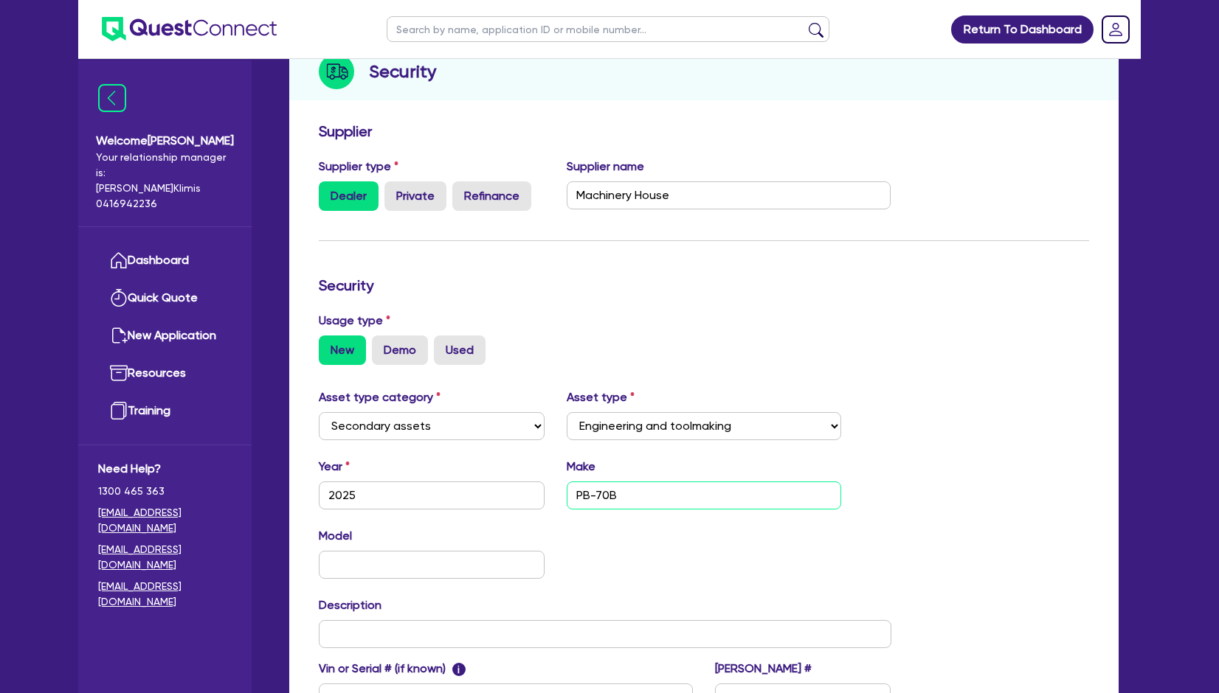
click at [568, 482] on input "PB-70B" at bounding box center [704, 496] width 275 height 28
type input "Metal Master"
type input "PB-70B"
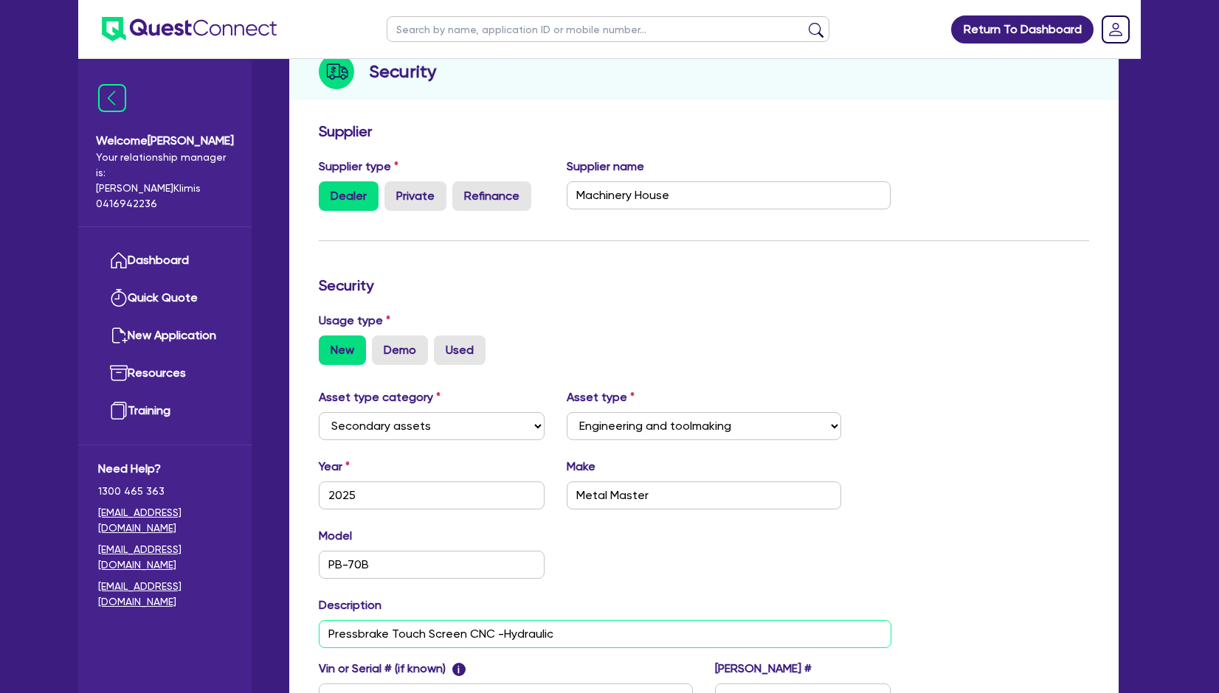
type input "Pressbrake Touch Screen CNC -Hydraulic"
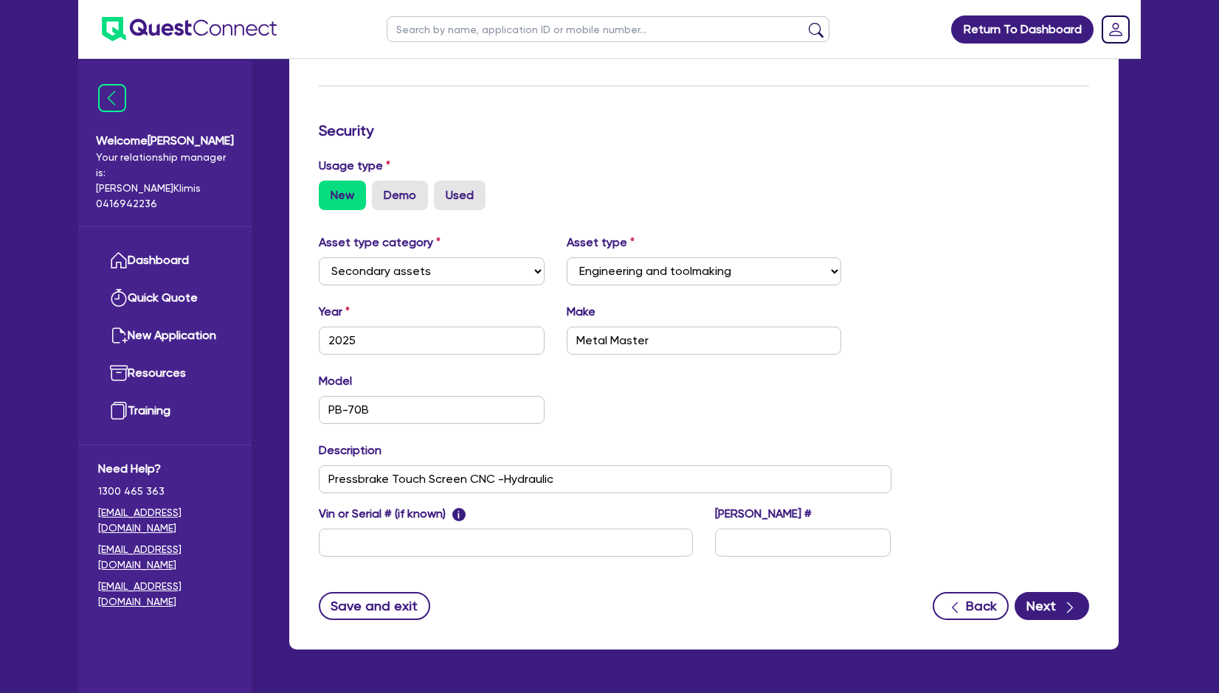
scroll to position [381, 0]
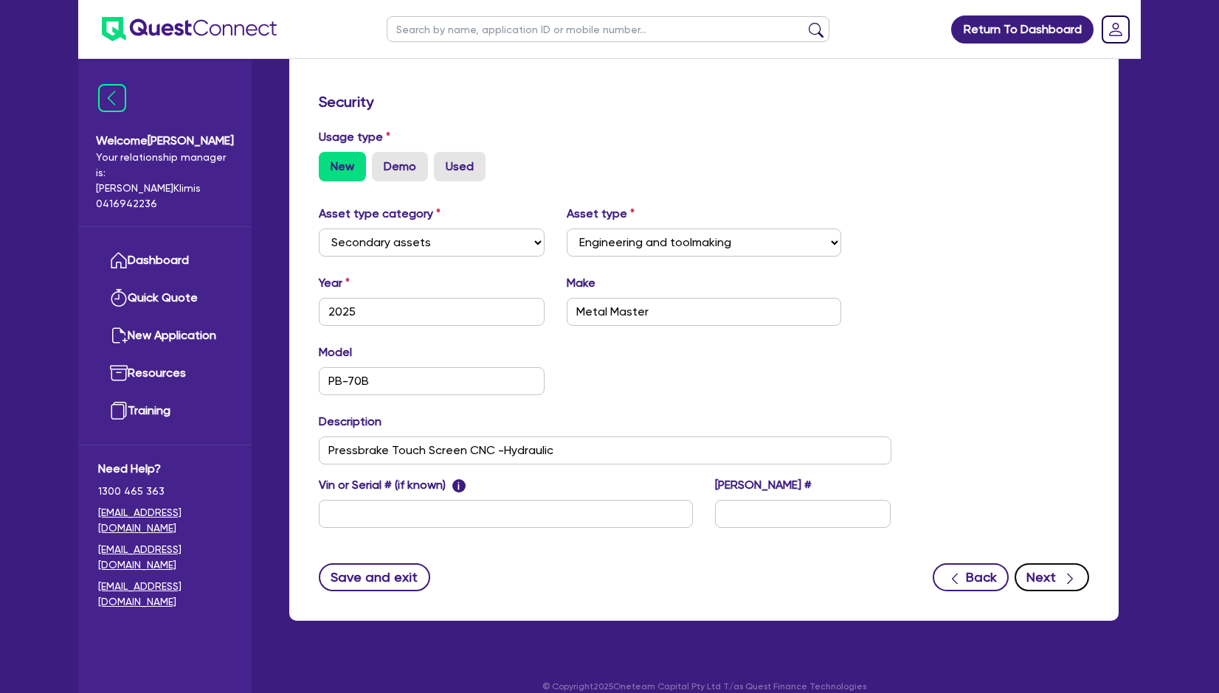
click at [1052, 564] on button "Next" at bounding box center [1051, 578] width 75 height 28
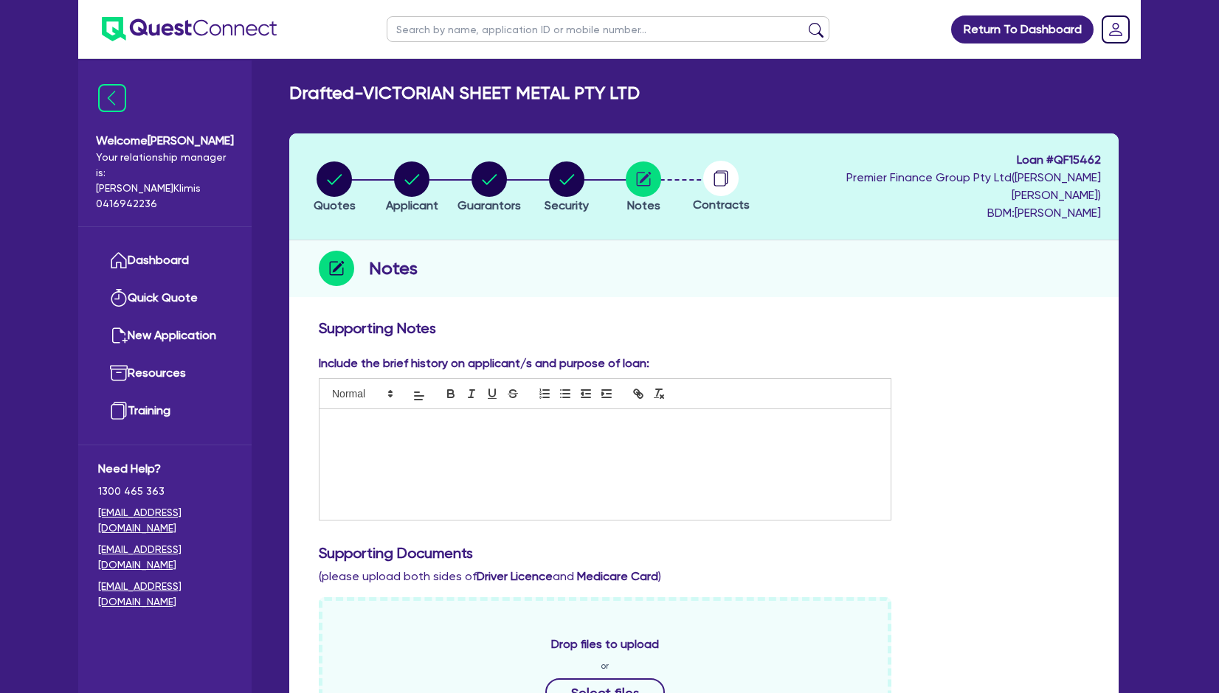
click at [344, 427] on div at bounding box center [604, 464] width 571 height 111
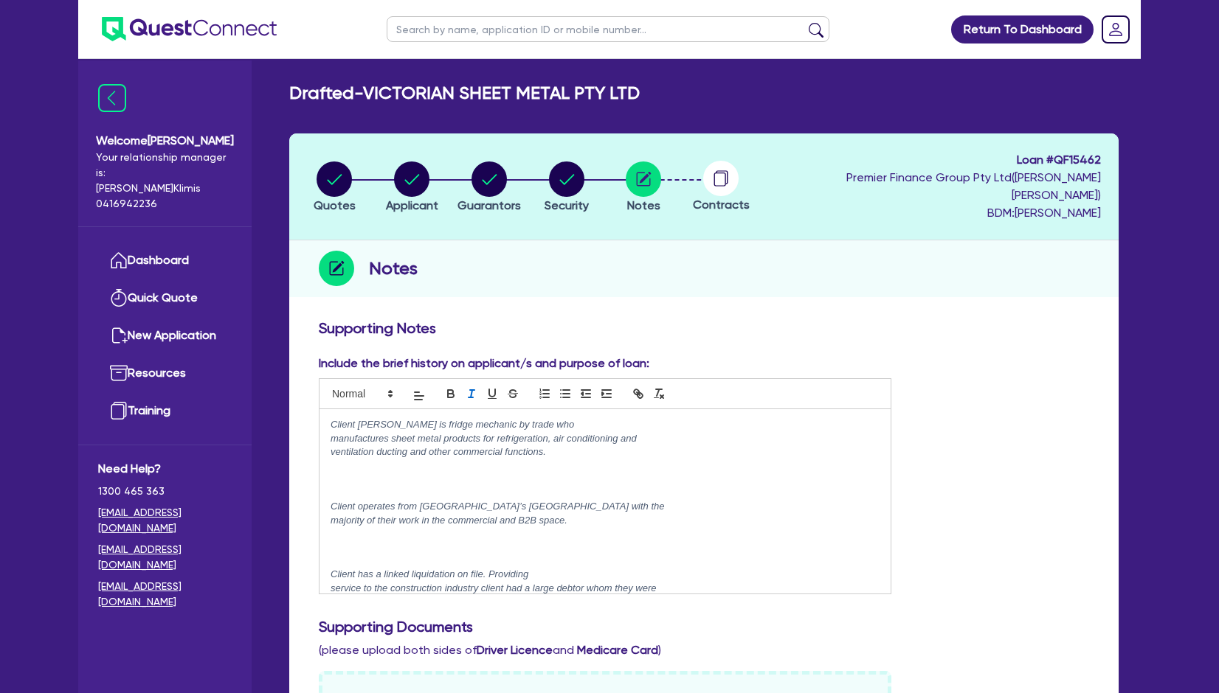
click at [575, 446] on p "ventilation ducting and other commercial functions." at bounding box center [604, 452] width 549 height 13
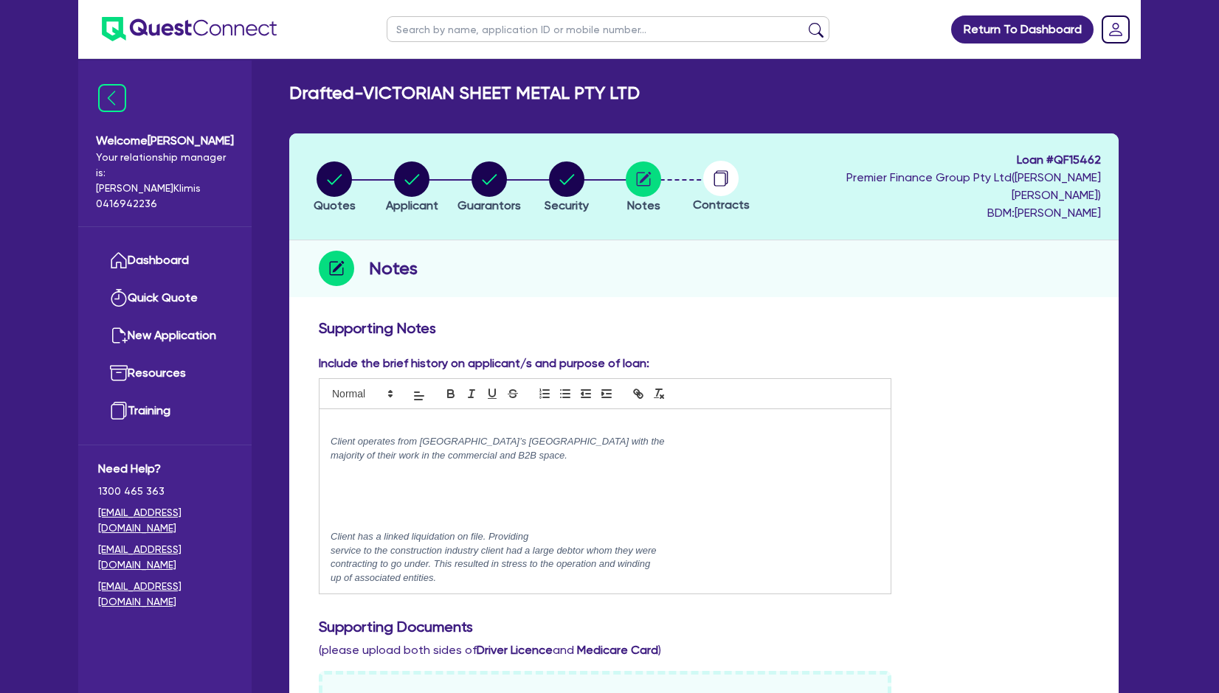
click at [345, 503] on p at bounding box center [604, 509] width 549 height 13
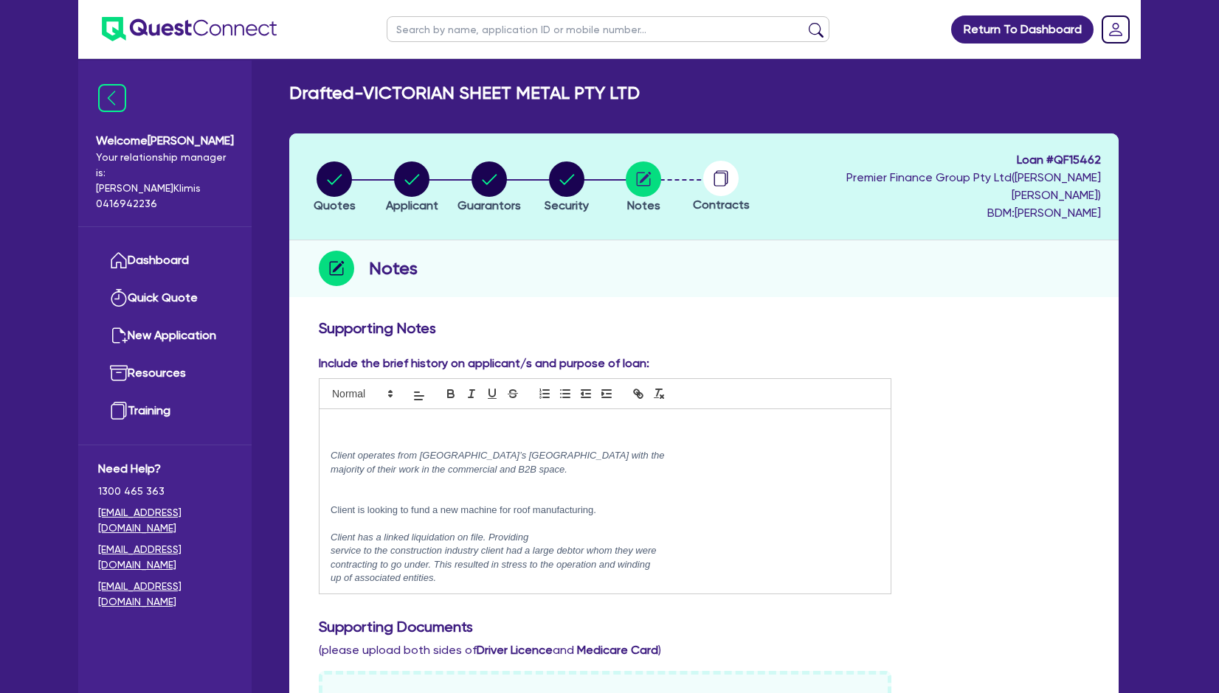
click at [650, 517] on p at bounding box center [604, 523] width 549 height 13
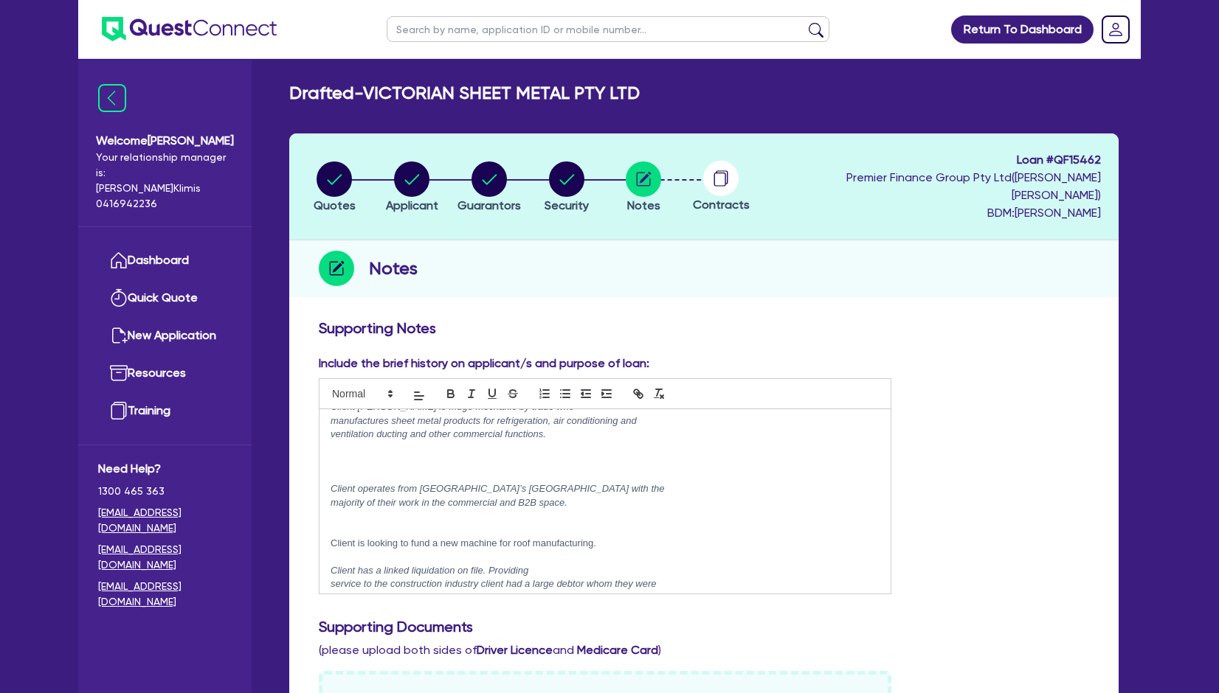
scroll to position [0, 0]
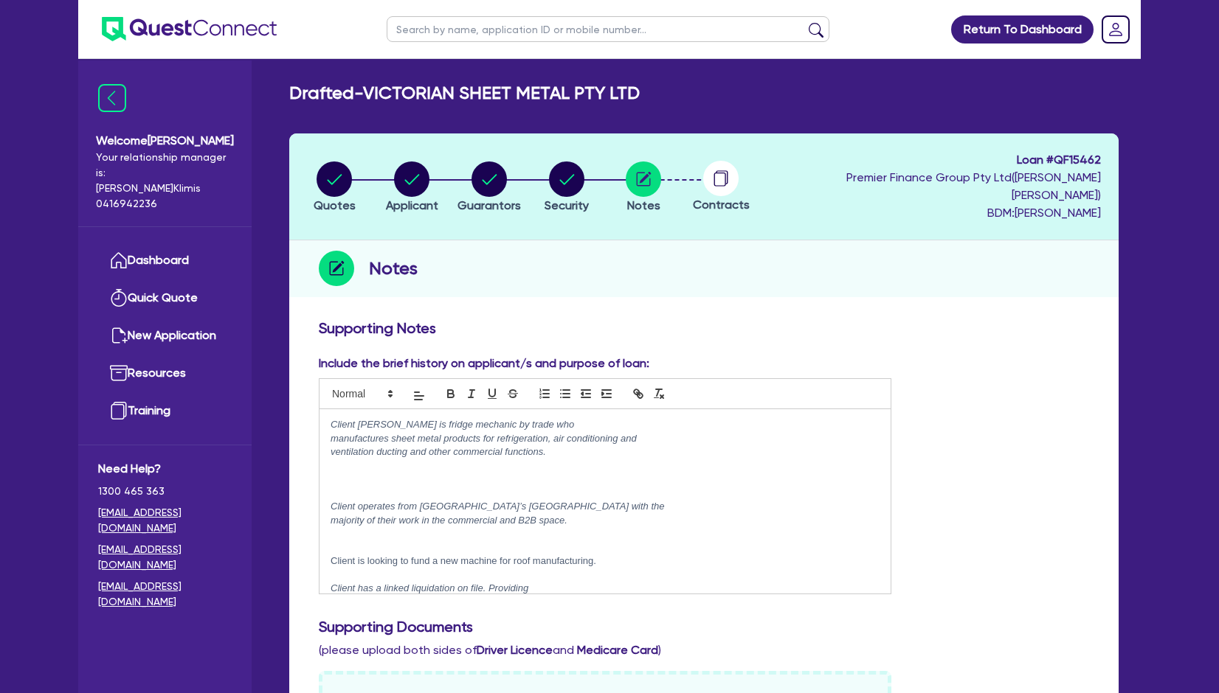
drag, startPoint x: 348, startPoint y: 465, endPoint x: 361, endPoint y: 471, distance: 13.9
click at [347, 473] on p at bounding box center [604, 479] width 549 height 13
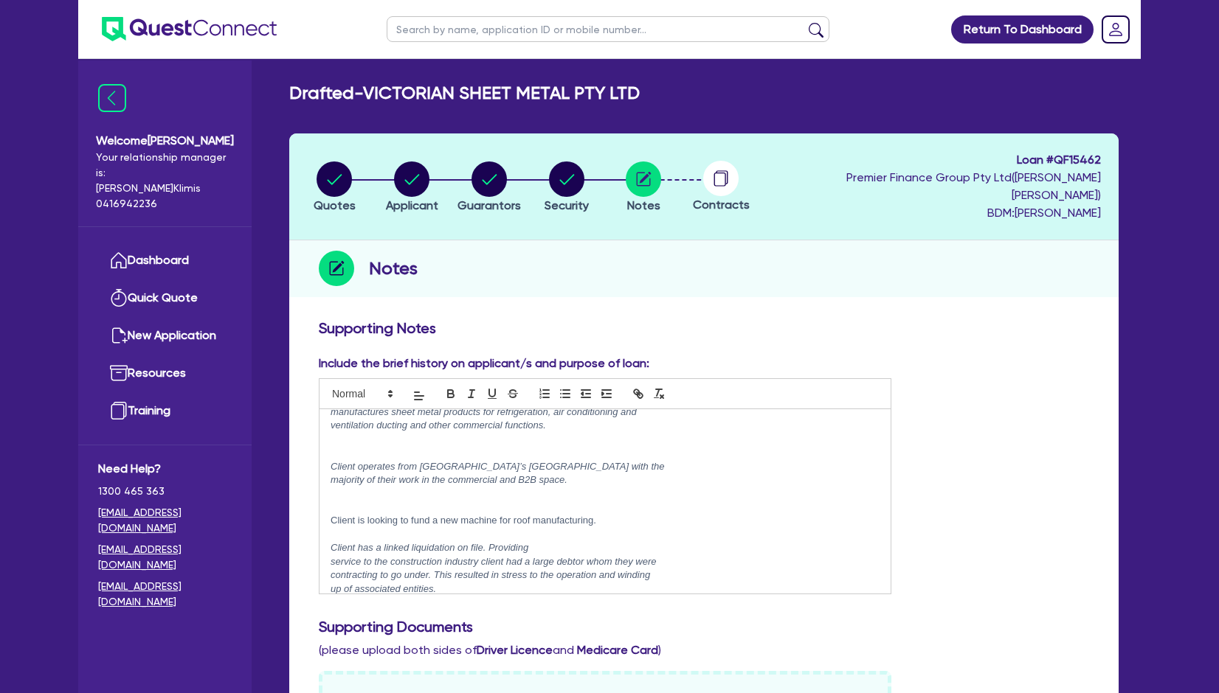
scroll to position [38, 0]
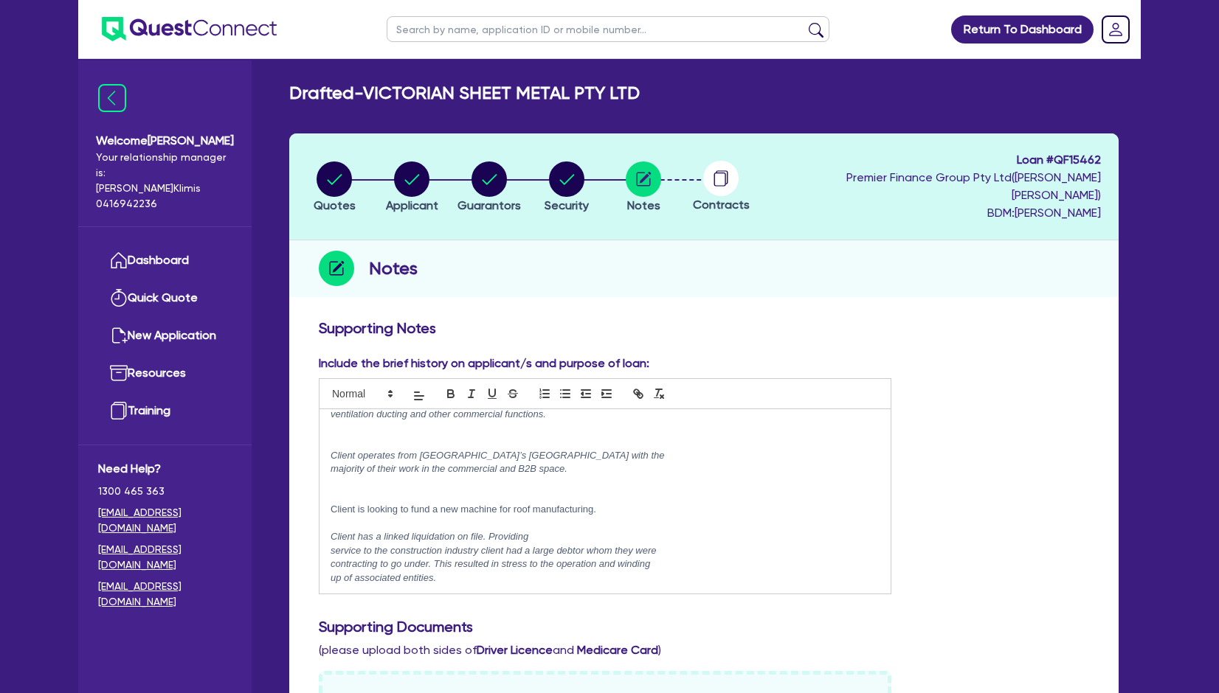
click at [461, 569] on div "Client [PERSON_NAME] is fridge mechanic by trade who manufactures sheet metal p…" at bounding box center [604, 501] width 571 height 184
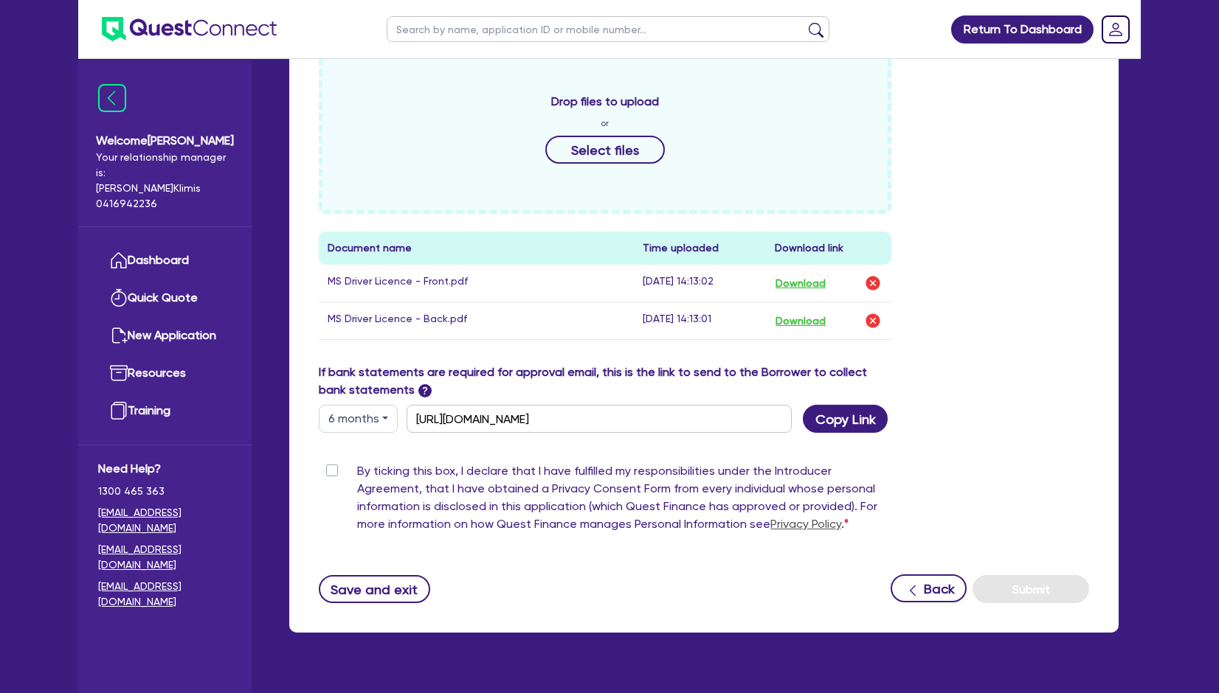
scroll to position [628, 0]
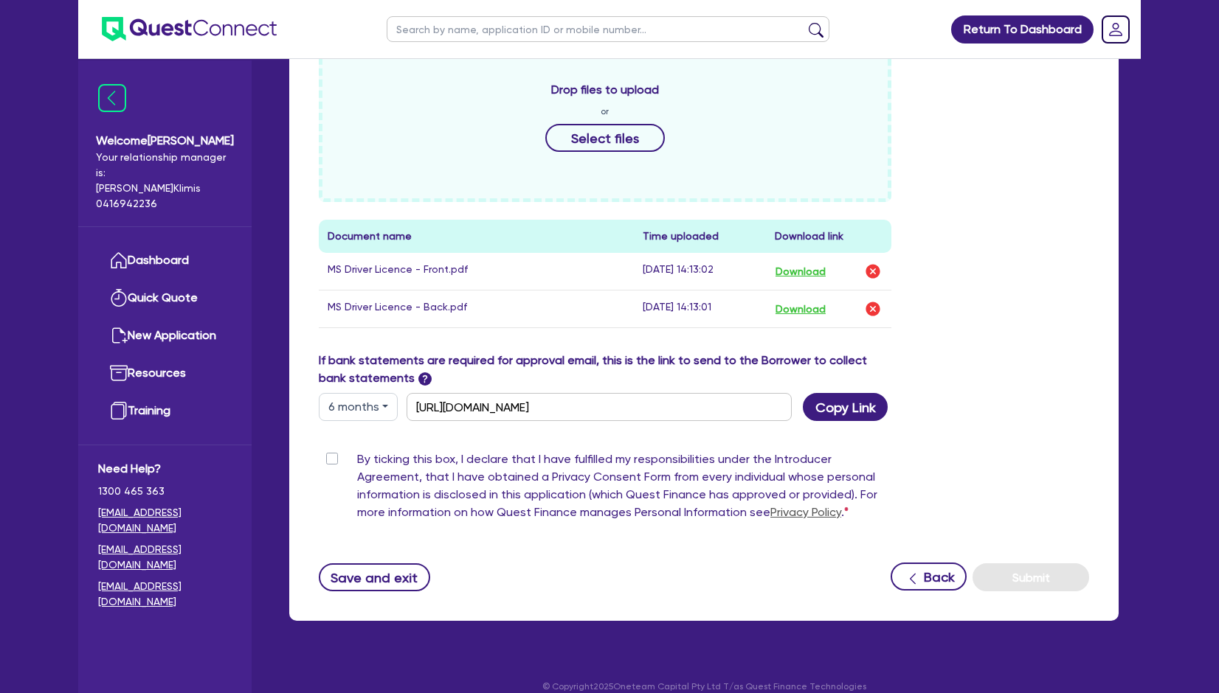
click at [357, 451] on label "By ticking this box, I declare that I have fulfilled my responsibilities under …" at bounding box center [624, 489] width 534 height 77
click at [328, 451] on input "By ticking this box, I declare that I have fulfilled my responsibilities under …" at bounding box center [325, 458] width 12 height 14
checkbox input "true"
click at [742, 393] on input "[URL][DOMAIN_NAME]" at bounding box center [598, 407] width 385 height 28
click at [829, 393] on button "Copy Link" at bounding box center [845, 407] width 85 height 28
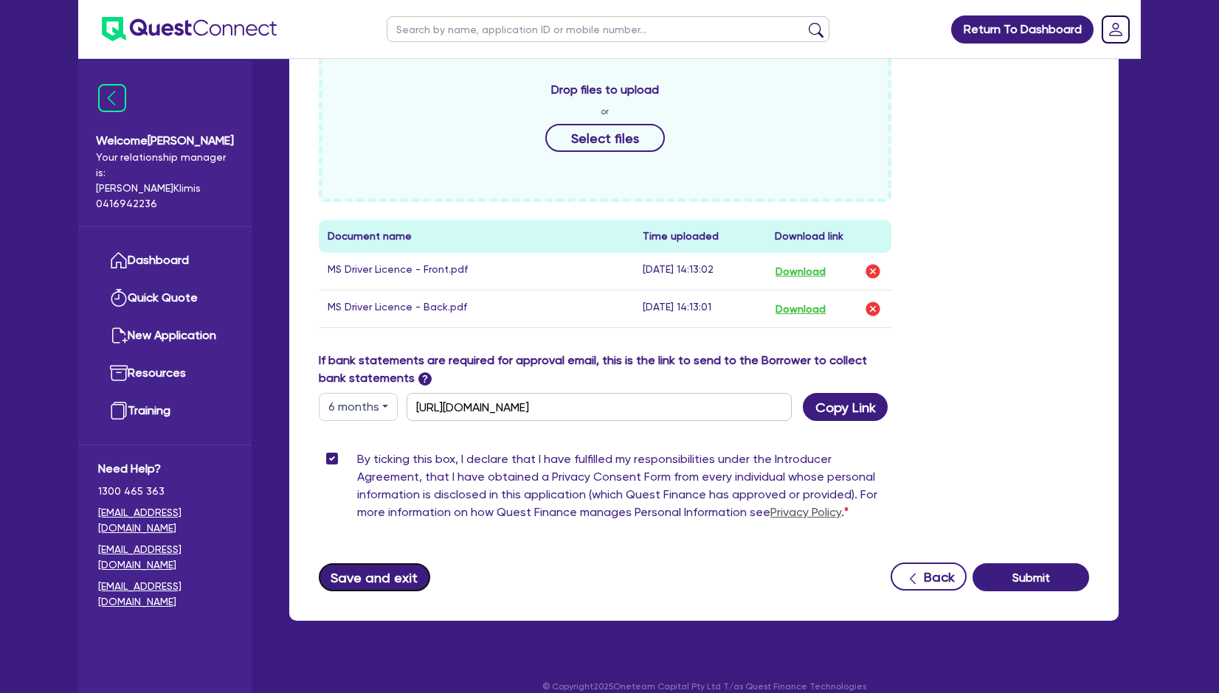
click at [408, 564] on button "Save and exit" at bounding box center [374, 578] width 111 height 28
